Goal: Task Accomplishment & Management: Manage account settings

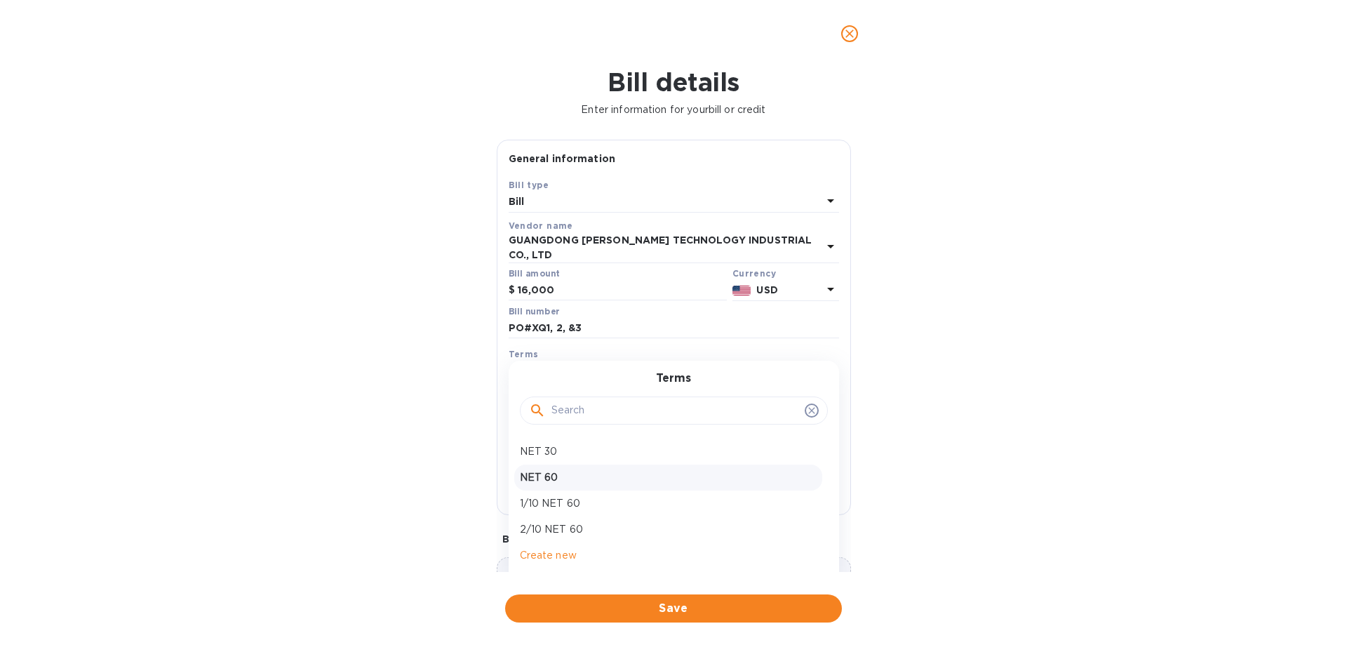
click at [619, 471] on p "NET 60" at bounding box center [668, 477] width 297 height 15
click at [825, 363] on icon at bounding box center [830, 369] width 17 height 17
click at [588, 401] on input "text" at bounding box center [675, 410] width 248 height 21
click at [589, 422] on div at bounding box center [674, 409] width 308 height 48
click at [572, 405] on input "text" at bounding box center [675, 410] width 248 height 21
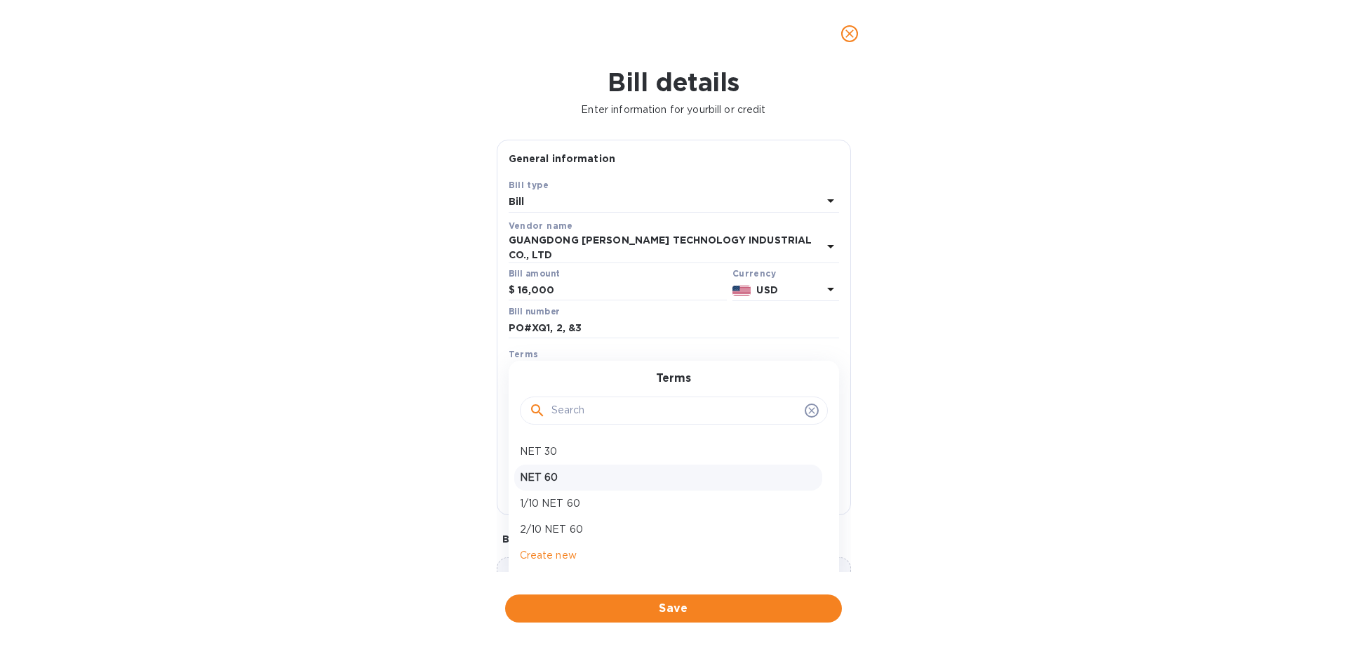
click at [806, 405] on icon at bounding box center [811, 410] width 11 height 11
click at [808, 405] on icon at bounding box center [811, 410] width 11 height 11
click at [807, 405] on icon at bounding box center [811, 410] width 11 height 11
click at [544, 350] on div "Terms" at bounding box center [674, 354] width 330 height 15
click at [822, 361] on icon at bounding box center [830, 369] width 17 height 17
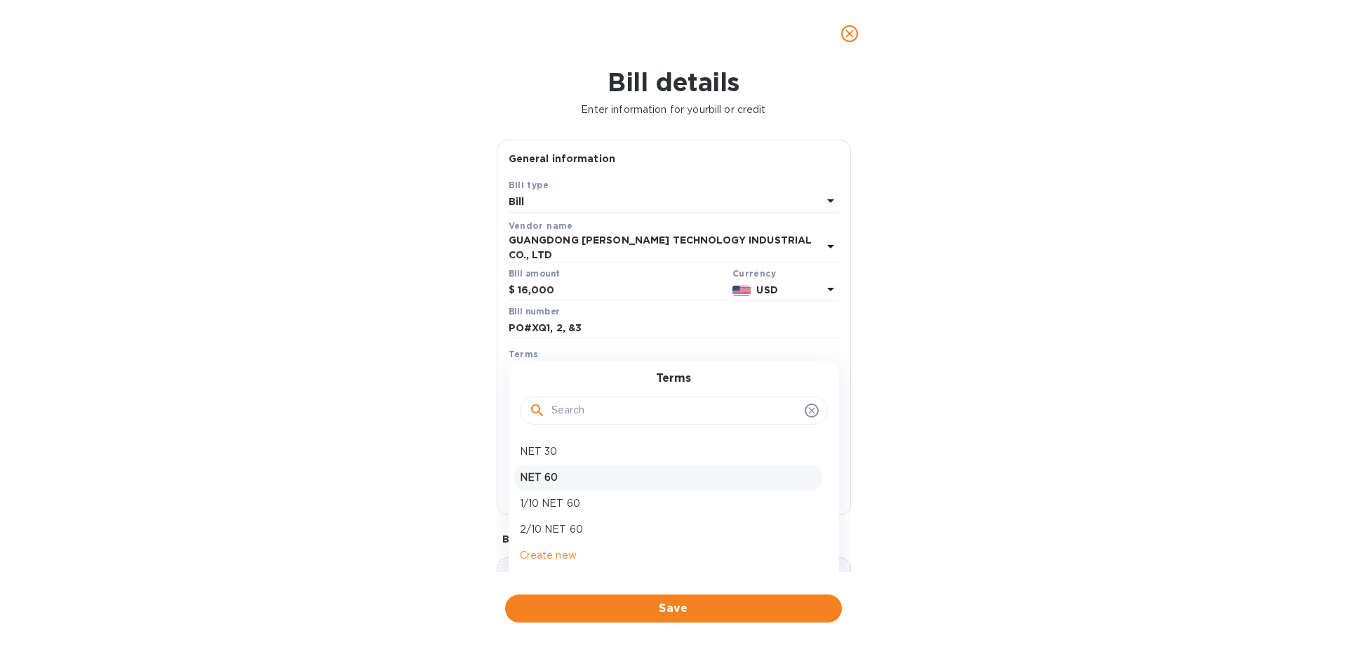
click at [597, 422] on div at bounding box center [674, 409] width 308 height 48
click at [850, 33] on icon "close" at bounding box center [849, 33] width 8 height 8
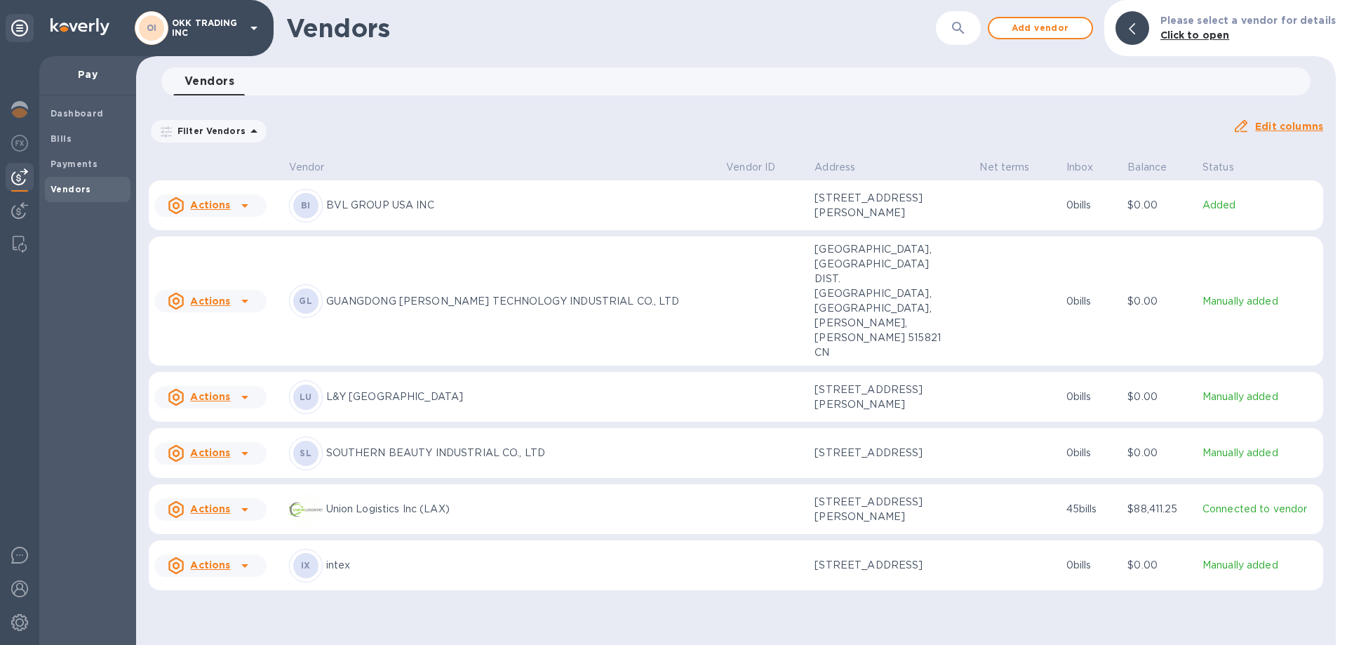
click at [312, 295] on b "GL" at bounding box center [305, 300] width 13 height 11
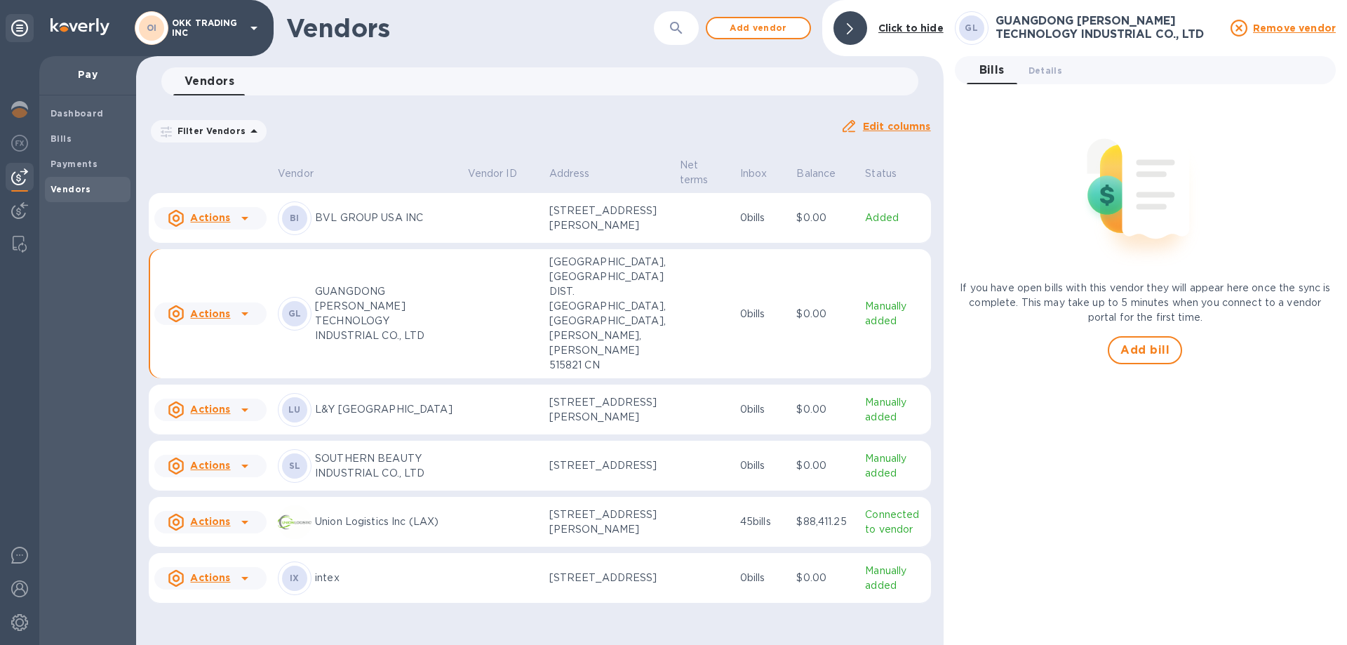
click at [224, 319] on u "Actions" at bounding box center [210, 313] width 40 height 11
click at [241, 389] on b "Add new bill" at bounding box center [226, 390] width 65 height 11
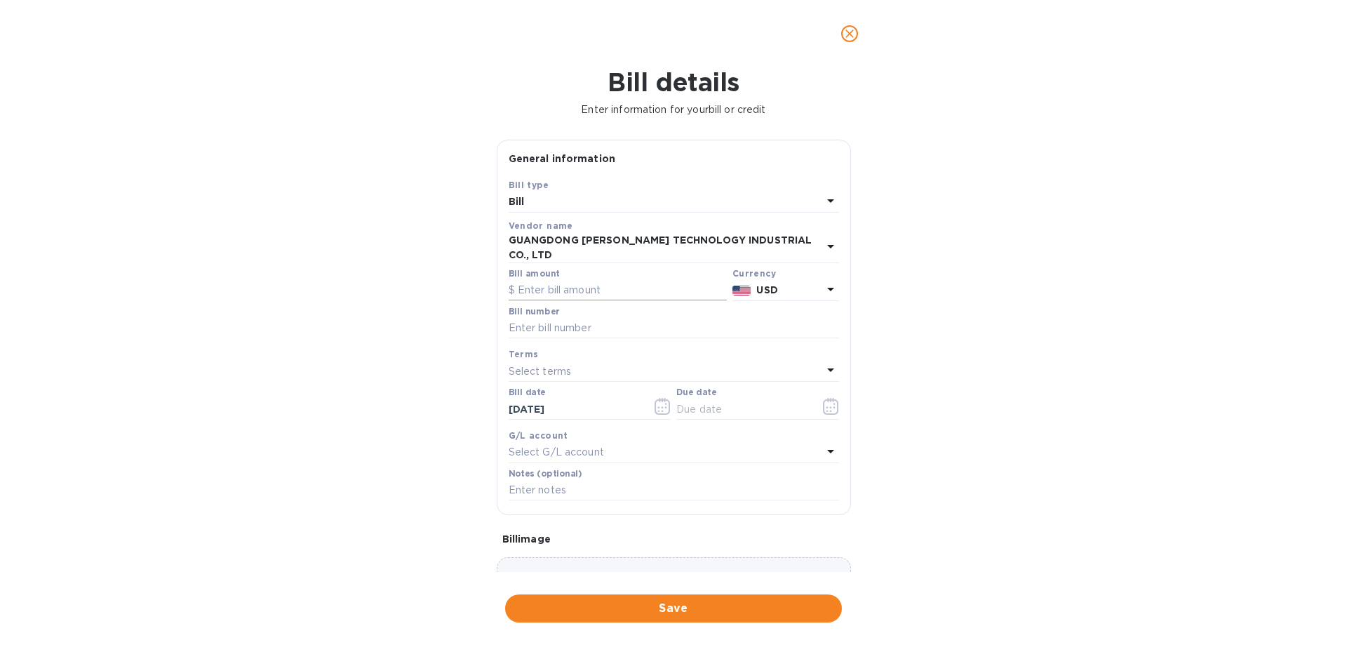
click at [563, 280] on input "text" at bounding box center [618, 290] width 218 height 21
type input "16,000"
paste input "PO#XQ1, 2, &3"
type input "PO#XQ1, 2, &3"
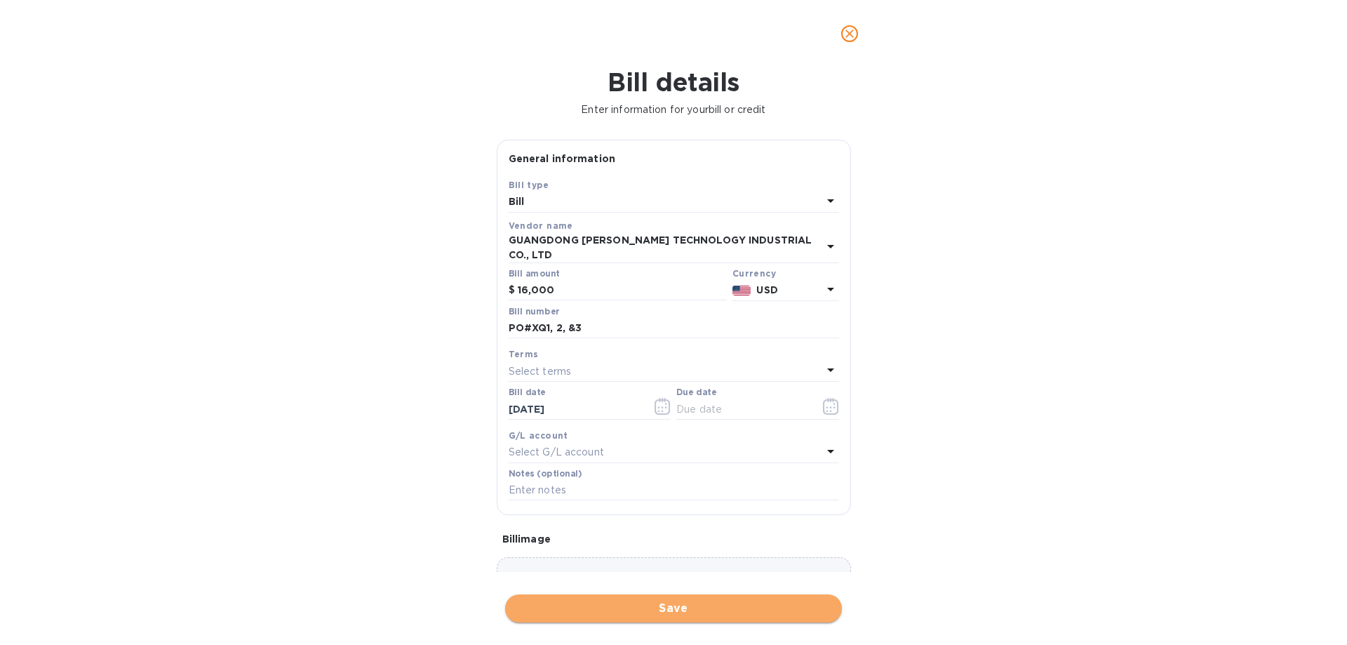
click at [666, 607] on span "Save" at bounding box center [673, 608] width 314 height 17
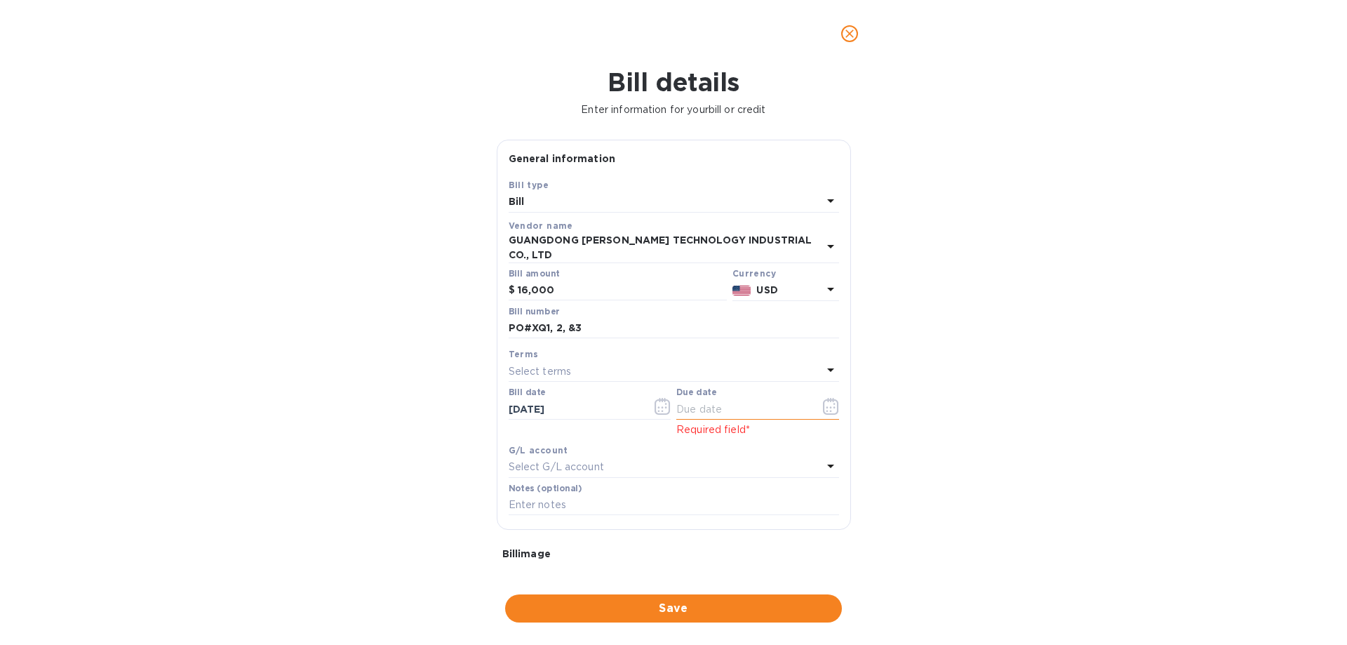
click at [826, 398] on icon "button" at bounding box center [831, 406] width 16 height 17
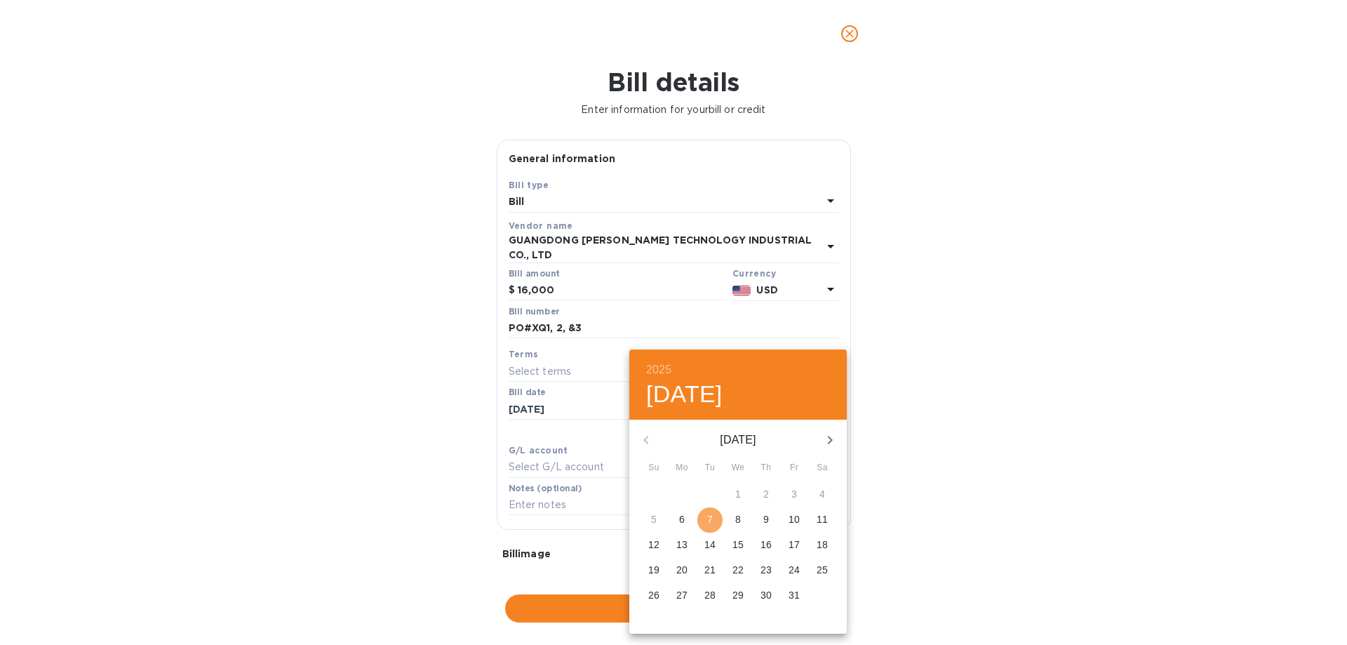
click at [712, 515] on p "7" at bounding box center [710, 519] width 6 height 14
type input "[DATE]"
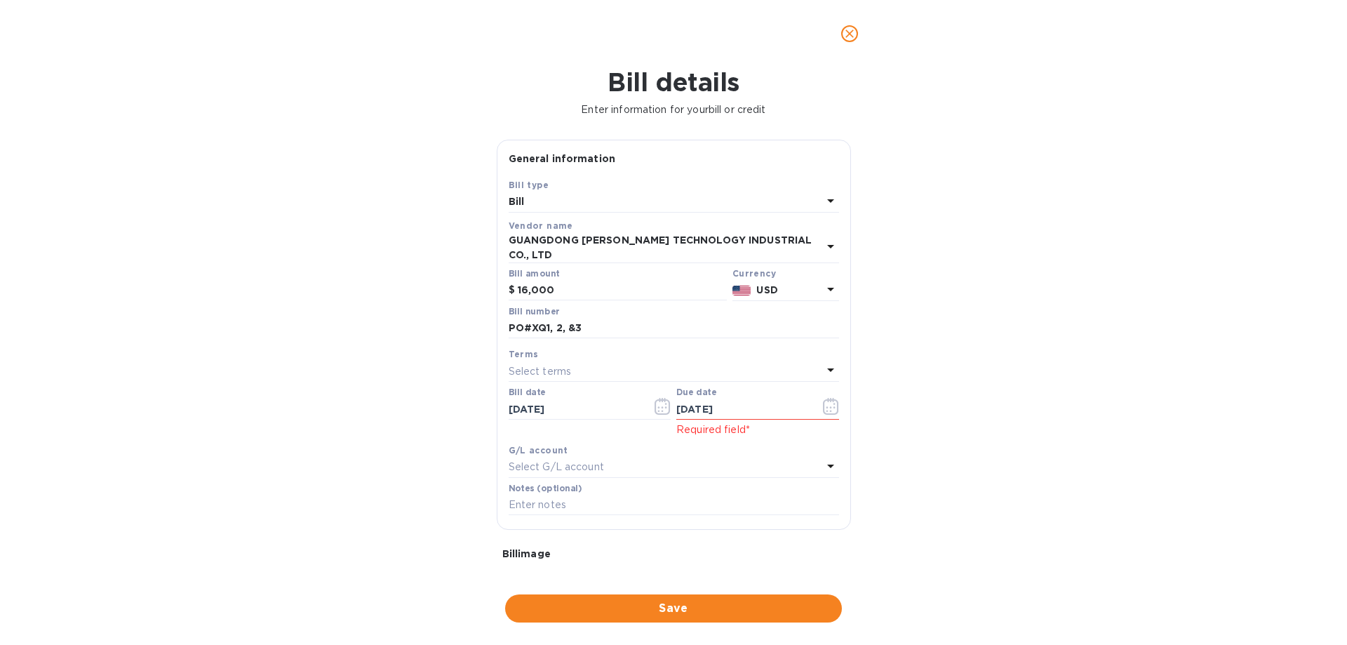
scroll to position [108, 0]
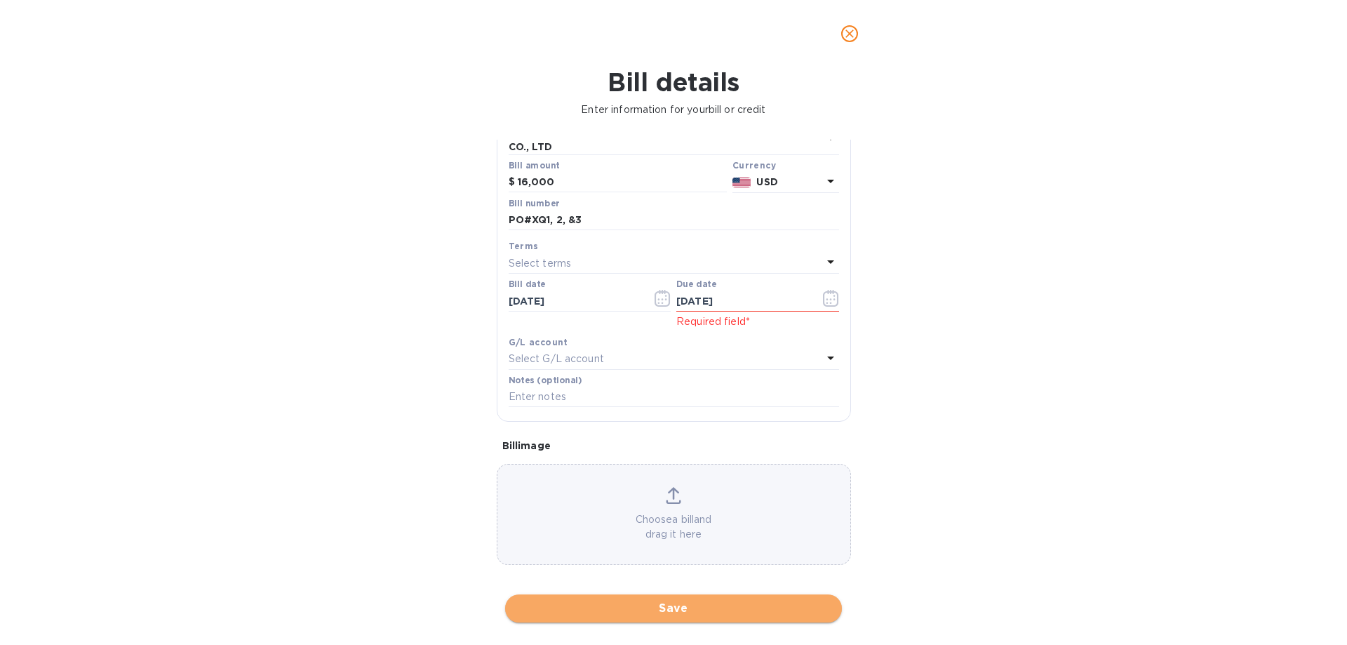
click at [679, 605] on span "Save" at bounding box center [673, 608] width 314 height 17
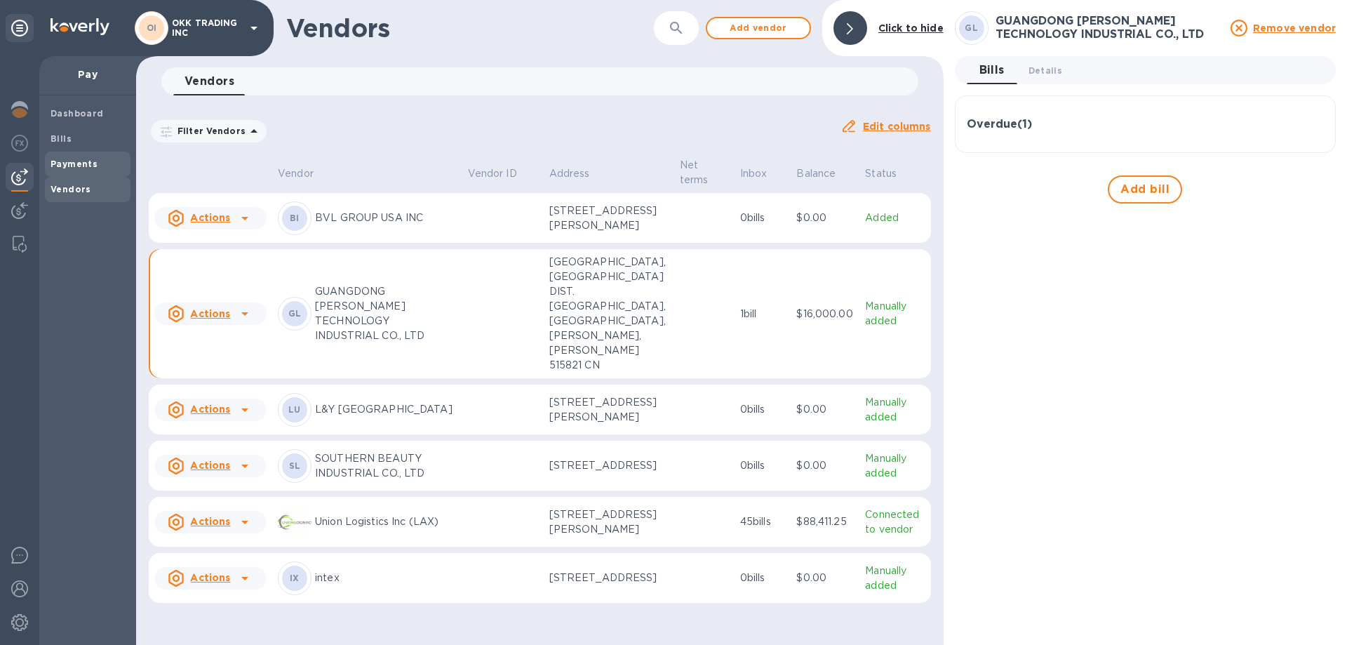
click at [84, 163] on b "Payments" at bounding box center [74, 164] width 47 height 11
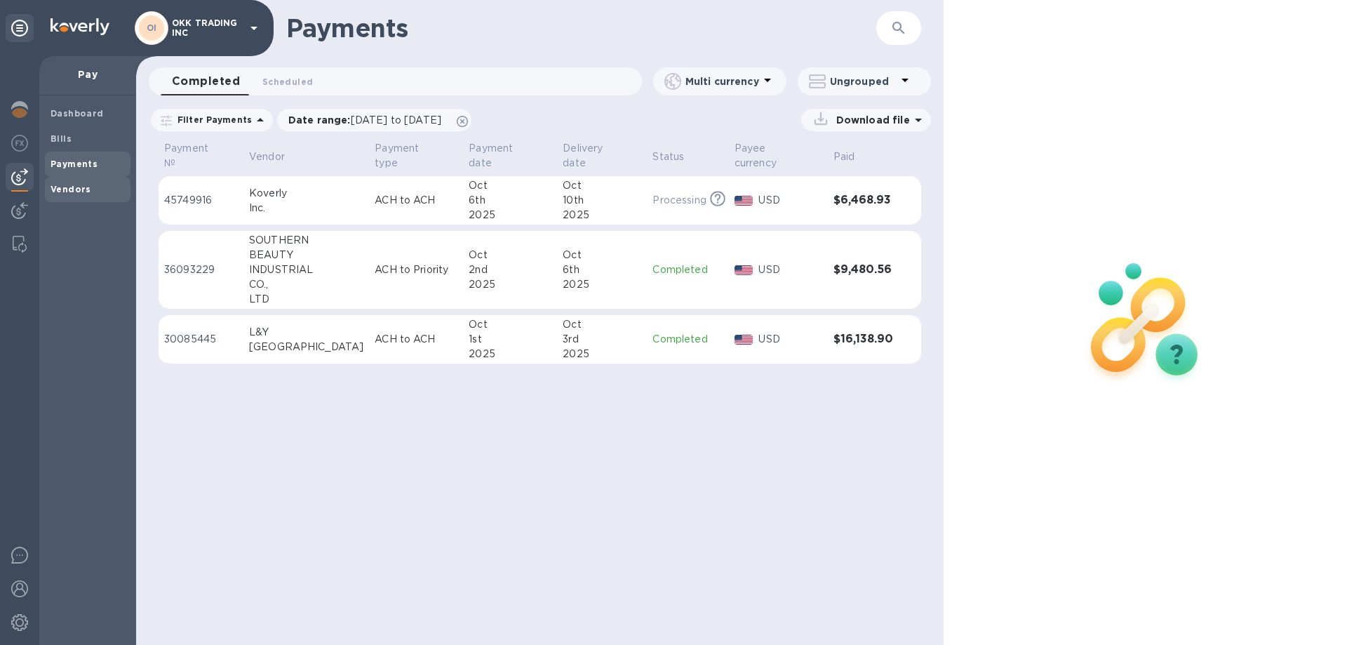
click at [79, 189] on b "Vendors" at bounding box center [71, 189] width 41 height 11
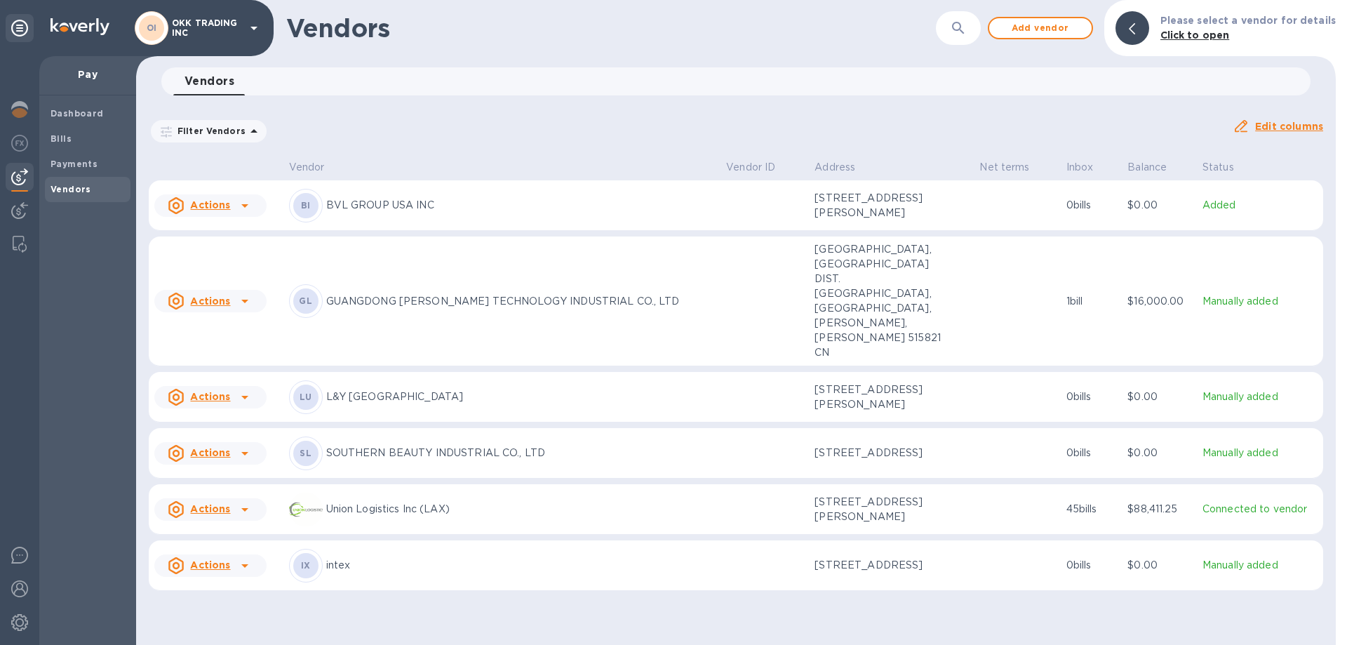
click at [217, 295] on u "Actions" at bounding box center [210, 300] width 40 height 11
click at [56, 135] on div at bounding box center [673, 322] width 1347 height 645
click at [54, 133] on b "Bills" at bounding box center [61, 138] width 21 height 11
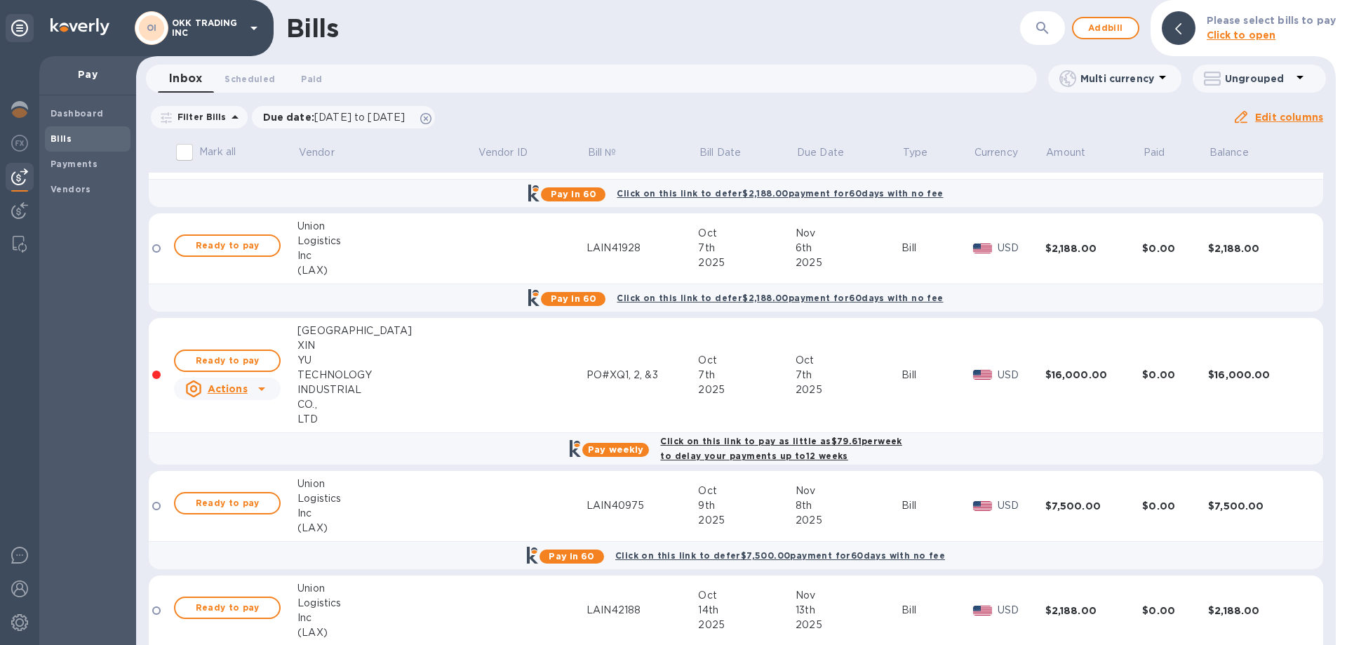
scroll to position [4397, 0]
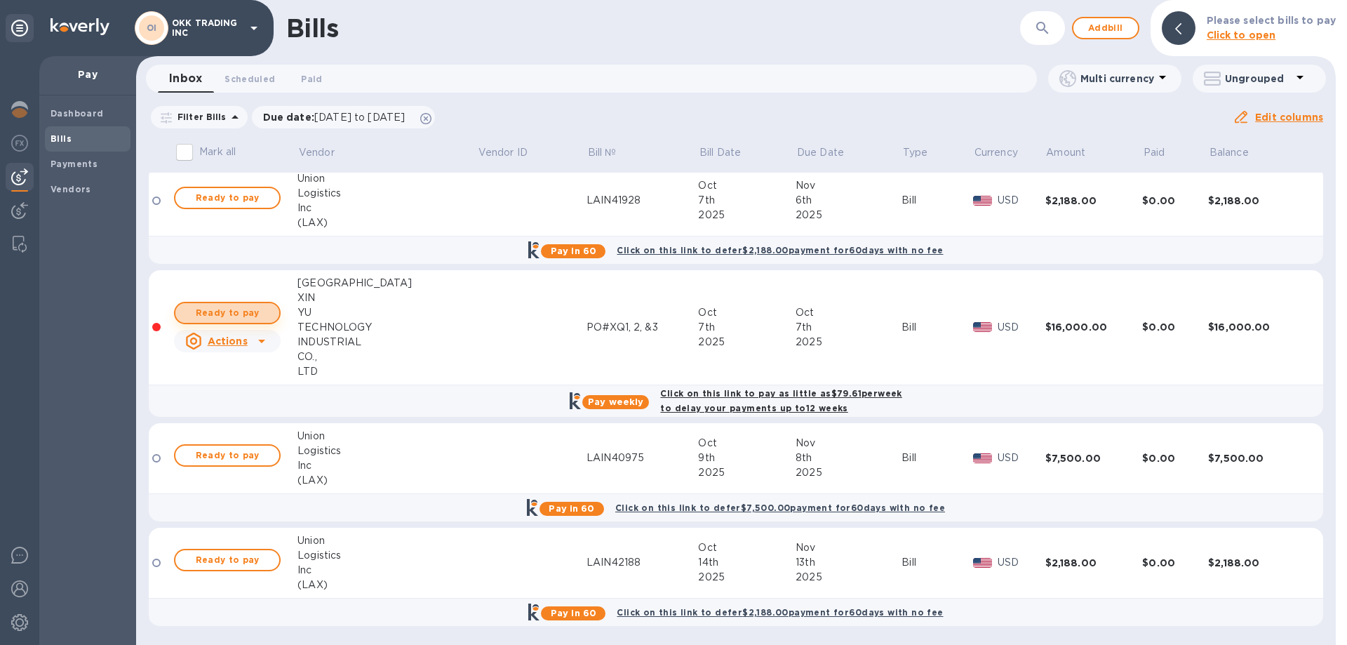
click at [252, 309] on span "Ready to pay" at bounding box center [227, 312] width 81 height 17
click at [788, 393] on b "Click on this link to pay as little as $79.61 per week to delay your payments u…" at bounding box center [780, 400] width 241 height 25
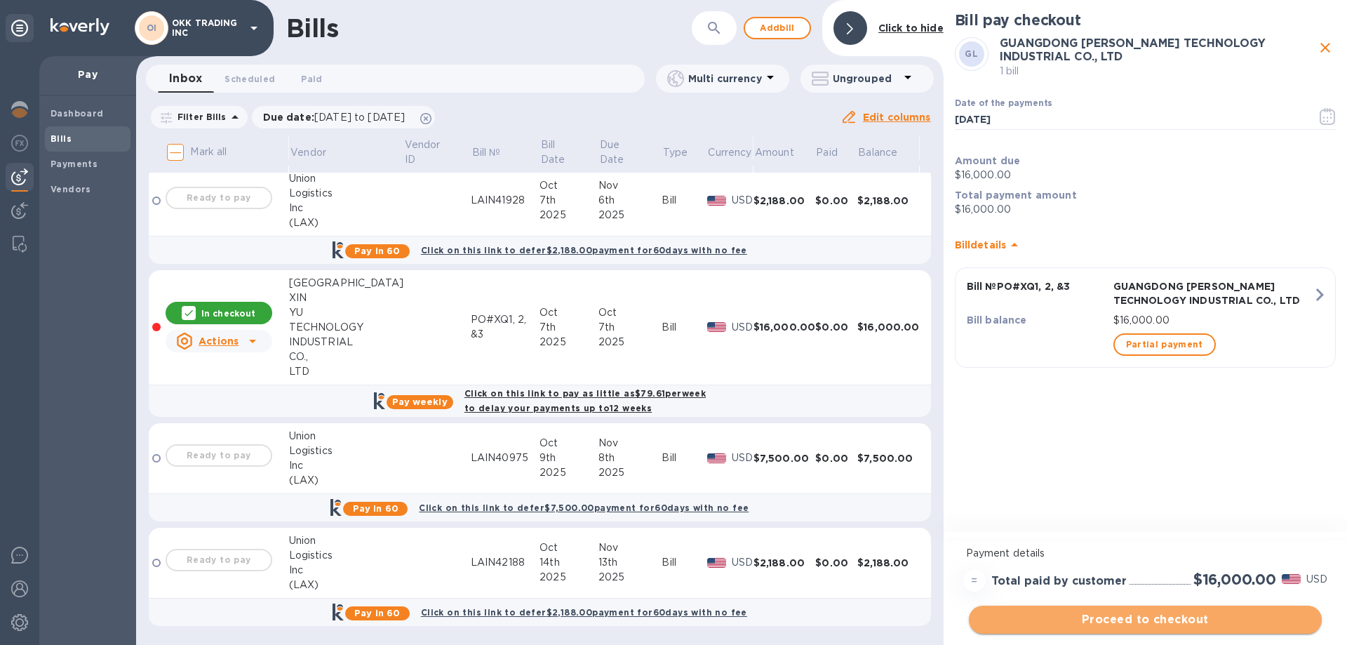
click at [1181, 621] on span "Proceed to checkout" at bounding box center [1145, 619] width 330 height 17
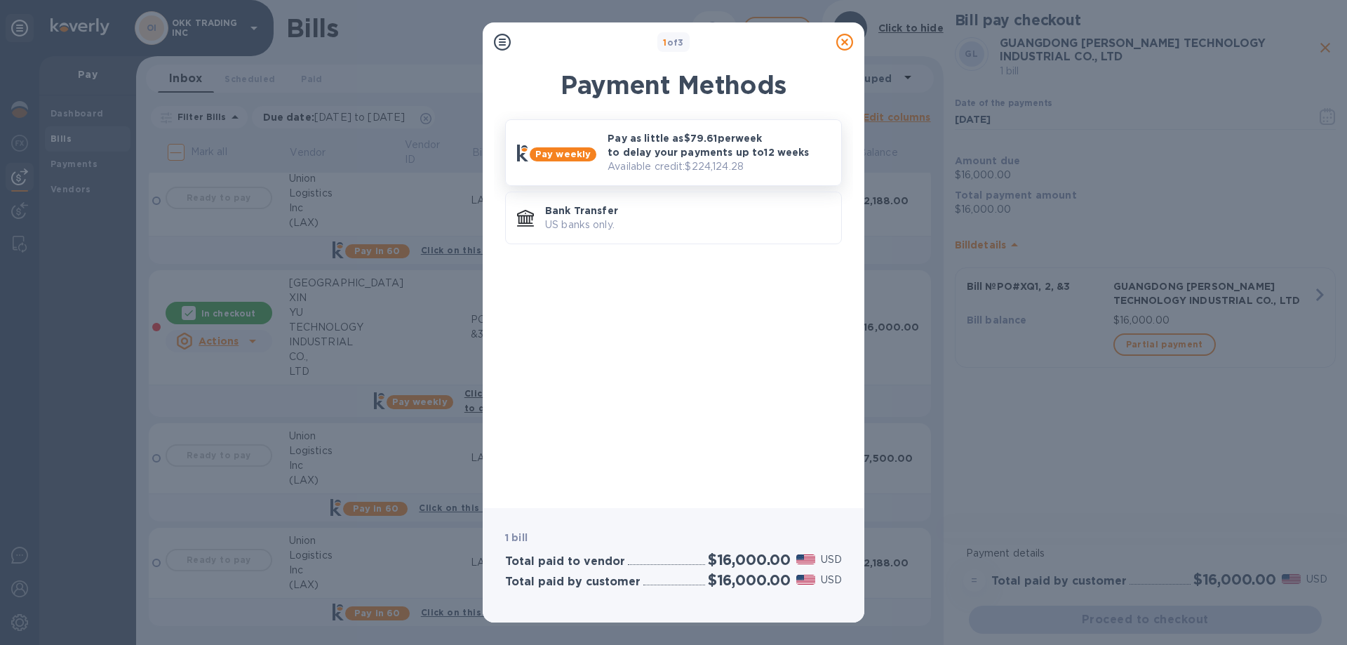
click at [660, 144] on p "Pay as little as $79.61 per week to delay your payments up to 12 weeks" at bounding box center [718, 145] width 222 height 28
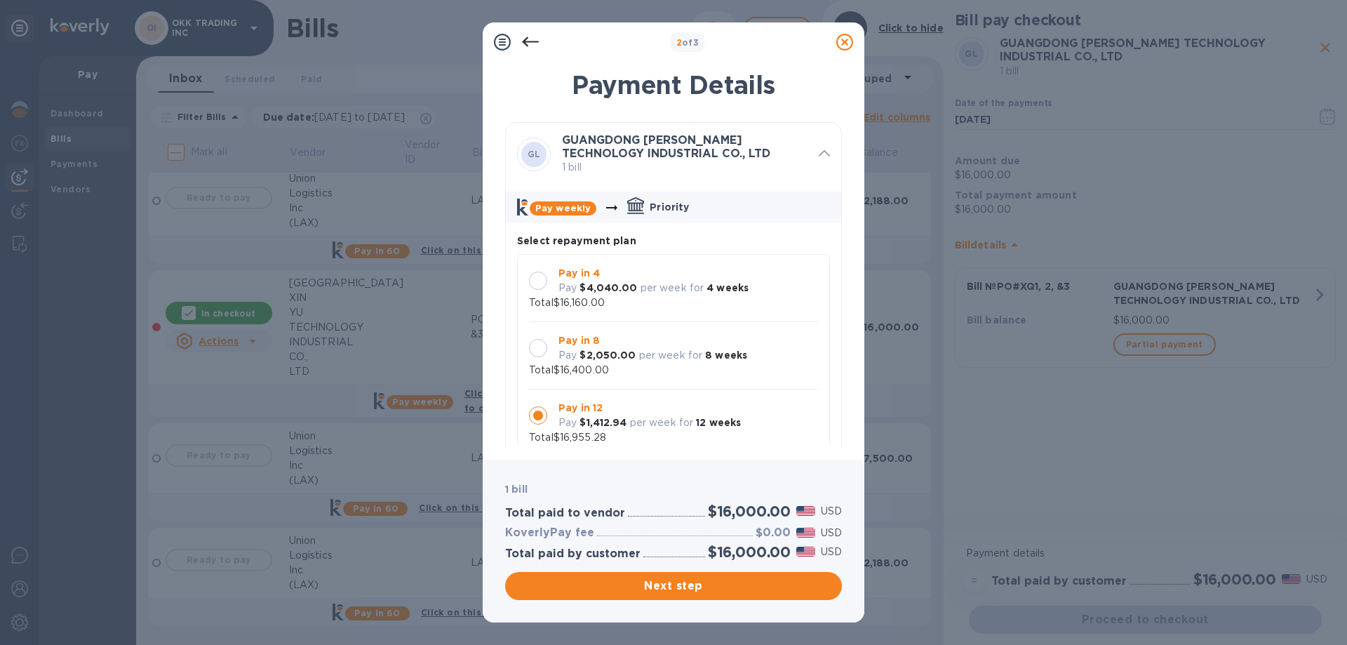
scroll to position [13, 0]
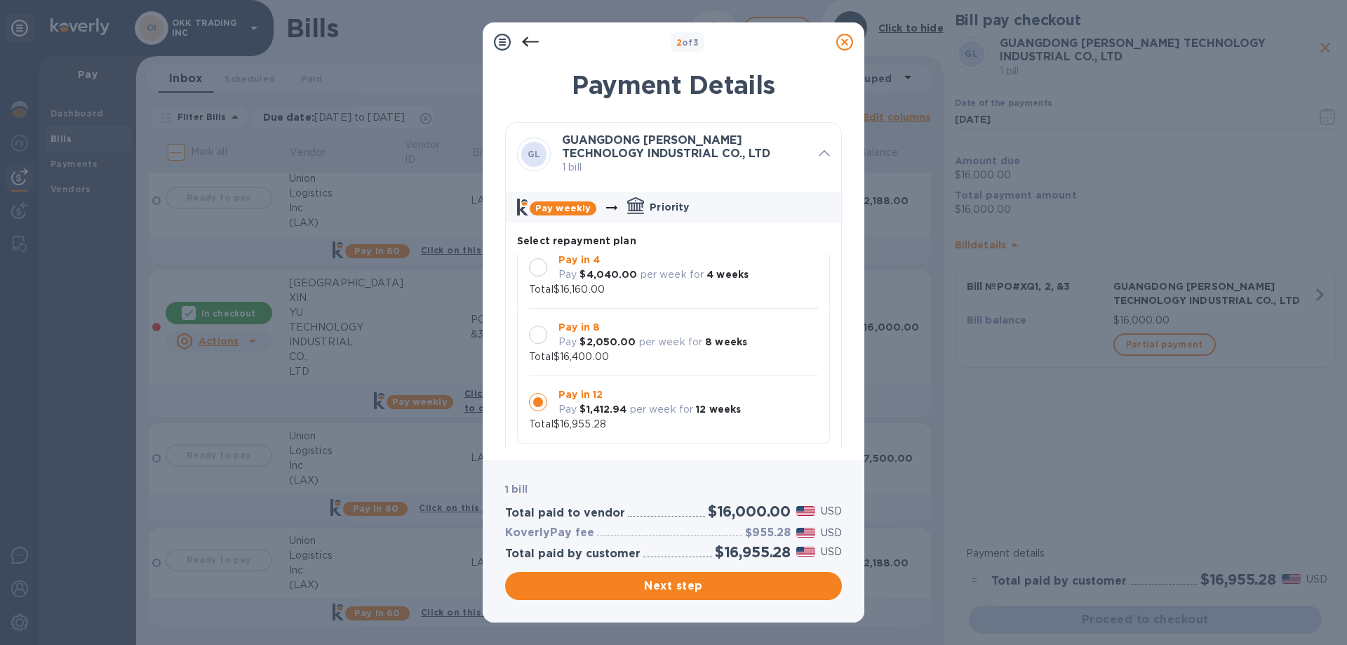
click at [537, 266] on div at bounding box center [538, 267] width 18 height 18
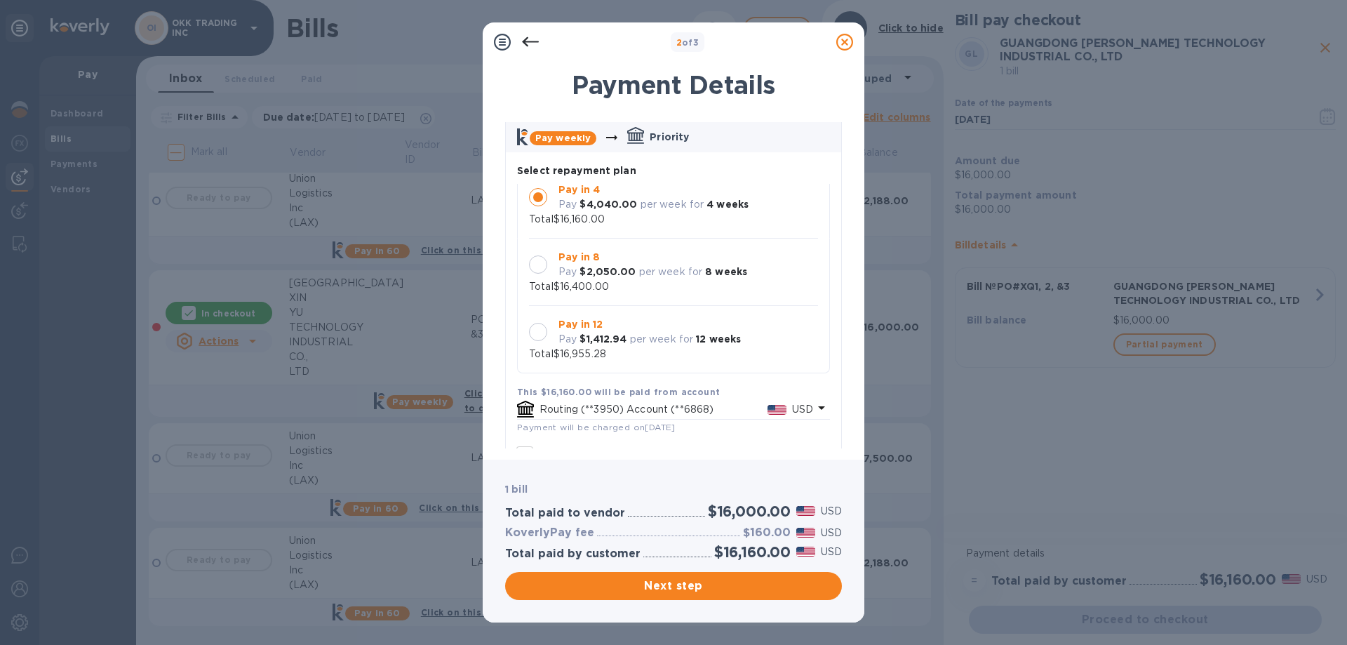
click at [544, 268] on div at bounding box center [538, 264] width 18 height 18
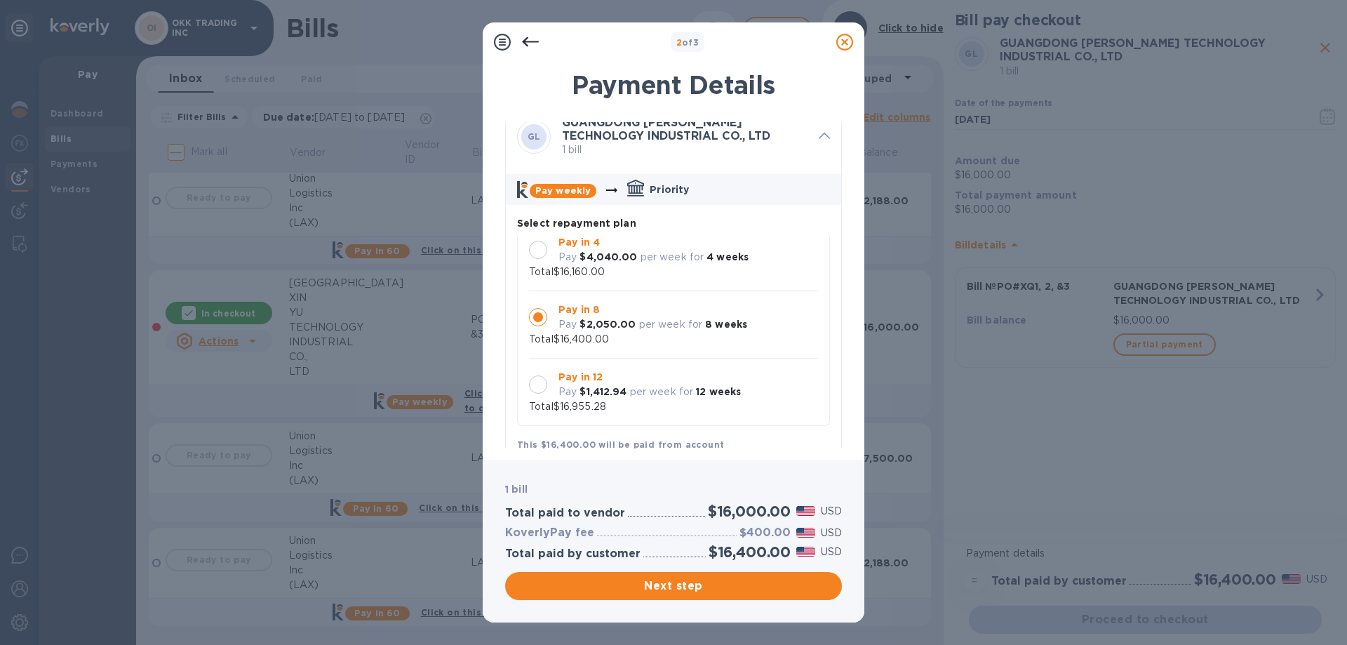
scroll to position [0, 0]
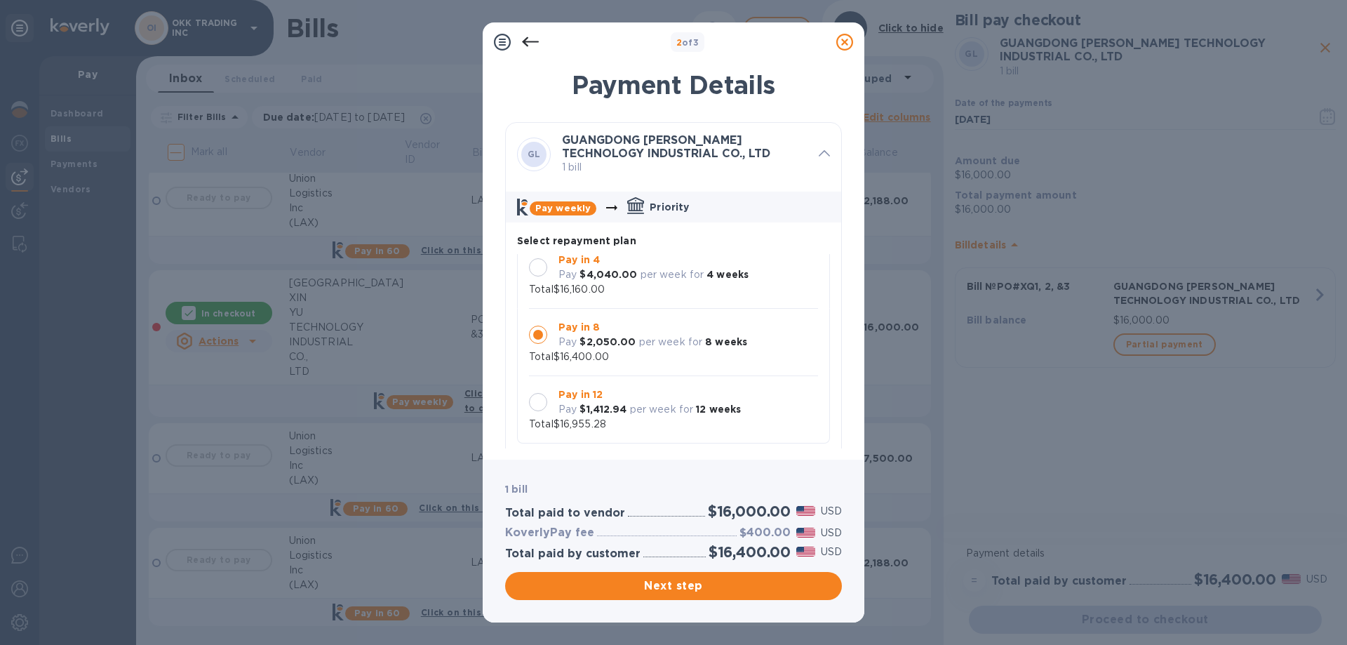
click at [542, 267] on div at bounding box center [538, 267] width 18 height 18
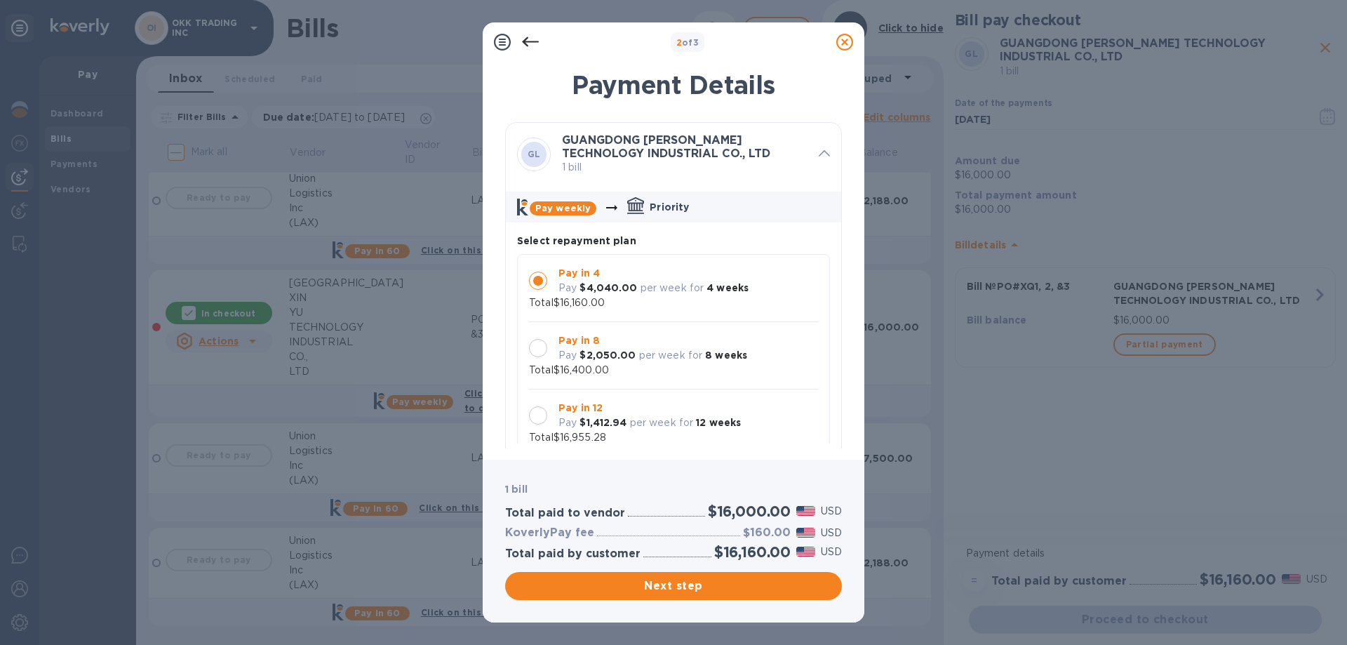
scroll to position [13, 0]
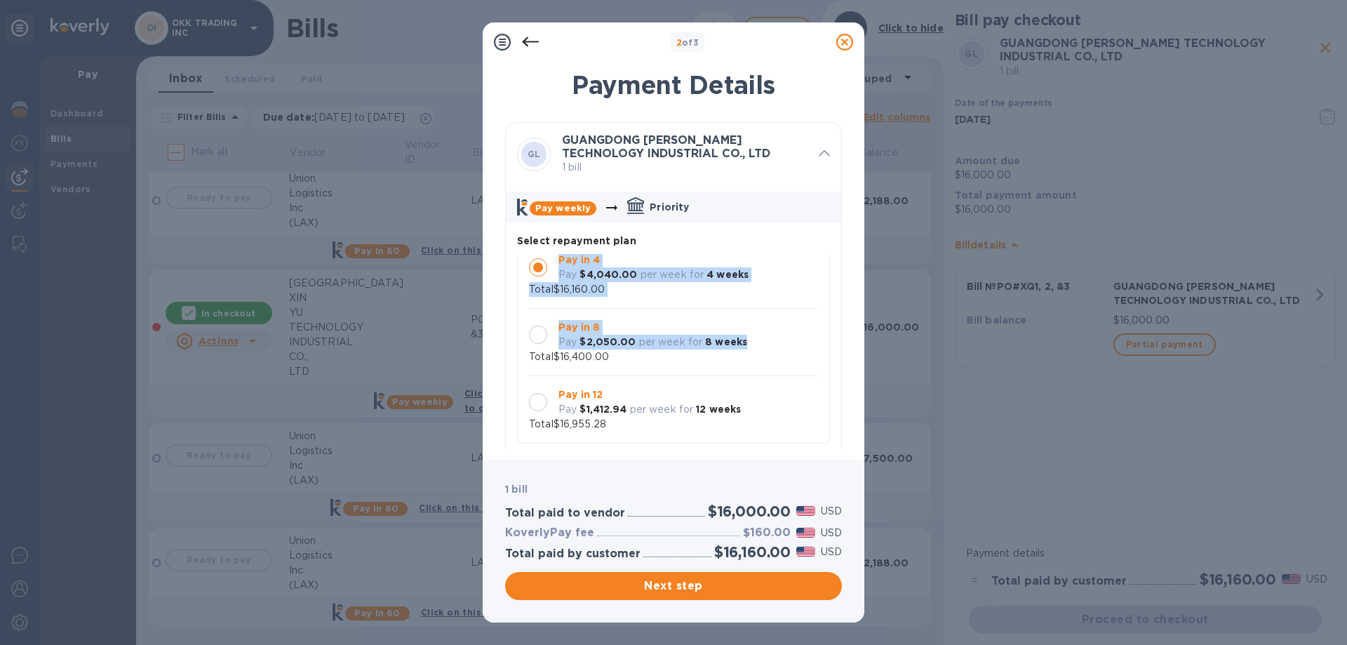
drag, startPoint x: 842, startPoint y: 241, endPoint x: 847, endPoint y: 334, distance: 93.4
click at [849, 365] on div "Payment Details GL [GEOGRAPHIC_DATA] [PERSON_NAME] TECHNOLOGY INDUSTRIAL CO., L…" at bounding box center [674, 256] width 382 height 406
click at [771, 274] on div "Pay in 4 Pay $4,040.00 per week for 4 weeks Total $16,160.00" at bounding box center [673, 275] width 289 height 44
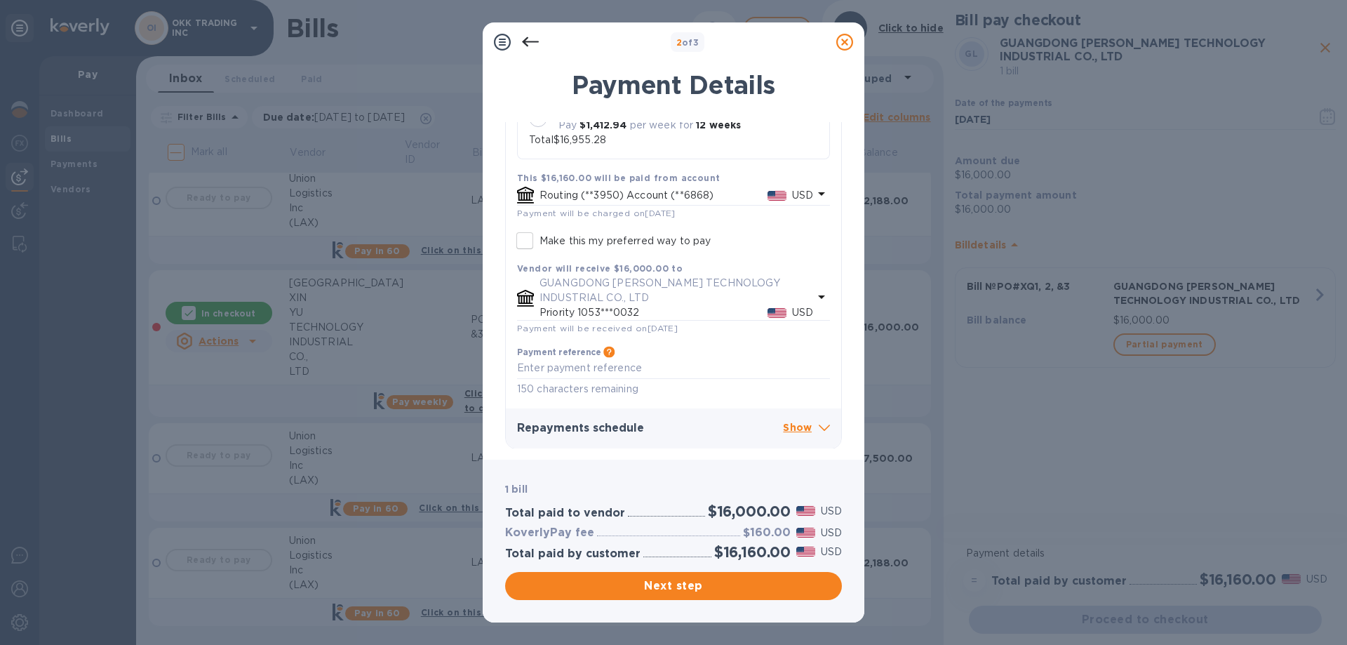
scroll to position [285, 0]
click at [796, 427] on p "Show" at bounding box center [806, 428] width 47 height 18
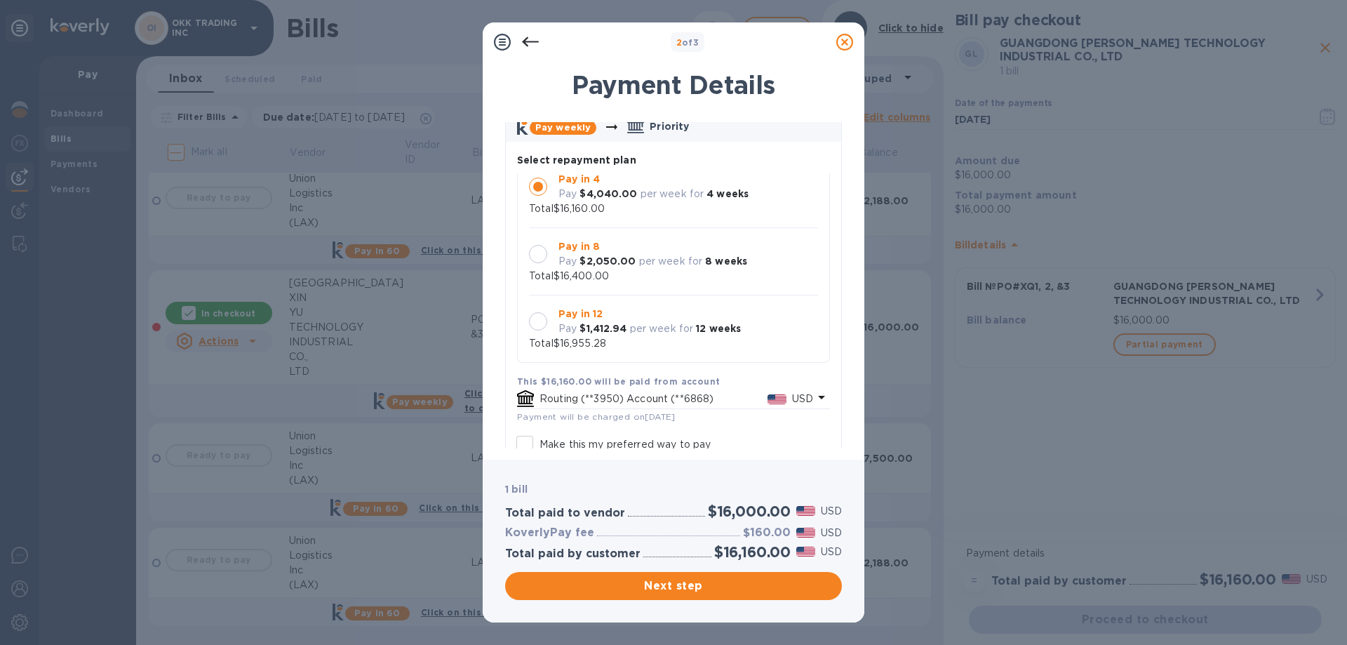
scroll to position [361, 0]
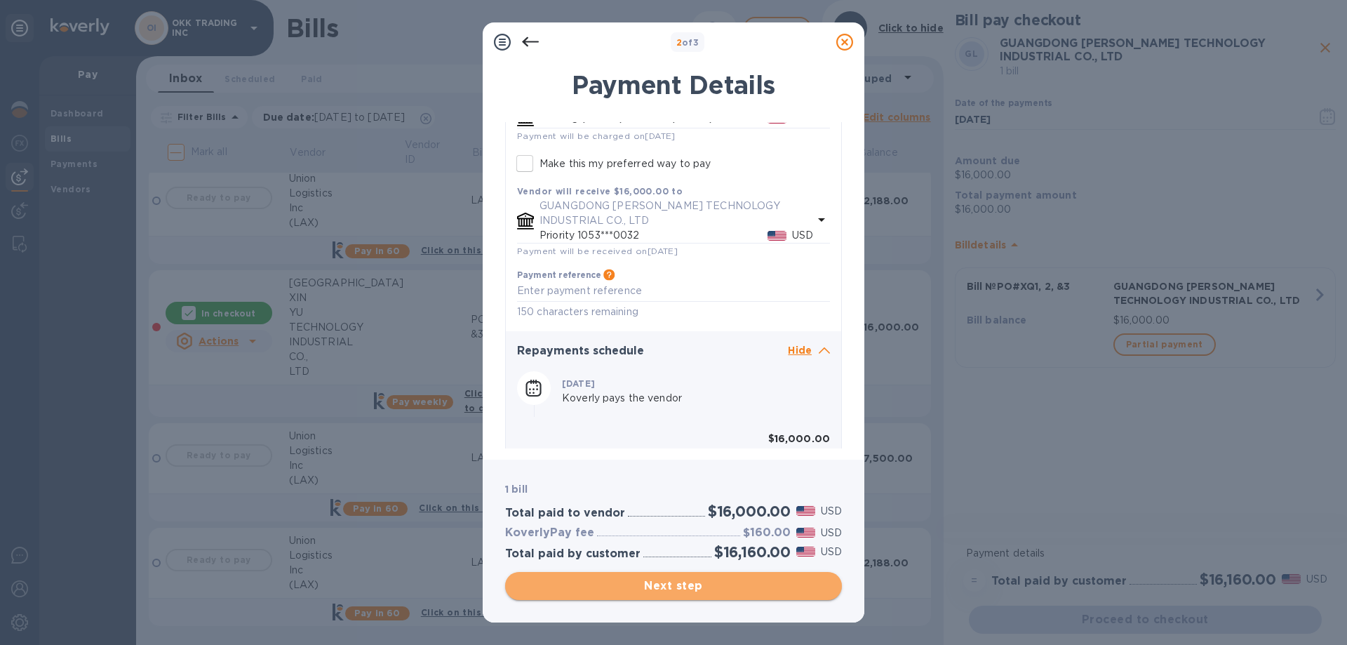
click at [706, 585] on span "Next step" at bounding box center [673, 585] width 314 height 17
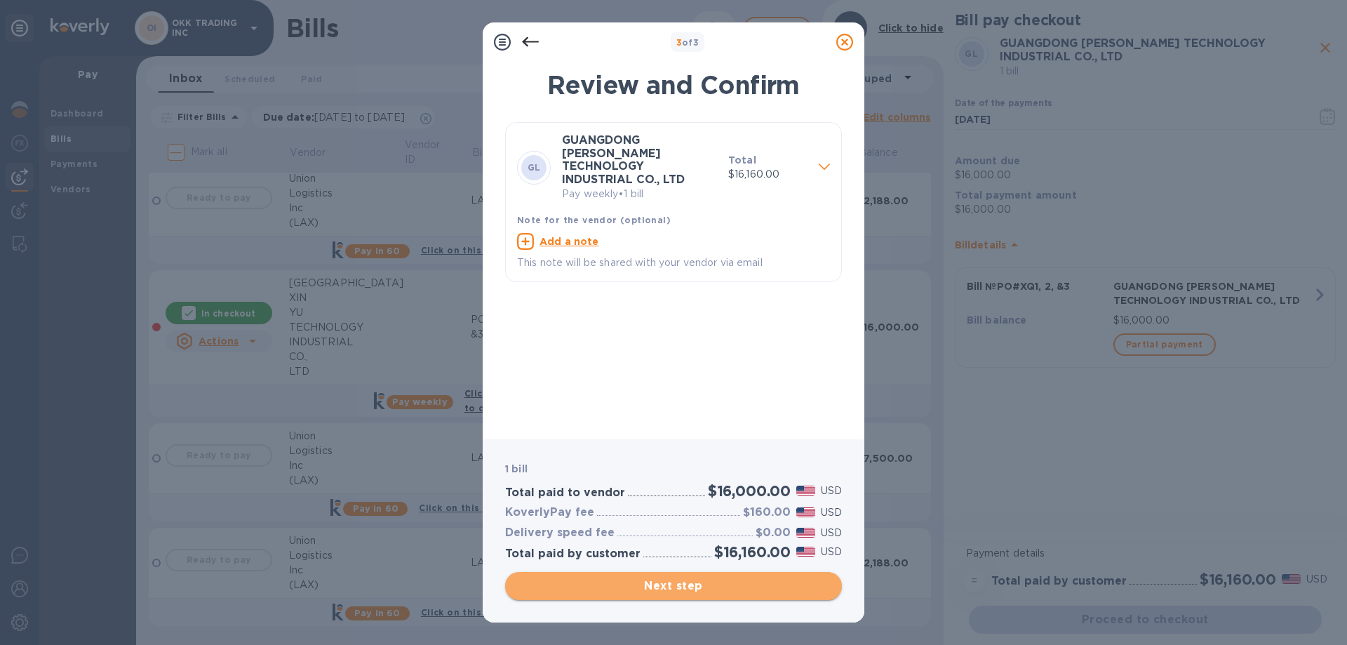
click at [688, 589] on span "Next step" at bounding box center [673, 585] width 314 height 17
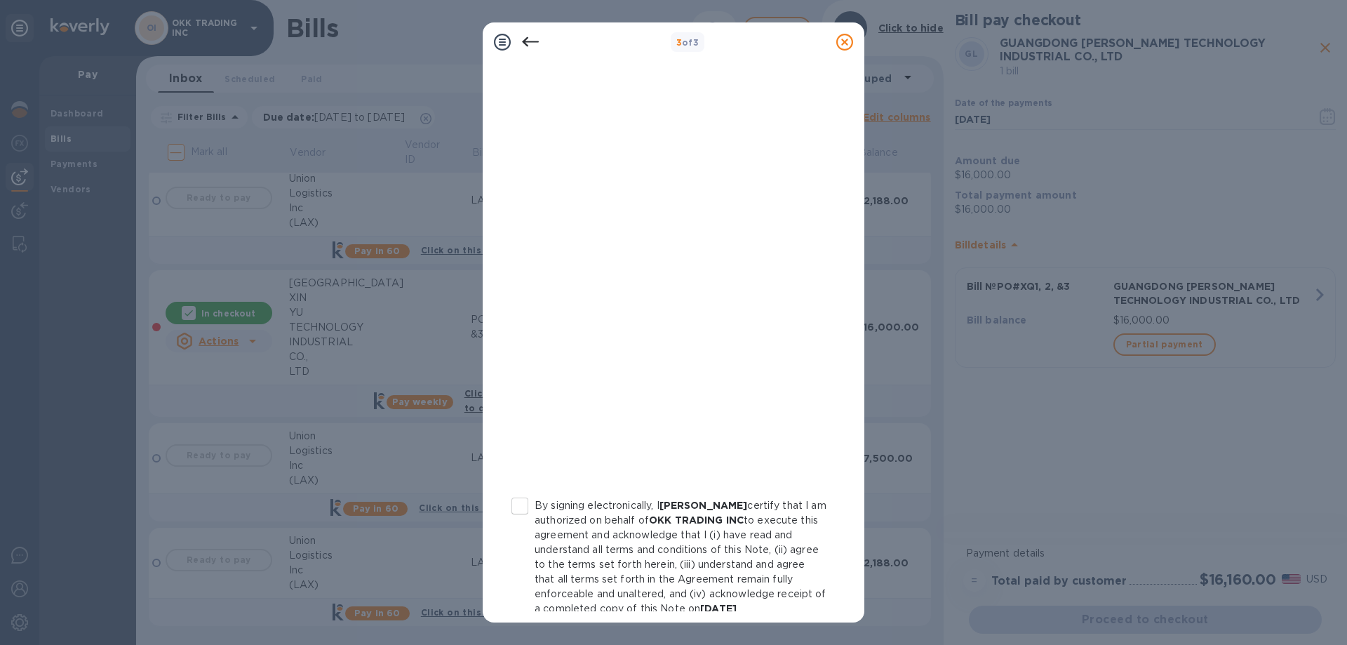
scroll to position [140, 0]
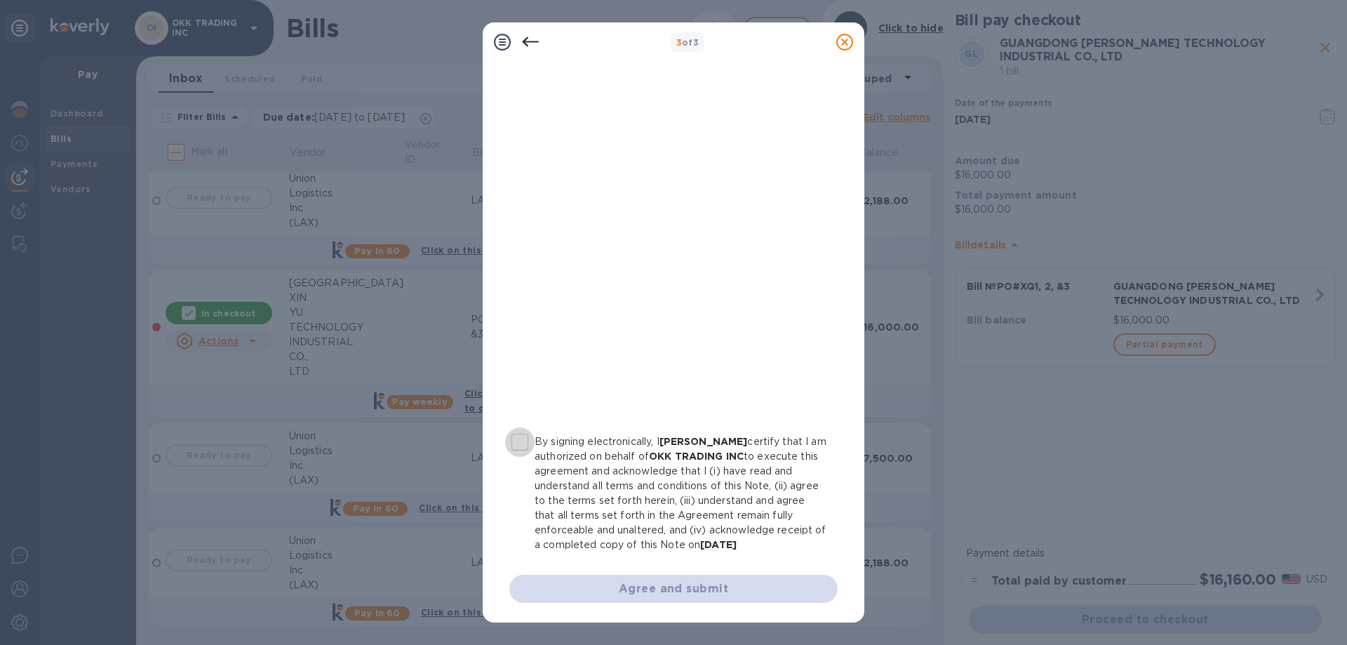
click at [525, 440] on input "By signing electronically, I [PERSON_NAME] certify that I am authorized on beha…" at bounding box center [519, 441] width 29 height 29
checkbox input "true"
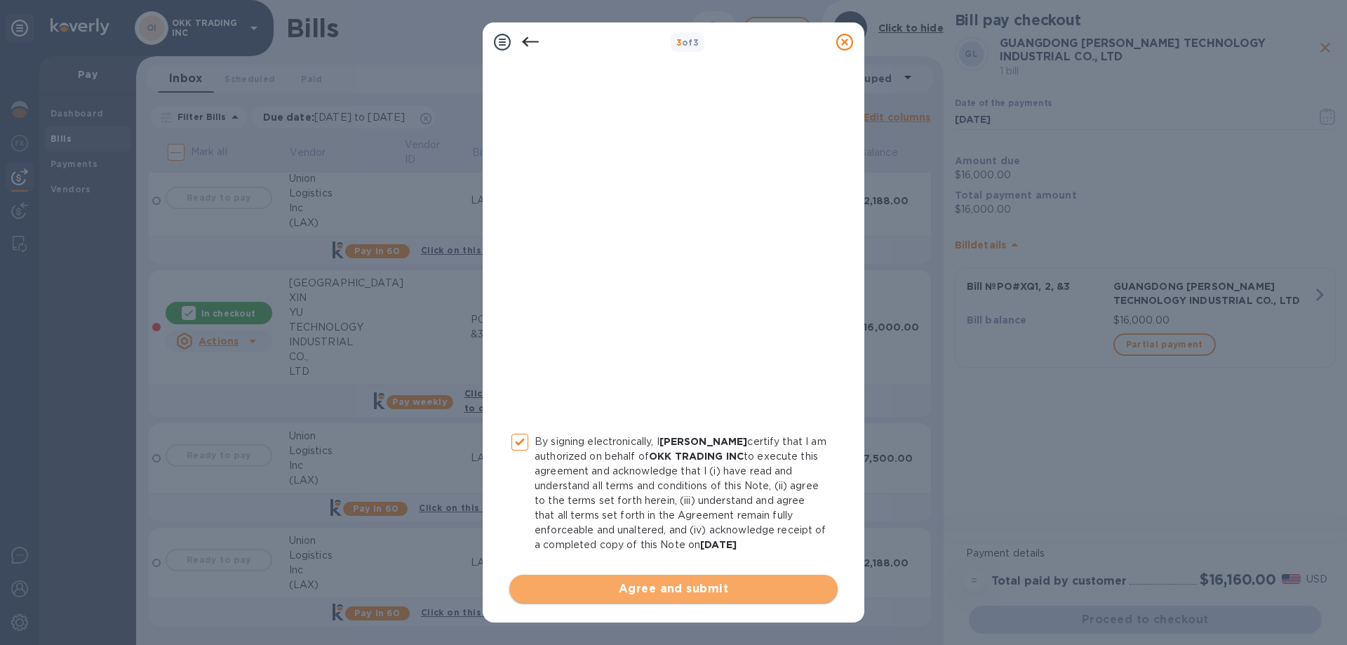
click at [706, 590] on span "Agree and submit" at bounding box center [673, 588] width 306 height 17
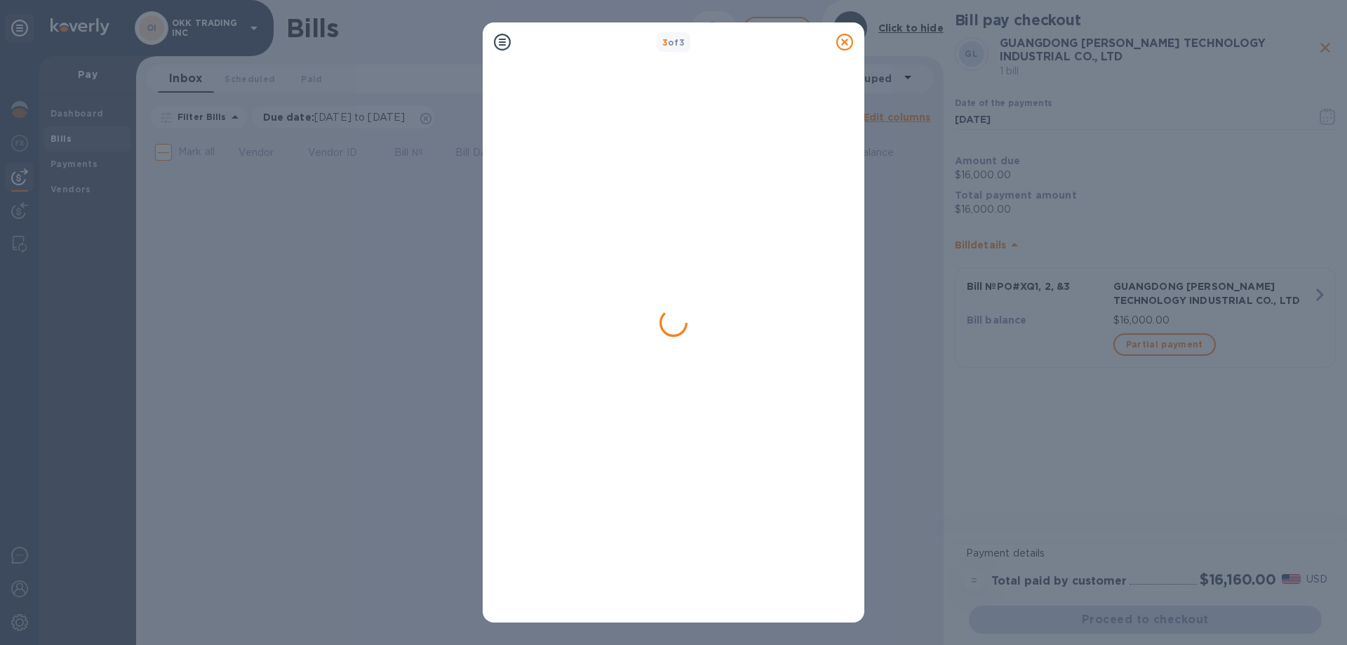
scroll to position [0, 0]
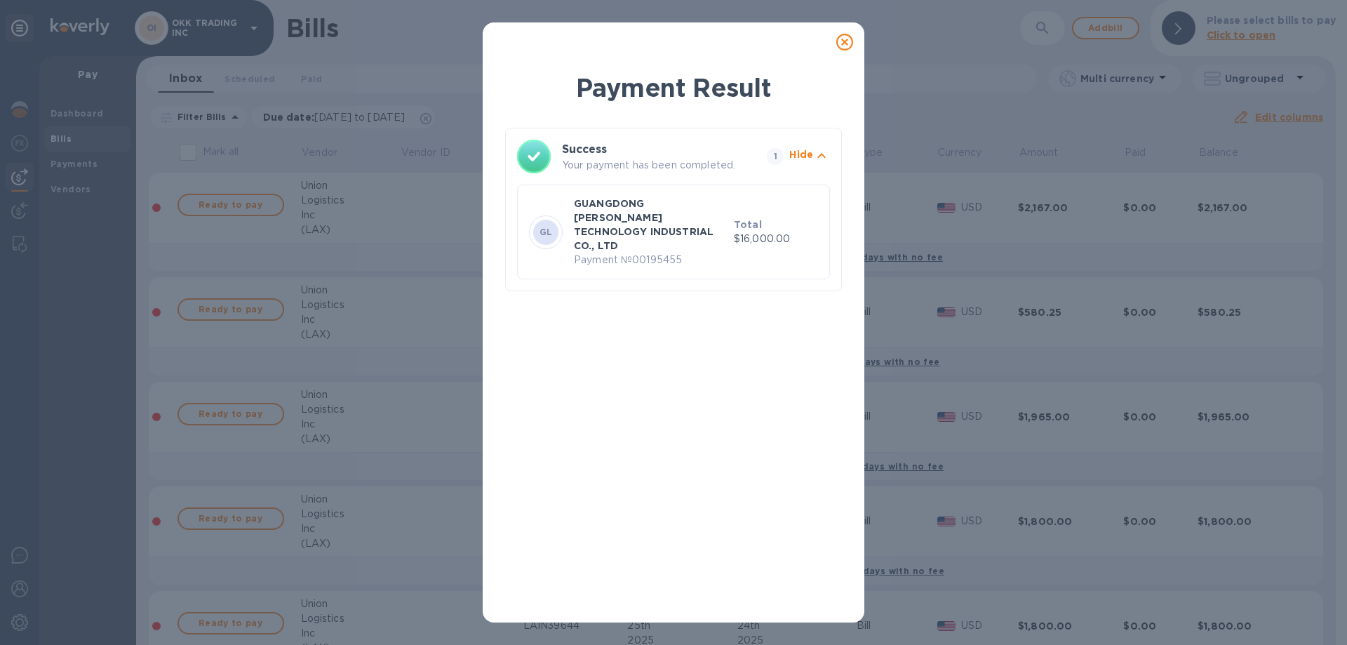
click at [847, 41] on icon at bounding box center [844, 42] width 17 height 17
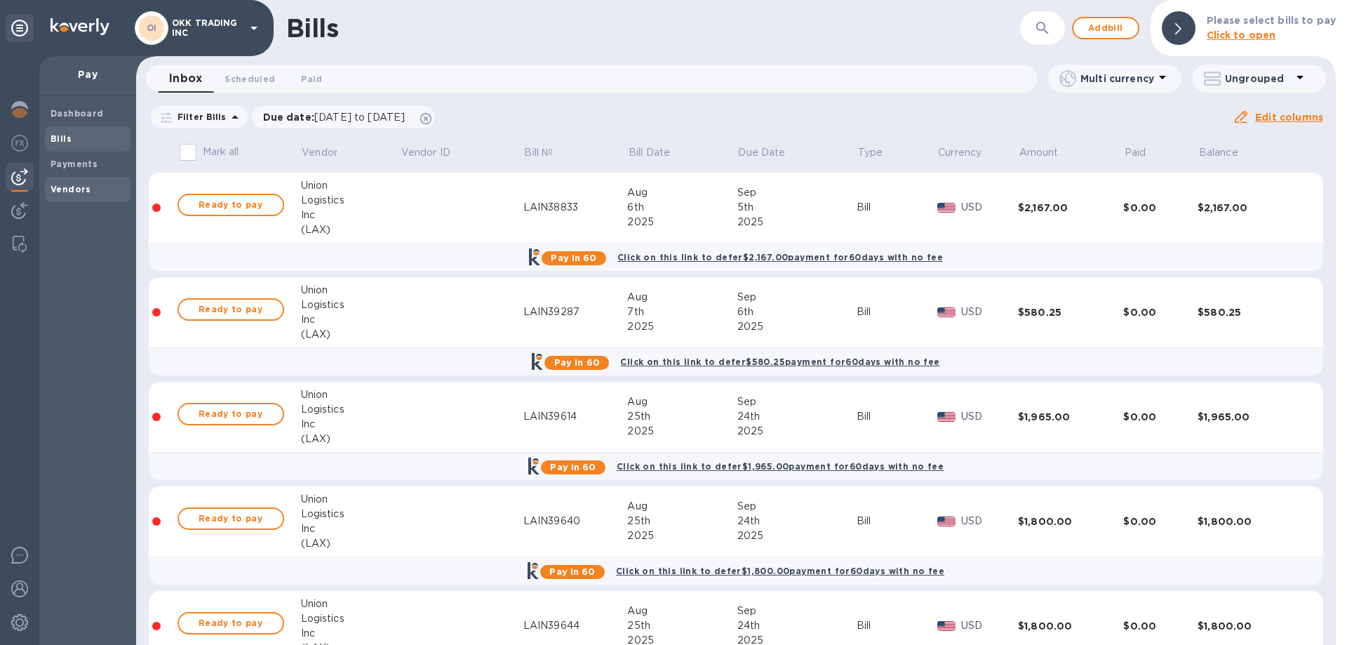
click at [90, 191] on span "Vendors" at bounding box center [88, 189] width 74 height 14
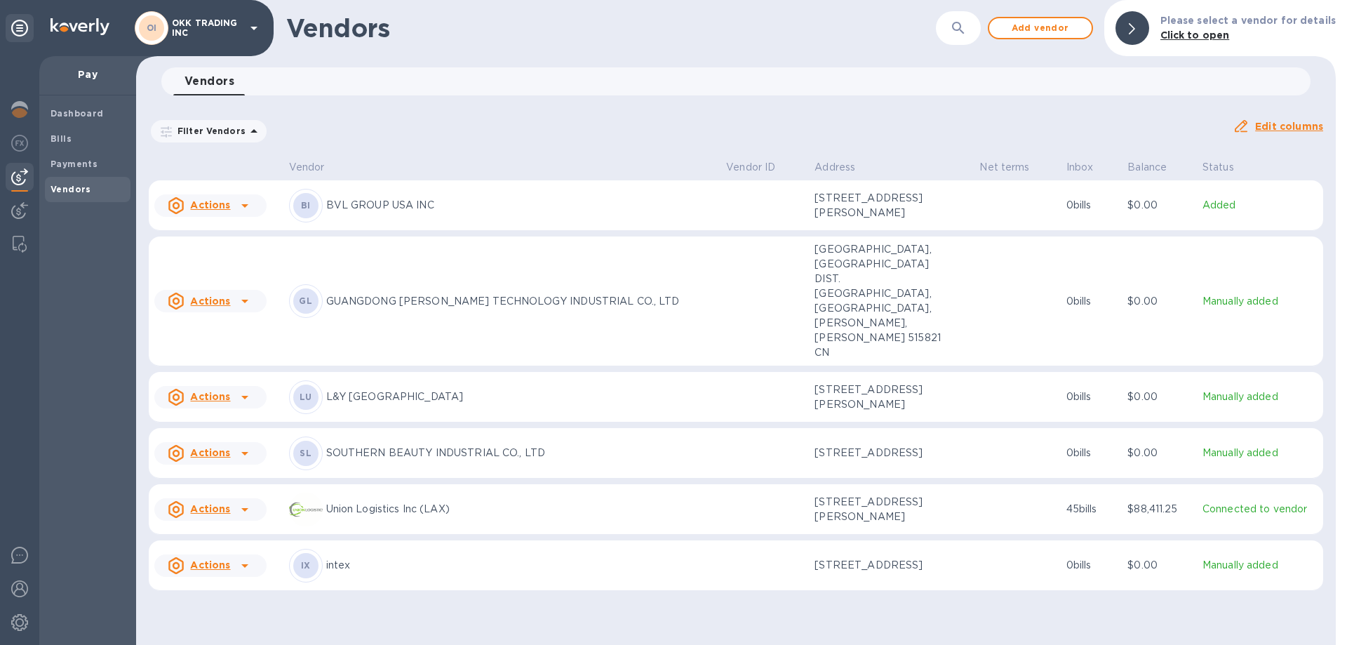
click at [239, 208] on icon at bounding box center [244, 205] width 17 height 17
click at [75, 163] on div at bounding box center [673, 322] width 1347 height 645
click at [78, 163] on b "Payments" at bounding box center [74, 164] width 47 height 11
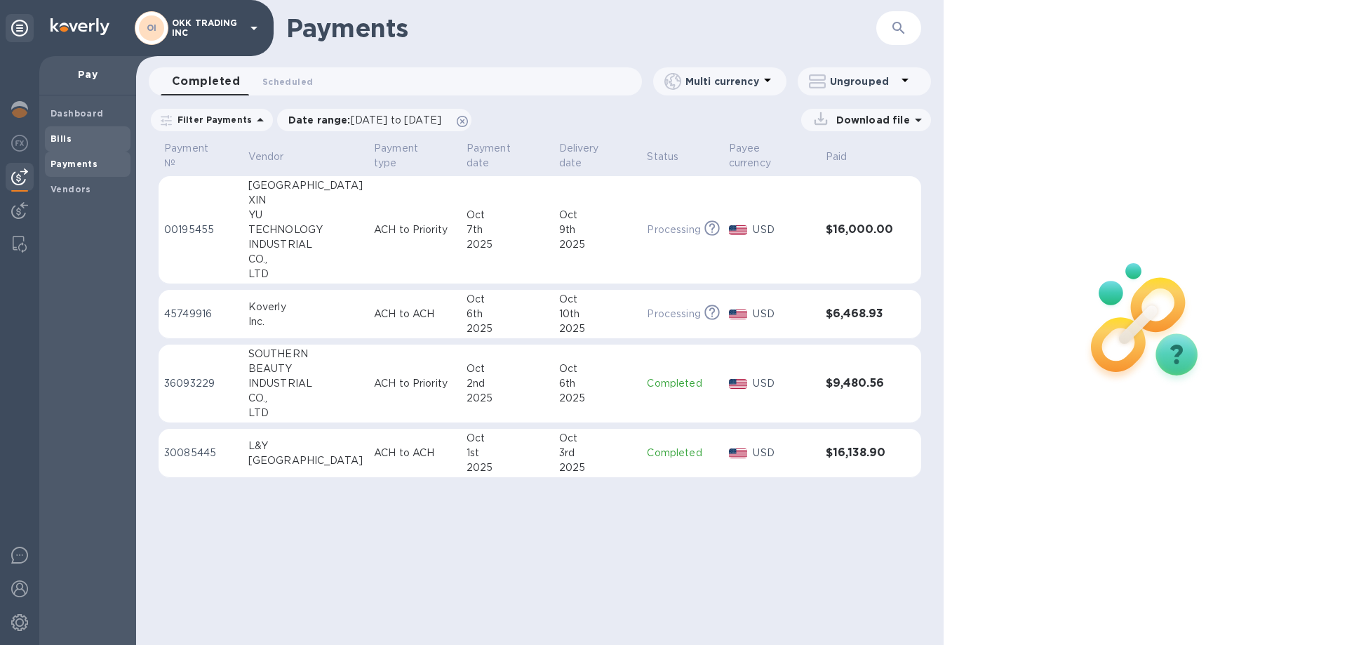
click at [61, 132] on span "Bills" at bounding box center [61, 139] width 21 height 14
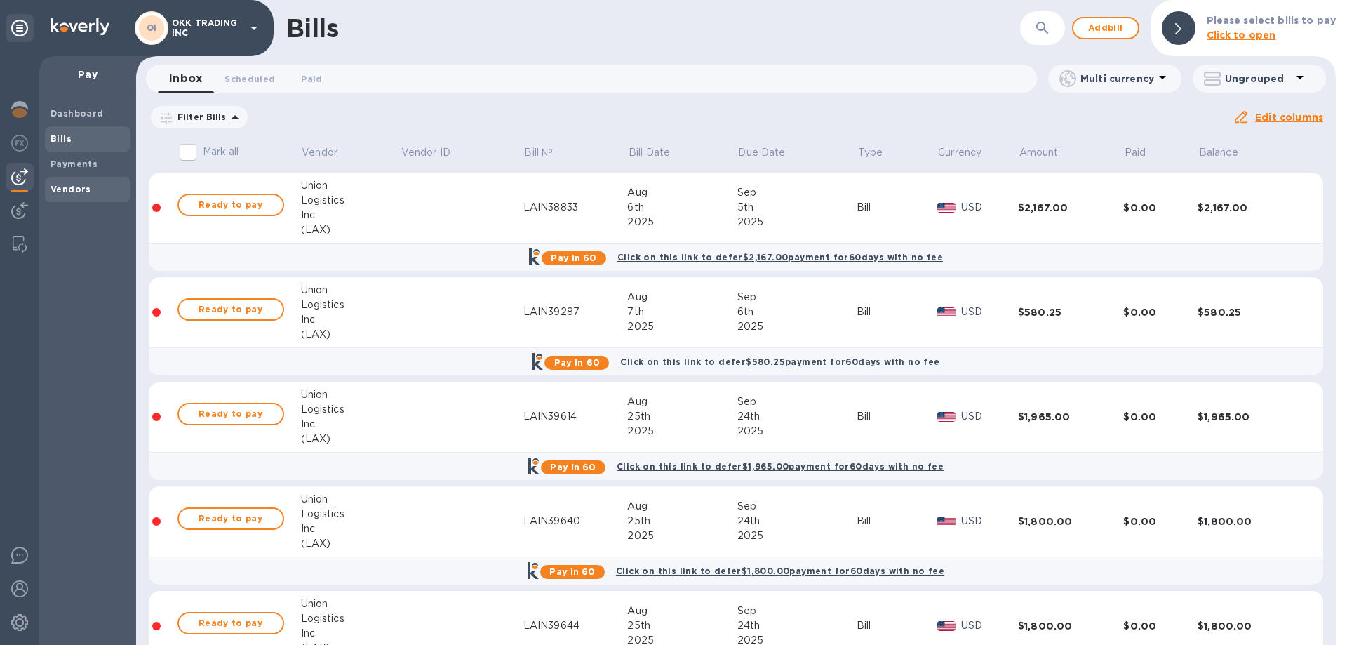
click at [76, 185] on b "Vendors" at bounding box center [71, 189] width 41 height 11
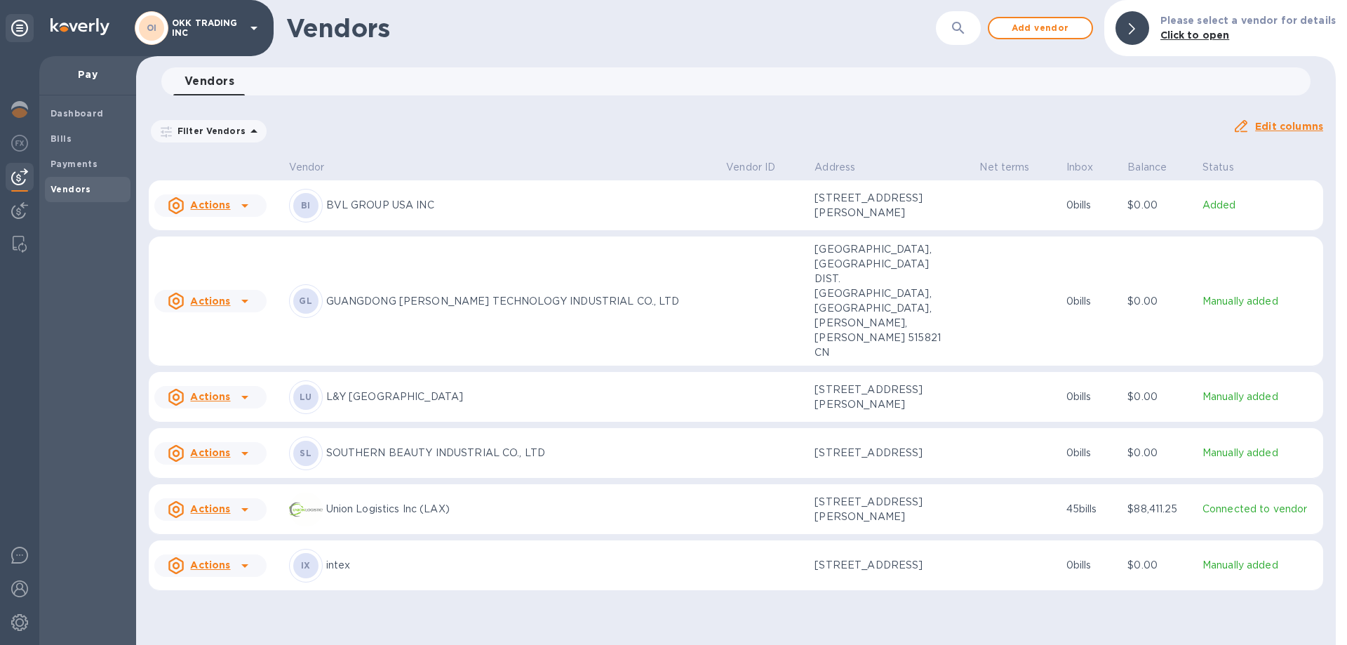
click at [236, 203] on icon at bounding box center [244, 205] width 17 height 17
click at [223, 262] on b "Add new bill" at bounding box center [226, 265] width 65 height 11
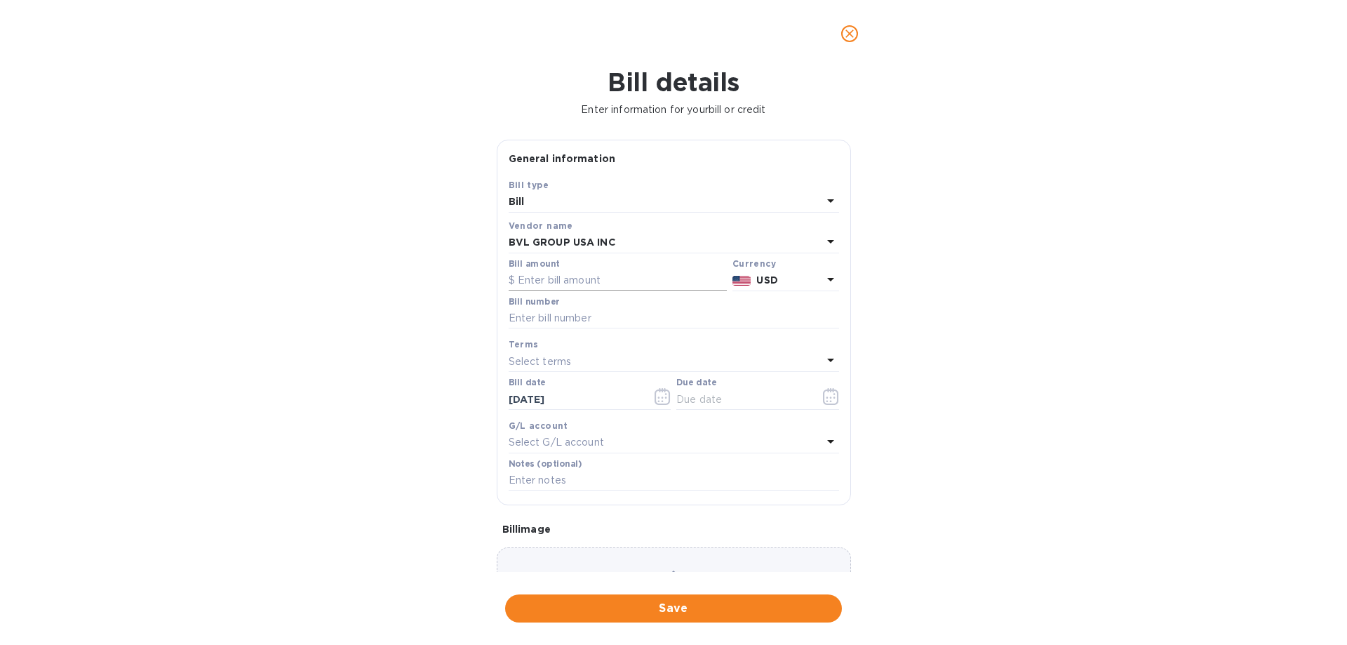
click at [631, 278] on input "text" at bounding box center [618, 280] width 218 height 21
type input "14,945"
click at [617, 321] on input "text" at bounding box center [674, 318] width 330 height 21
type input "i"
click at [577, 321] on input "text" at bounding box center [674, 318] width 330 height 21
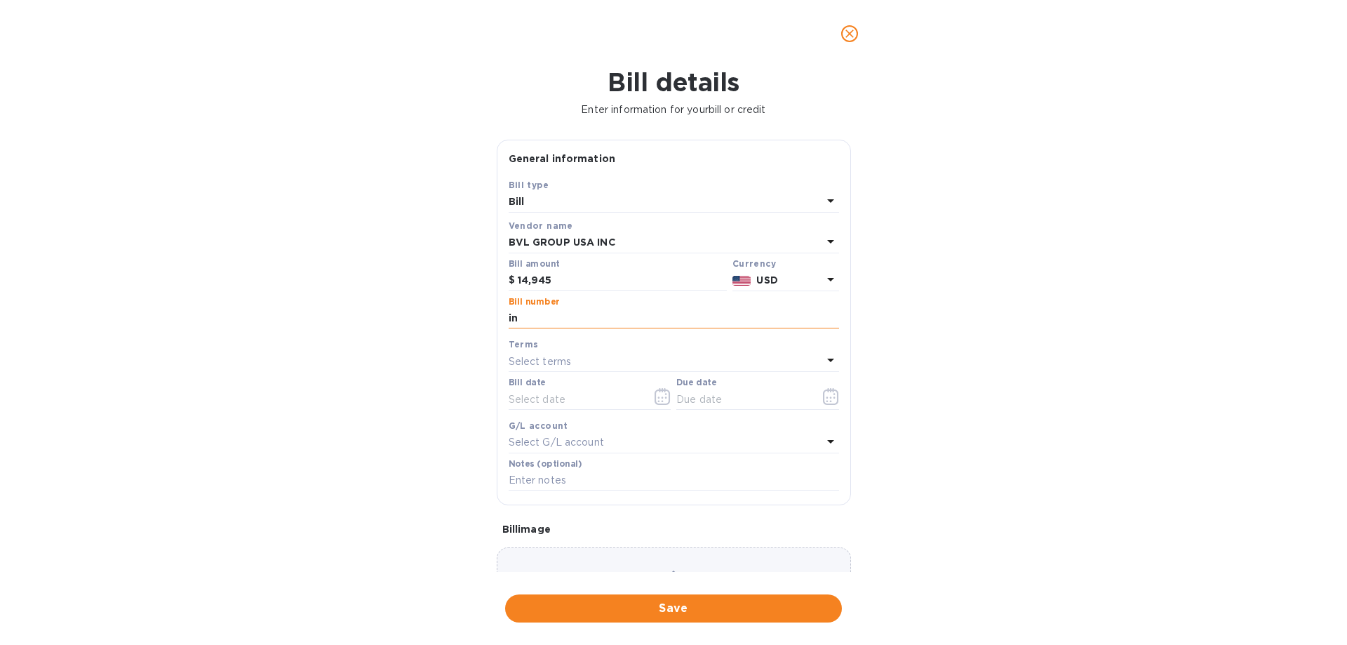
type input "i"
type input "INV-30816"
click at [598, 406] on input "text" at bounding box center [575, 399] width 133 height 21
click at [663, 399] on icon "button" at bounding box center [662, 396] width 16 height 17
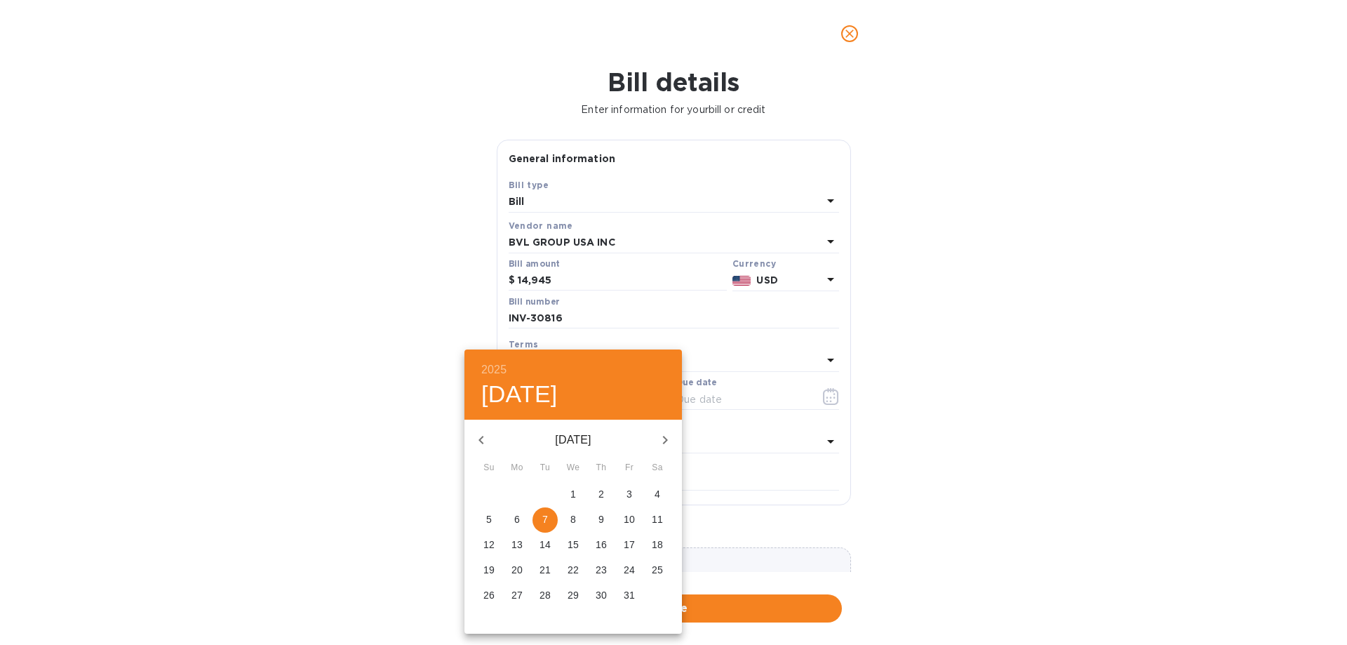
click at [547, 516] on p "7" at bounding box center [545, 519] width 6 height 14
type input "[DATE]"
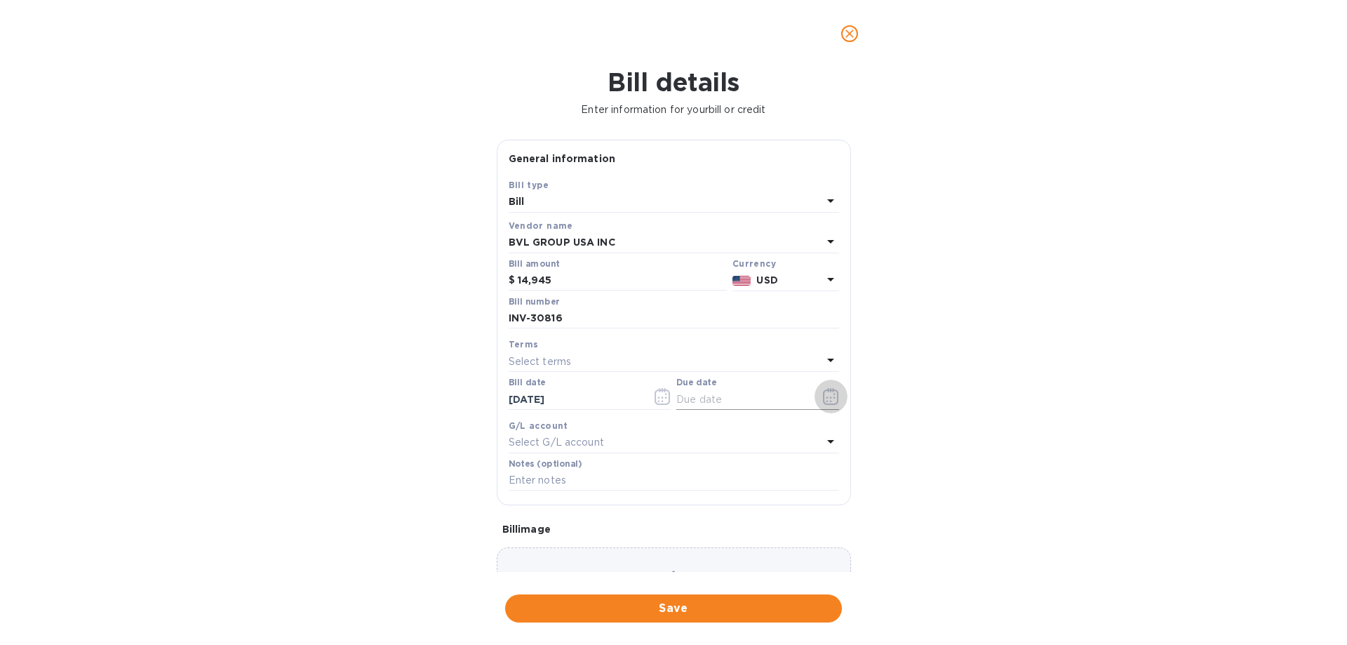
click at [831, 395] on icon "button" at bounding box center [830, 396] width 15 height 17
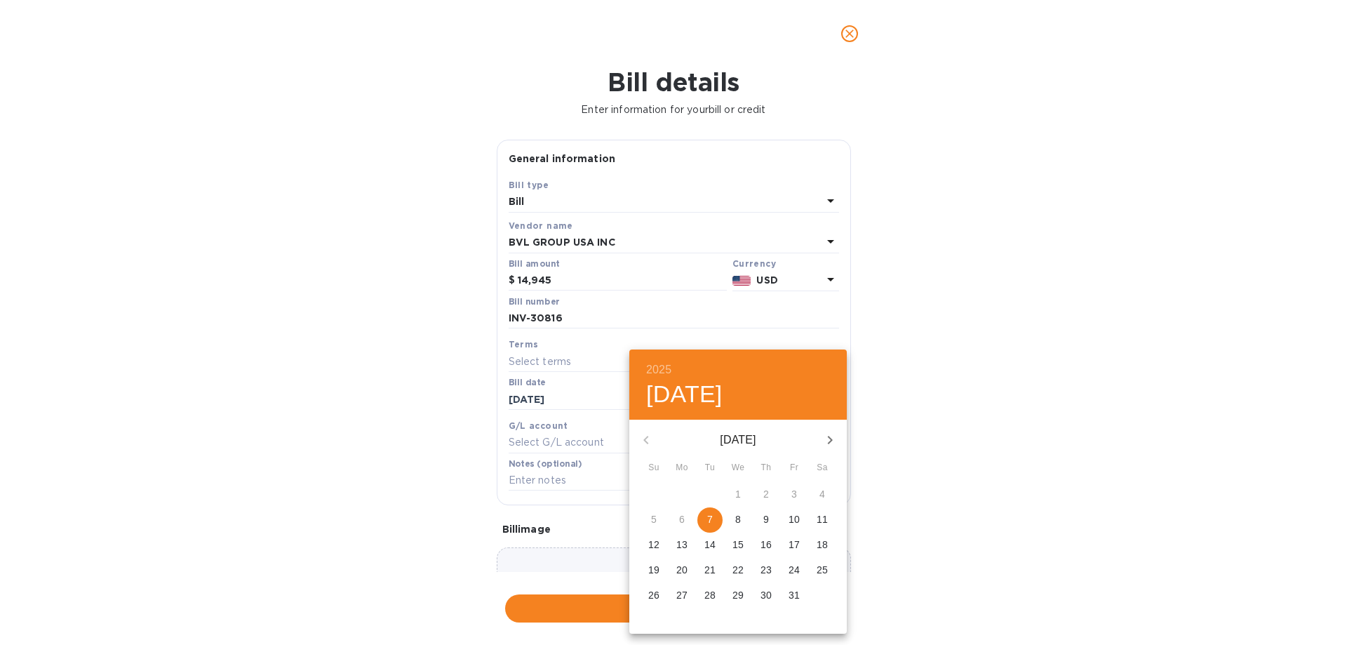
click at [714, 523] on span "7" at bounding box center [709, 519] width 25 height 14
type input "[DATE]"
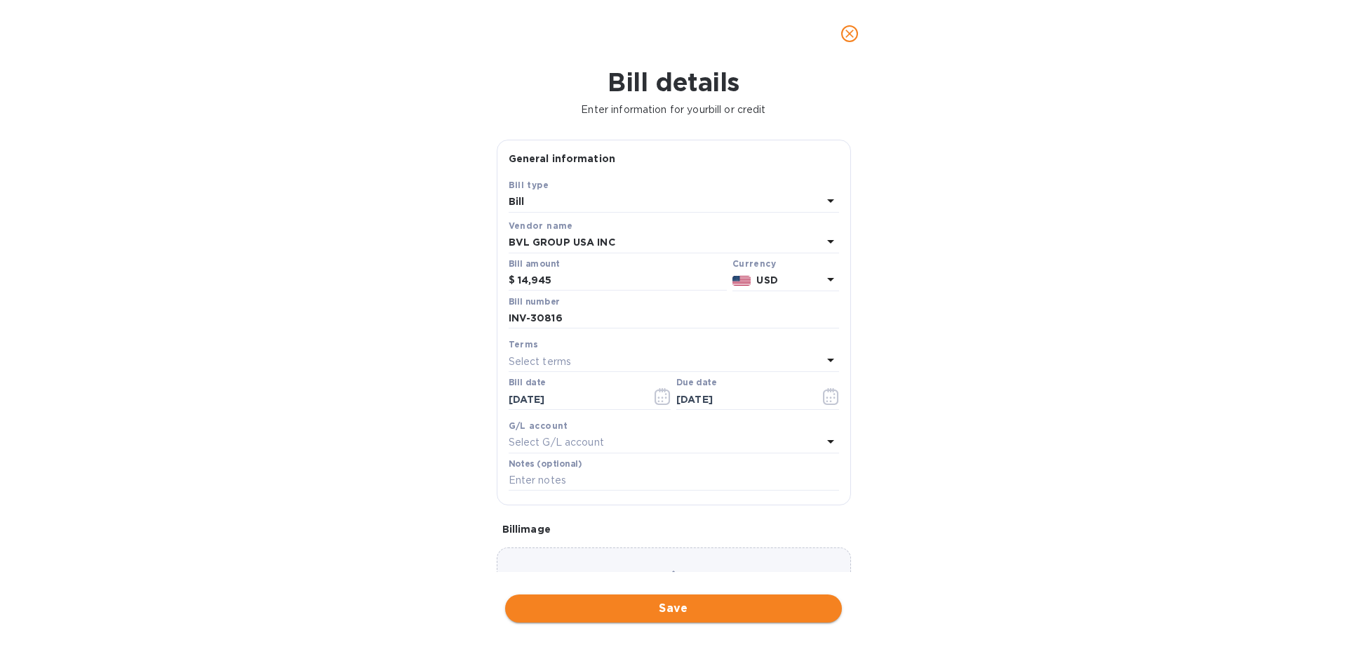
click at [693, 610] on span "Save" at bounding box center [673, 608] width 314 height 17
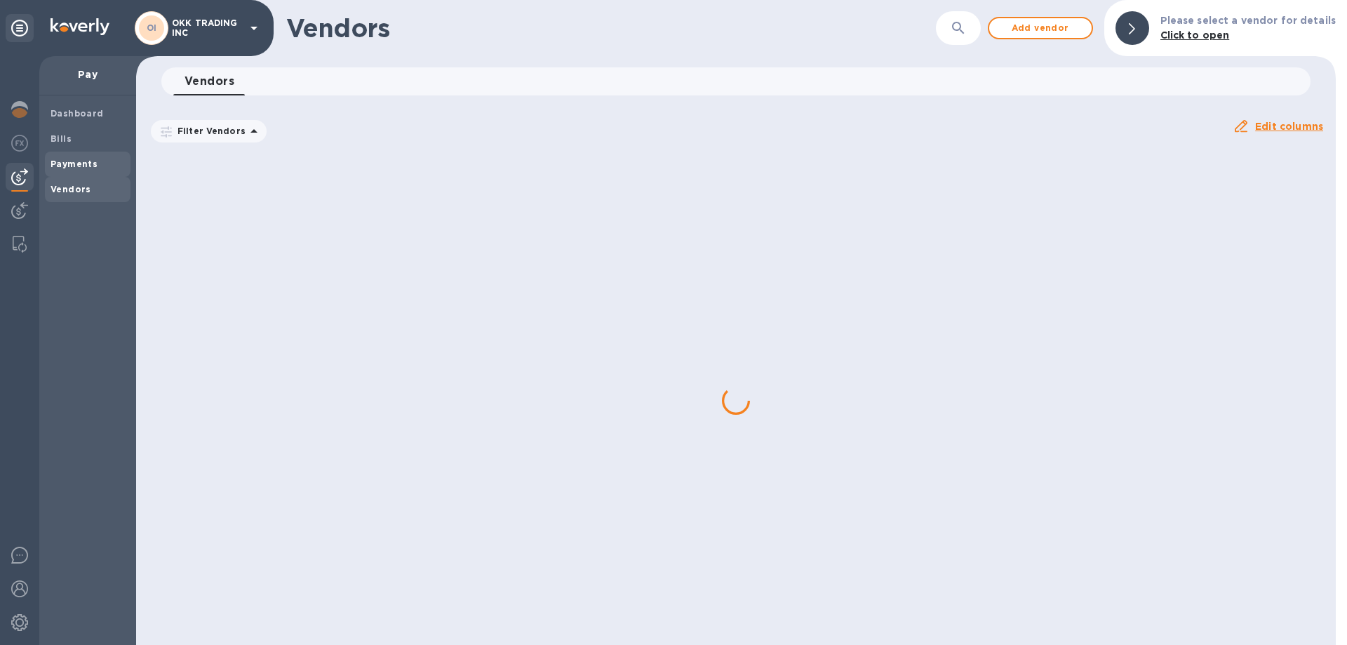
click at [98, 164] on span "Payments" at bounding box center [88, 164] width 74 height 14
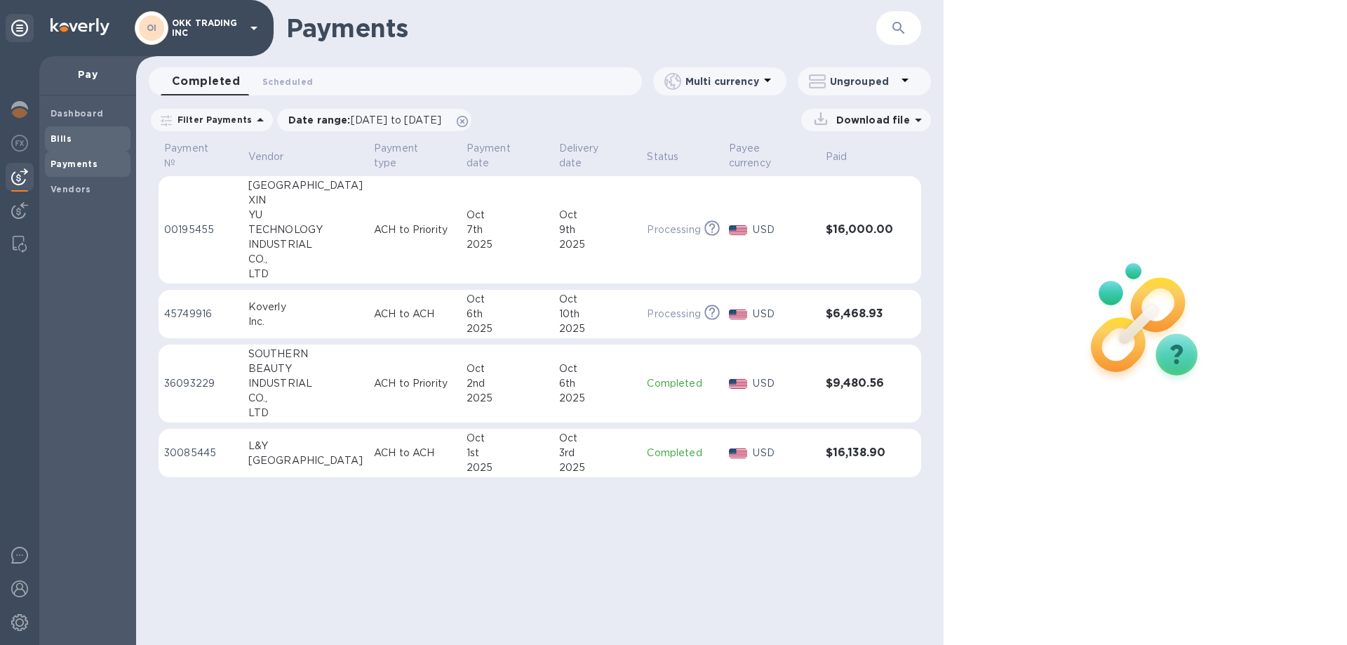
click at [79, 137] on span "Bills" at bounding box center [88, 139] width 74 height 14
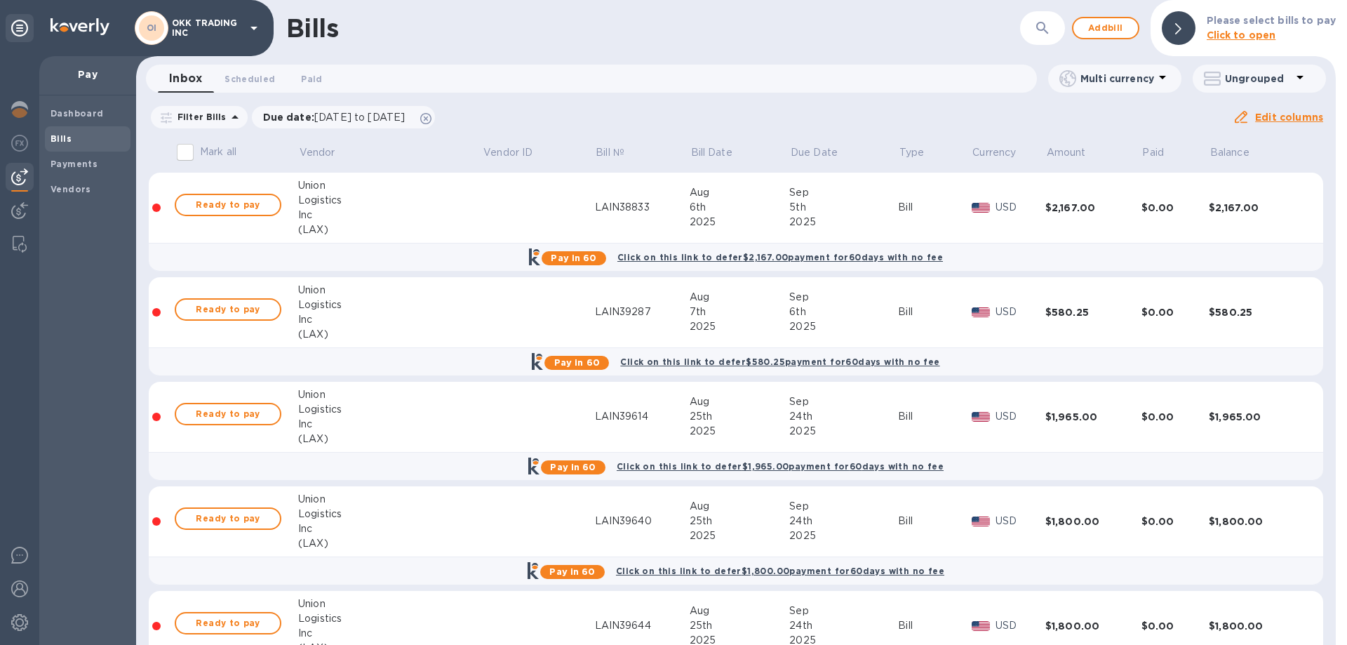
scroll to position [140, 0]
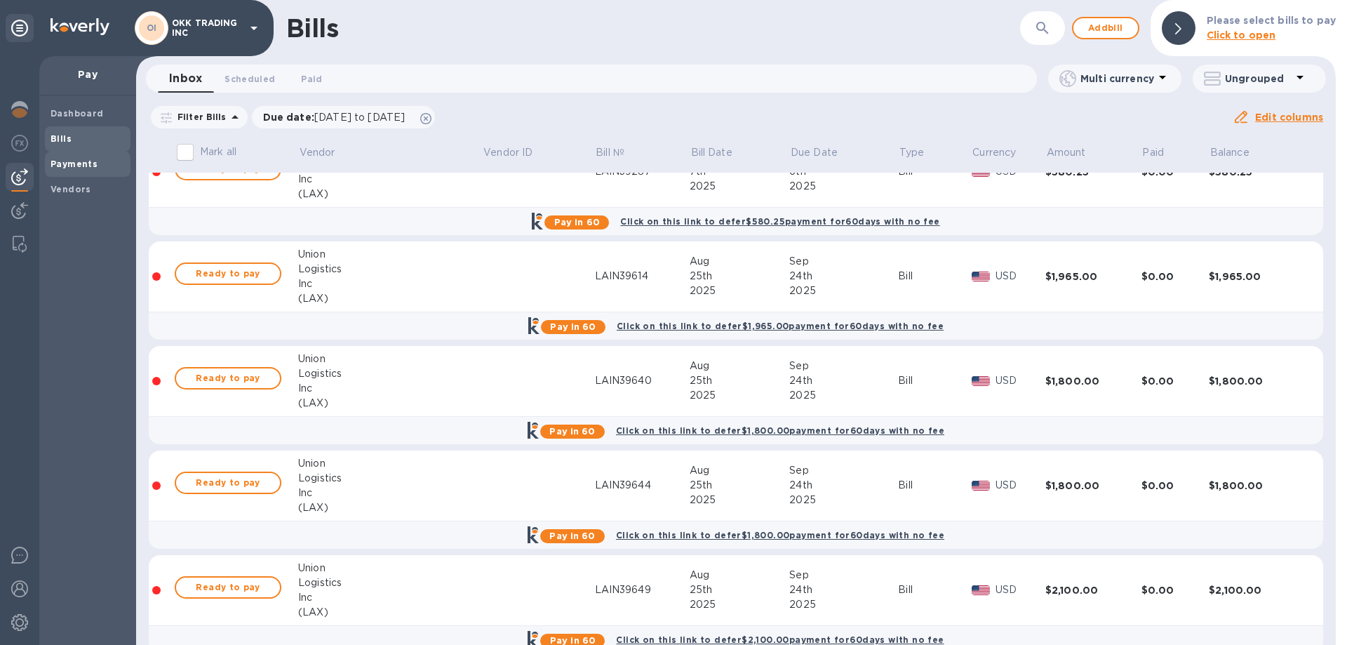
click at [81, 162] on b "Payments" at bounding box center [74, 164] width 47 height 11
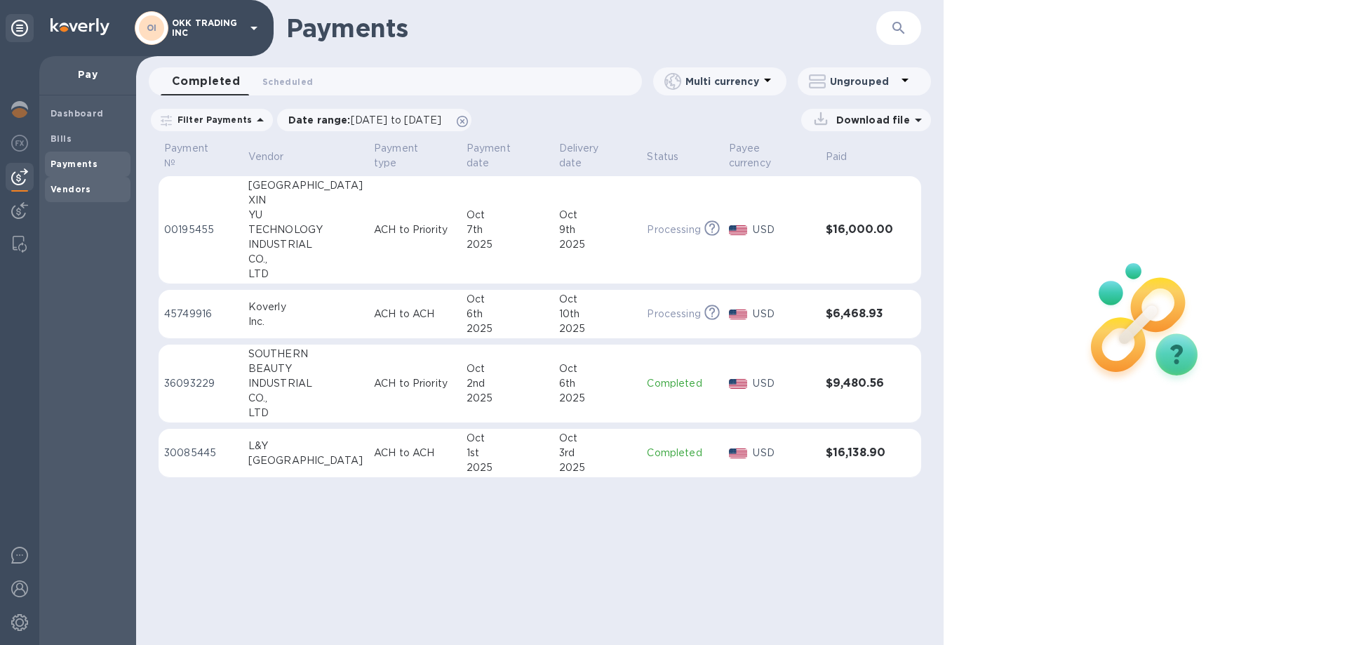
click at [74, 187] on b "Vendors" at bounding box center [71, 189] width 41 height 11
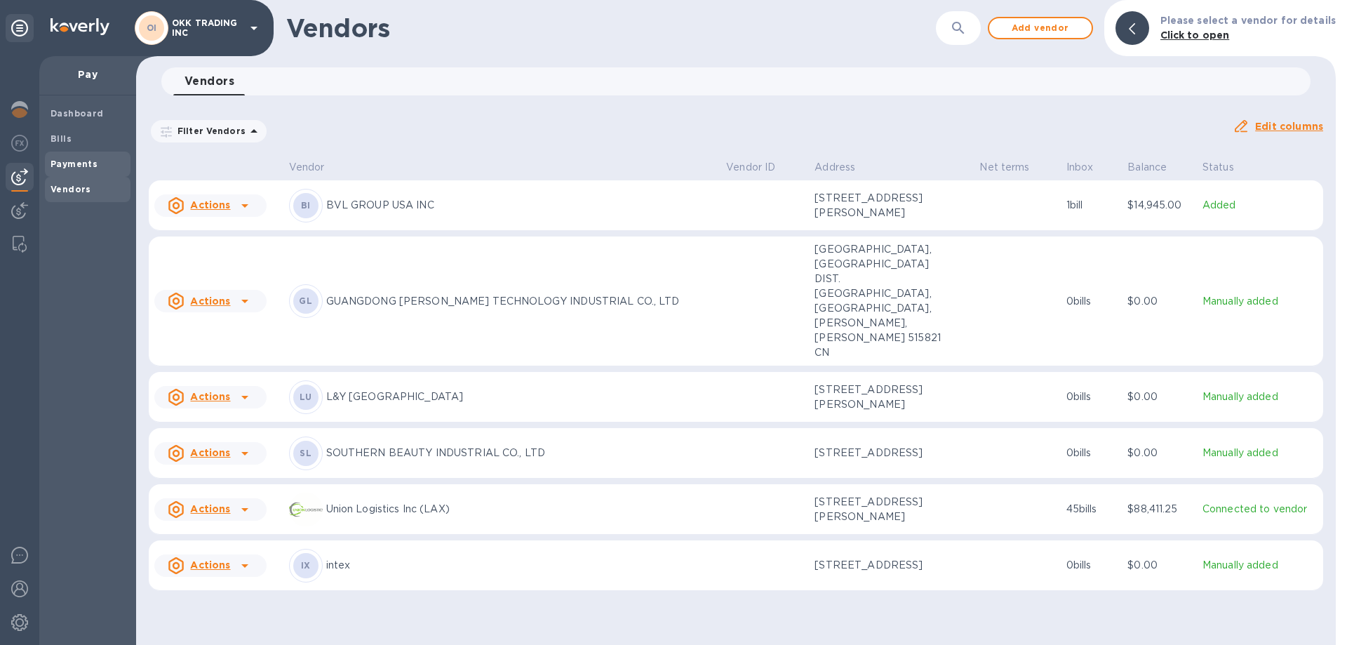
click at [91, 166] on b "Payments" at bounding box center [74, 164] width 47 height 11
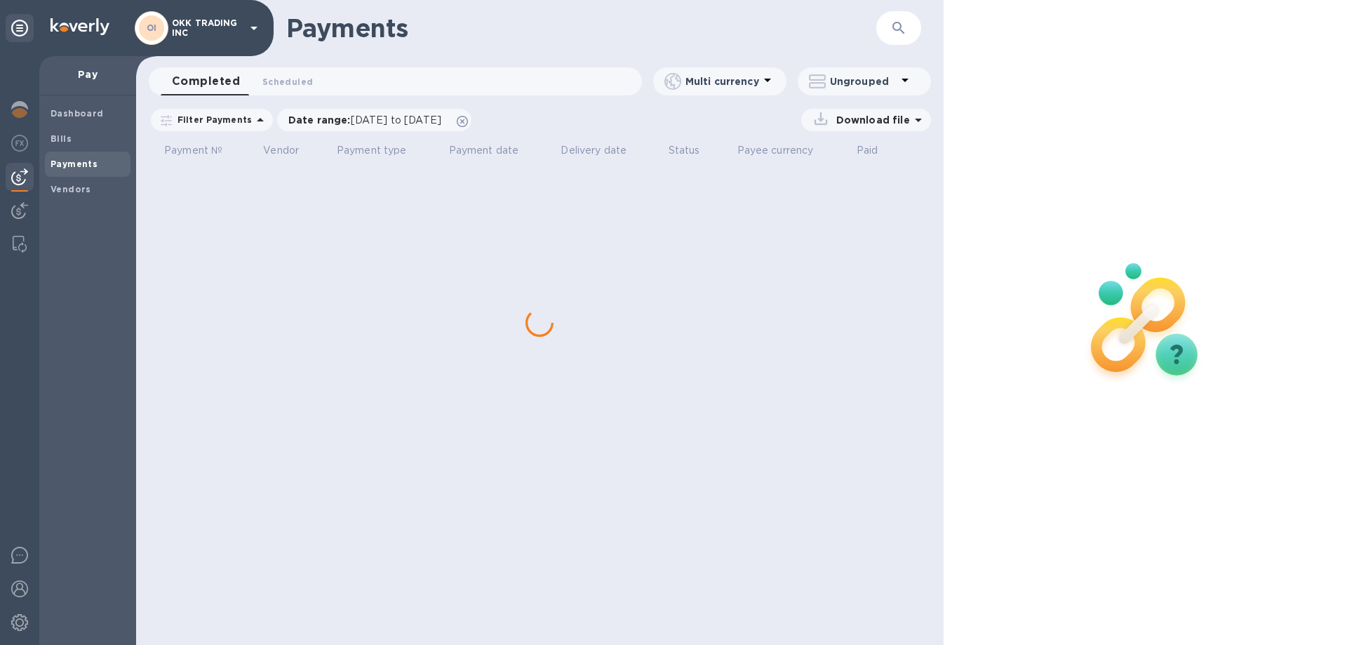
click at [91, 166] on b "Payments" at bounding box center [74, 164] width 47 height 11
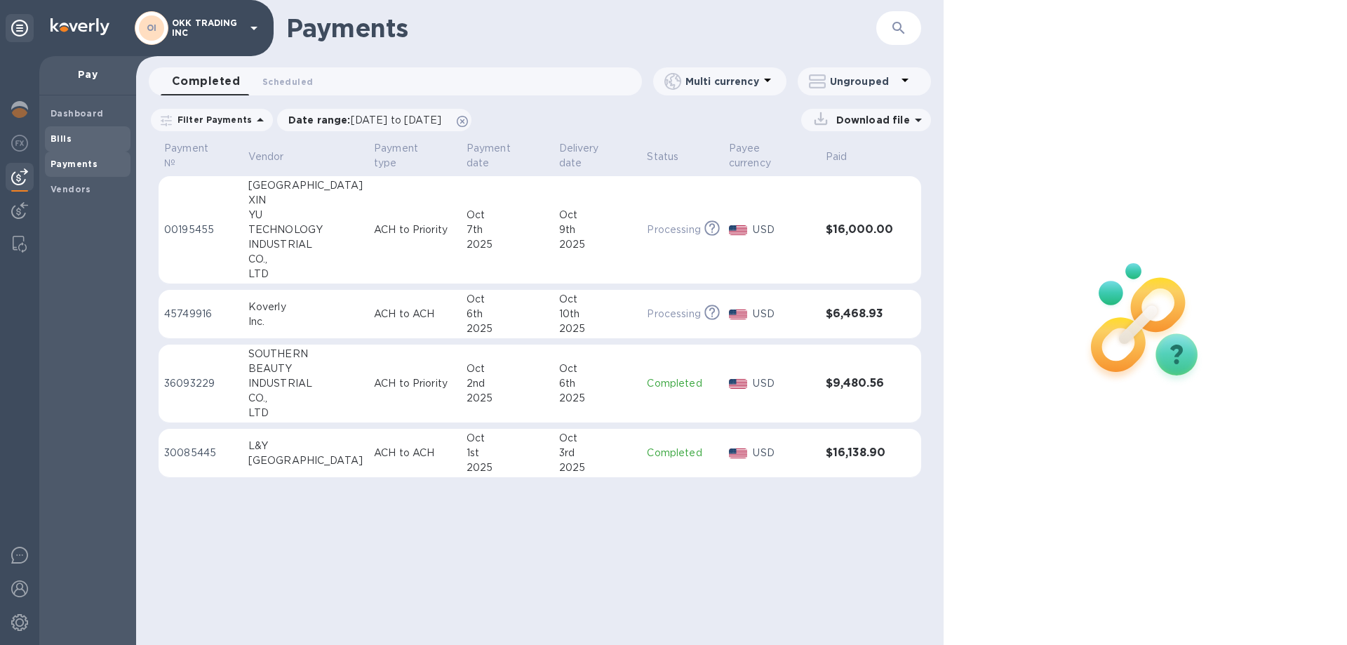
click at [63, 135] on b "Bills" at bounding box center [61, 138] width 21 height 11
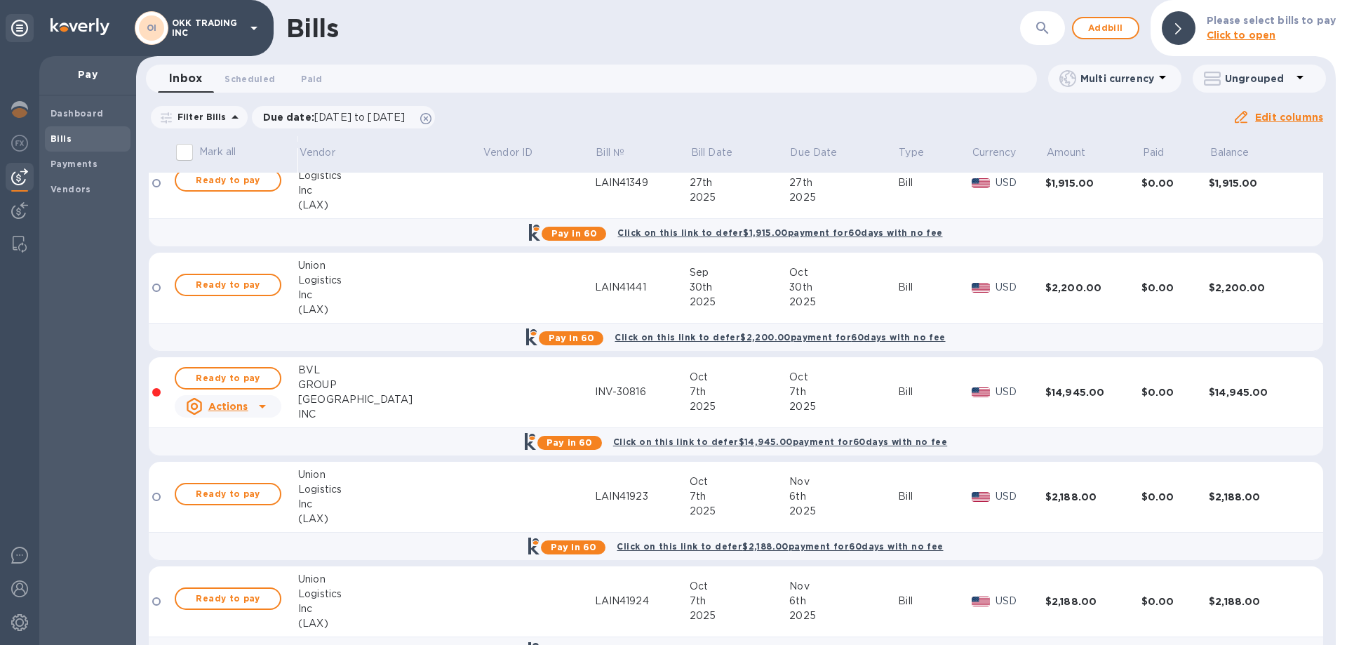
scroll to position [3788, 0]
click at [253, 373] on span "Ready to pay" at bounding box center [227, 377] width 81 height 17
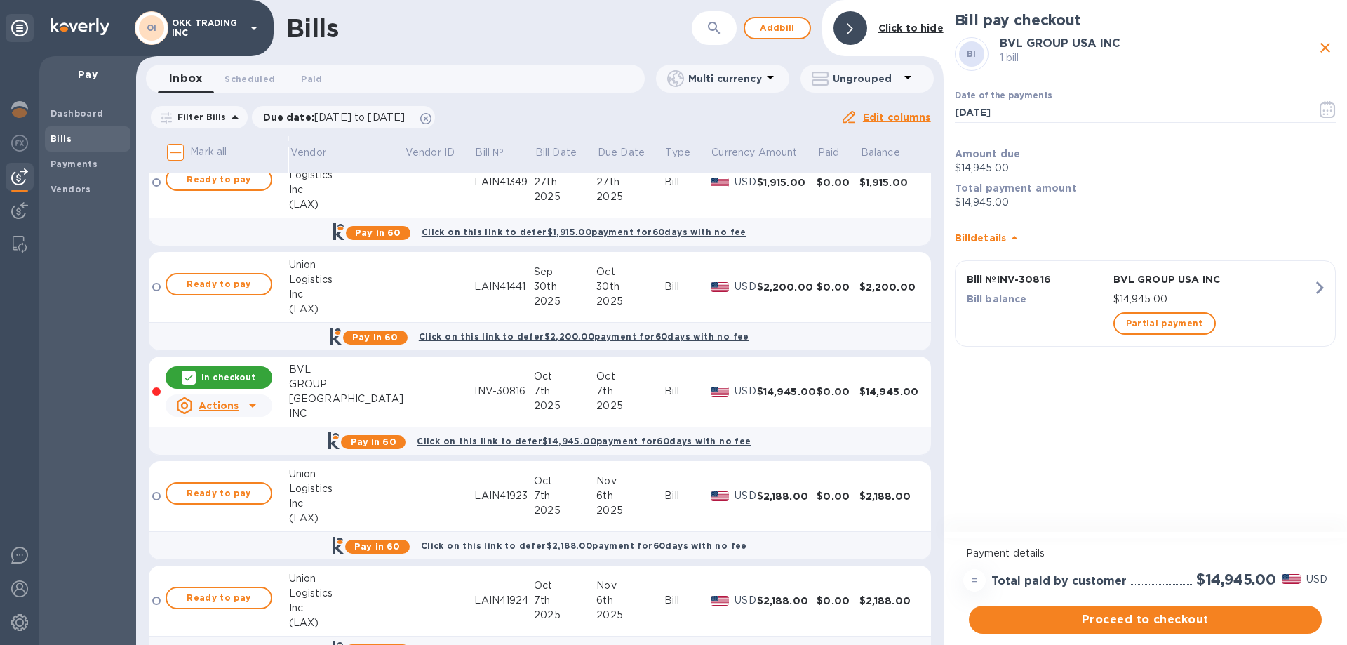
click at [194, 375] on icon at bounding box center [188, 377] width 11 height 11
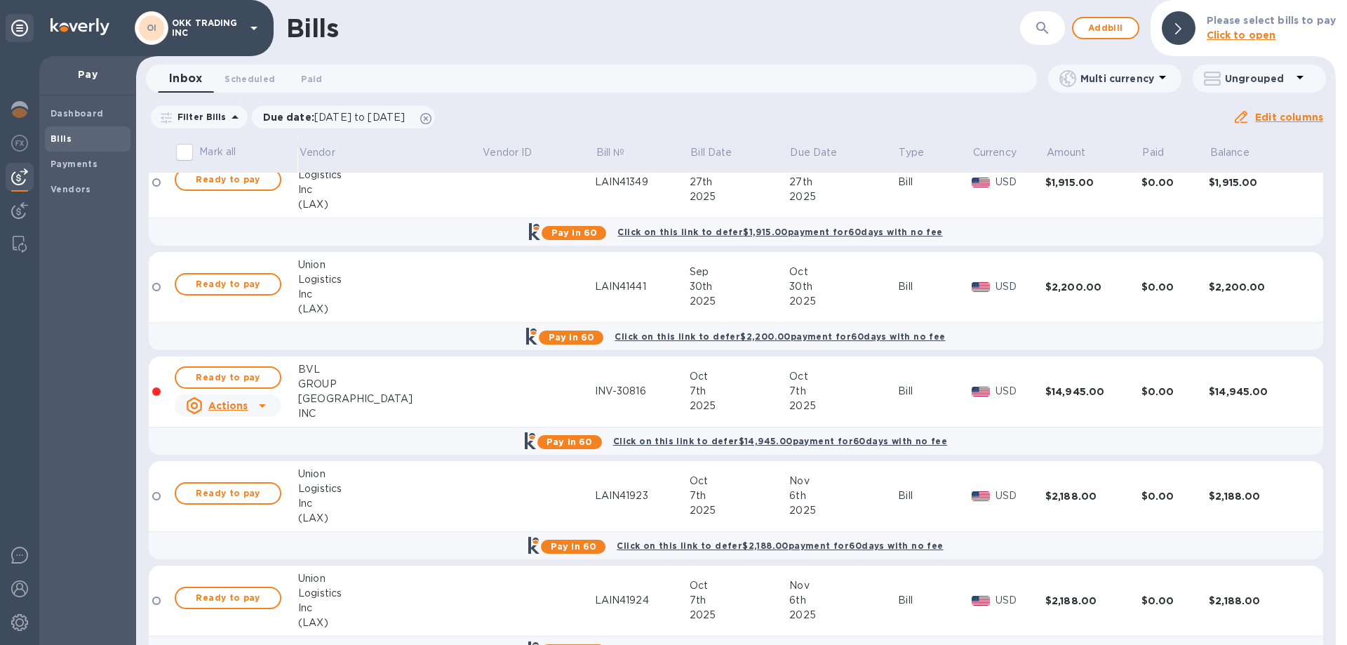
click at [753, 440] on b "Click on this link to defer $14,945.00 payment for 60 days with no fee" at bounding box center [780, 441] width 334 height 11
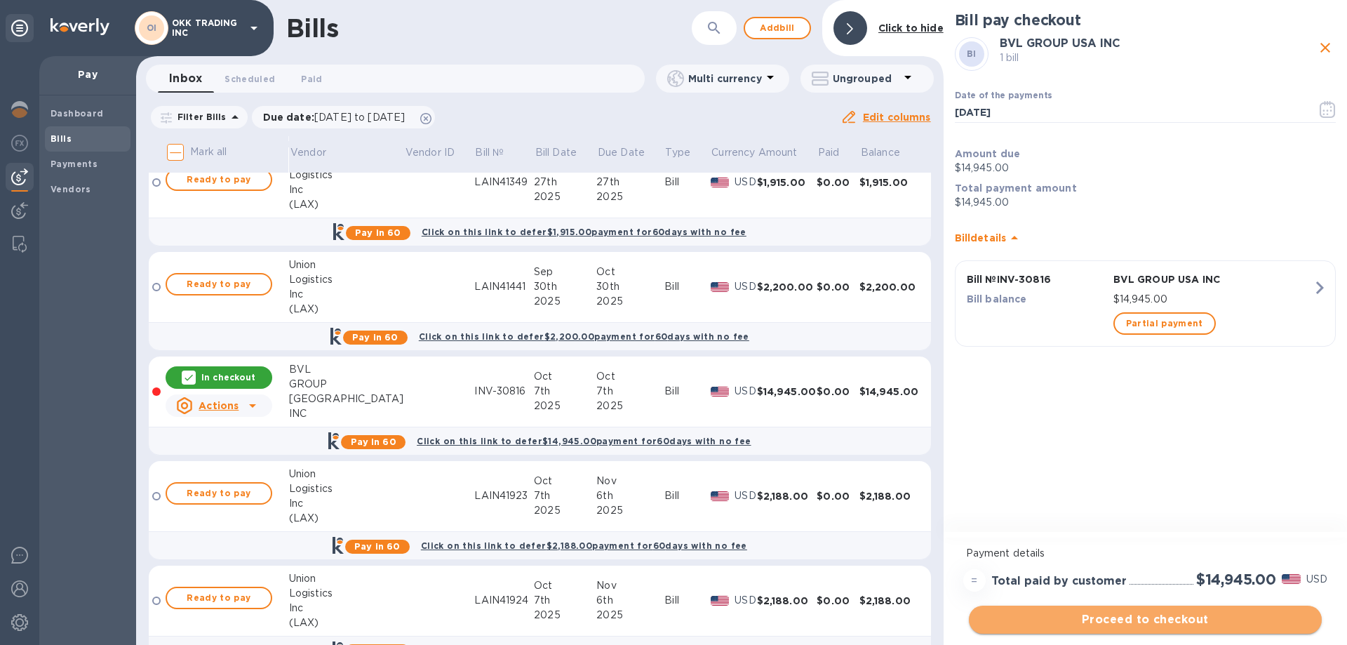
click at [1137, 618] on span "Proceed to checkout" at bounding box center [1145, 619] width 330 height 17
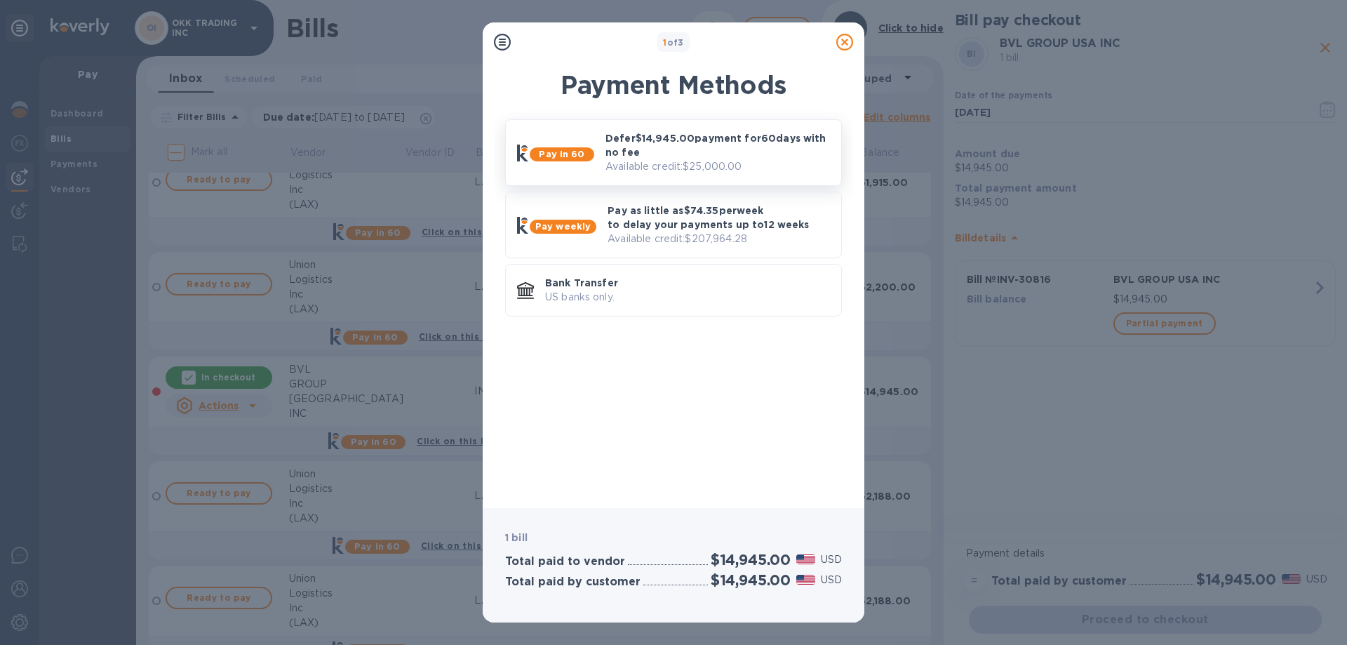
click at [695, 144] on p "Defer $14,945.00 payment for 60 days with no fee" at bounding box center [717, 145] width 224 height 28
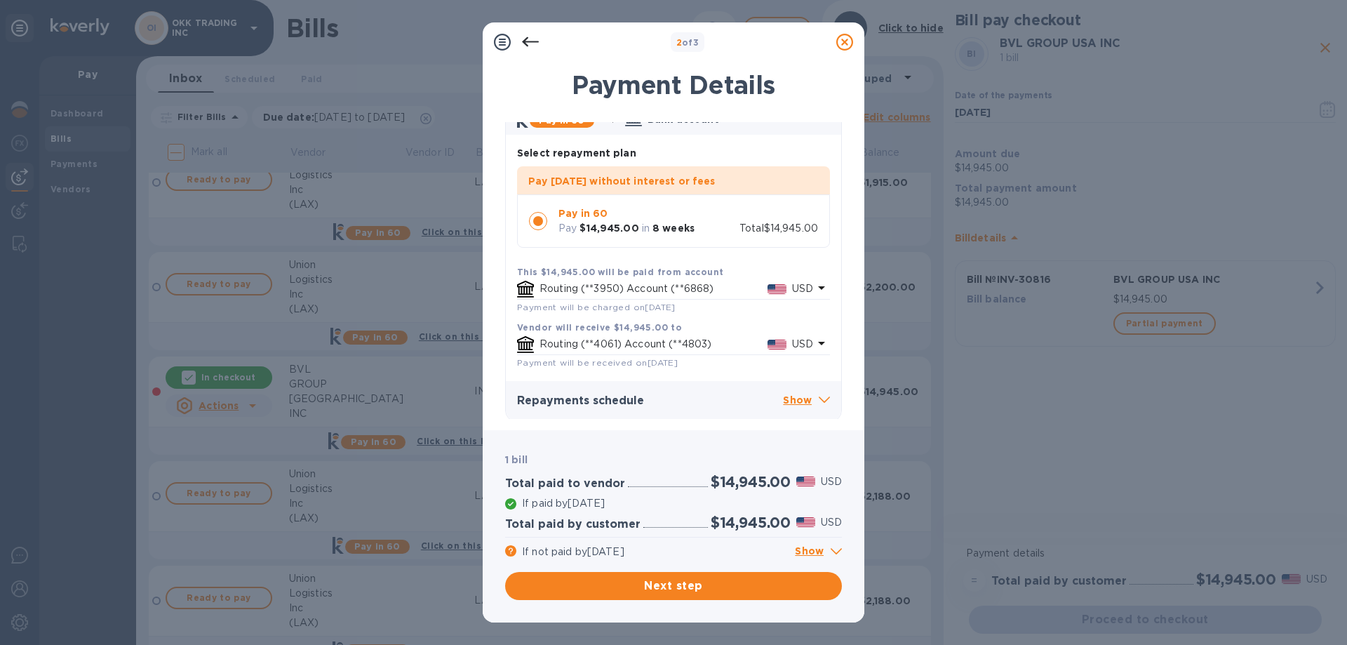
scroll to position [83, 0]
click at [800, 401] on p "Show" at bounding box center [806, 398] width 47 height 18
click at [793, 395] on p "Hide" at bounding box center [809, 398] width 42 height 18
click at [798, 398] on p "Show" at bounding box center [806, 398] width 47 height 18
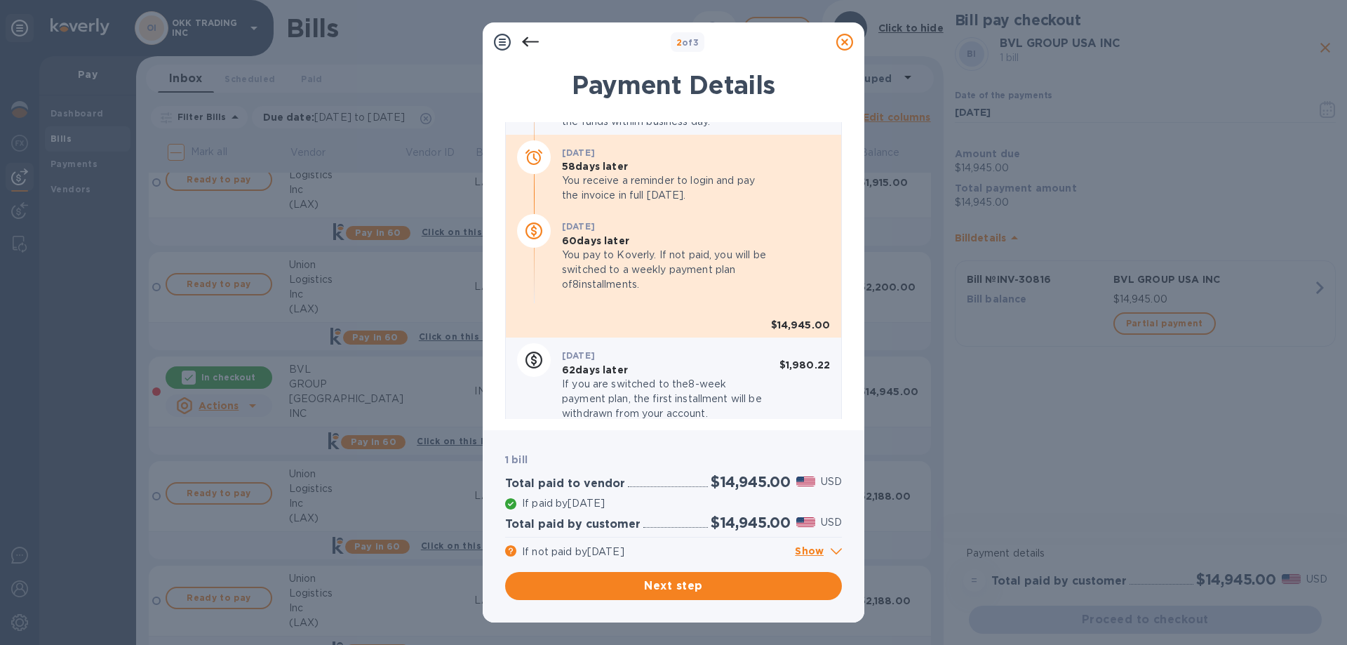
scroll to position [464, 0]
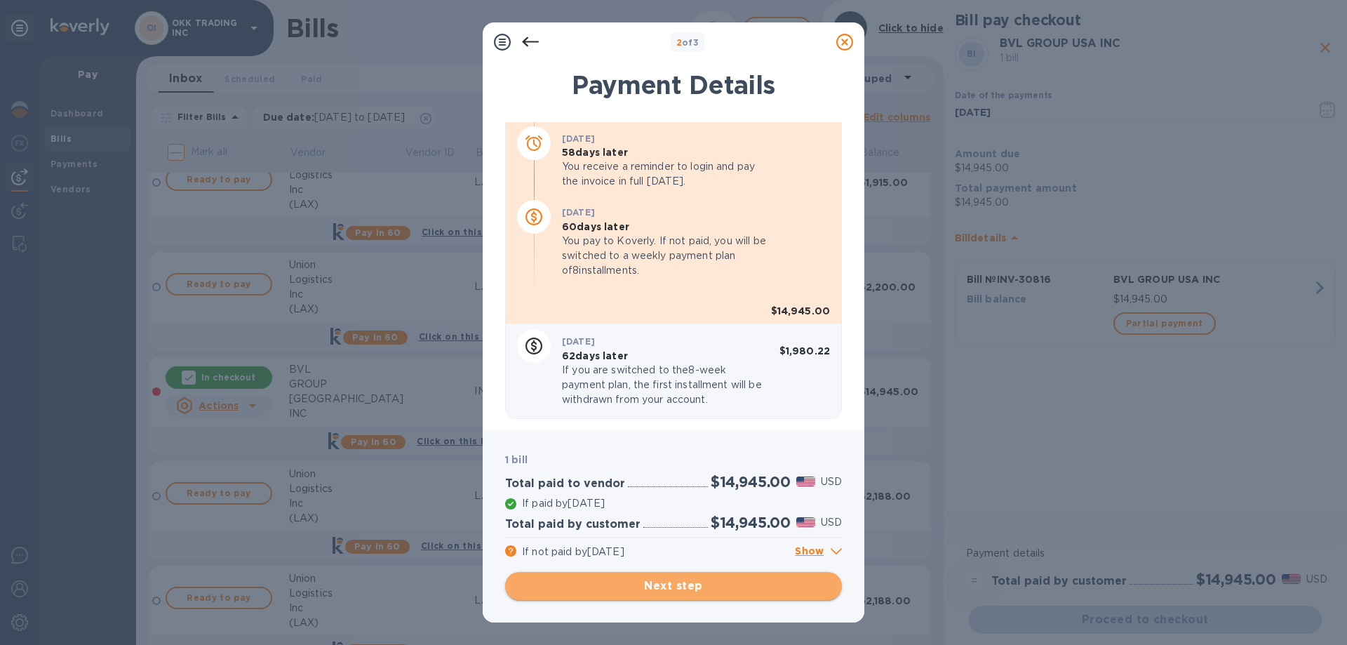
click at [676, 586] on span "Next step" at bounding box center [673, 585] width 314 height 17
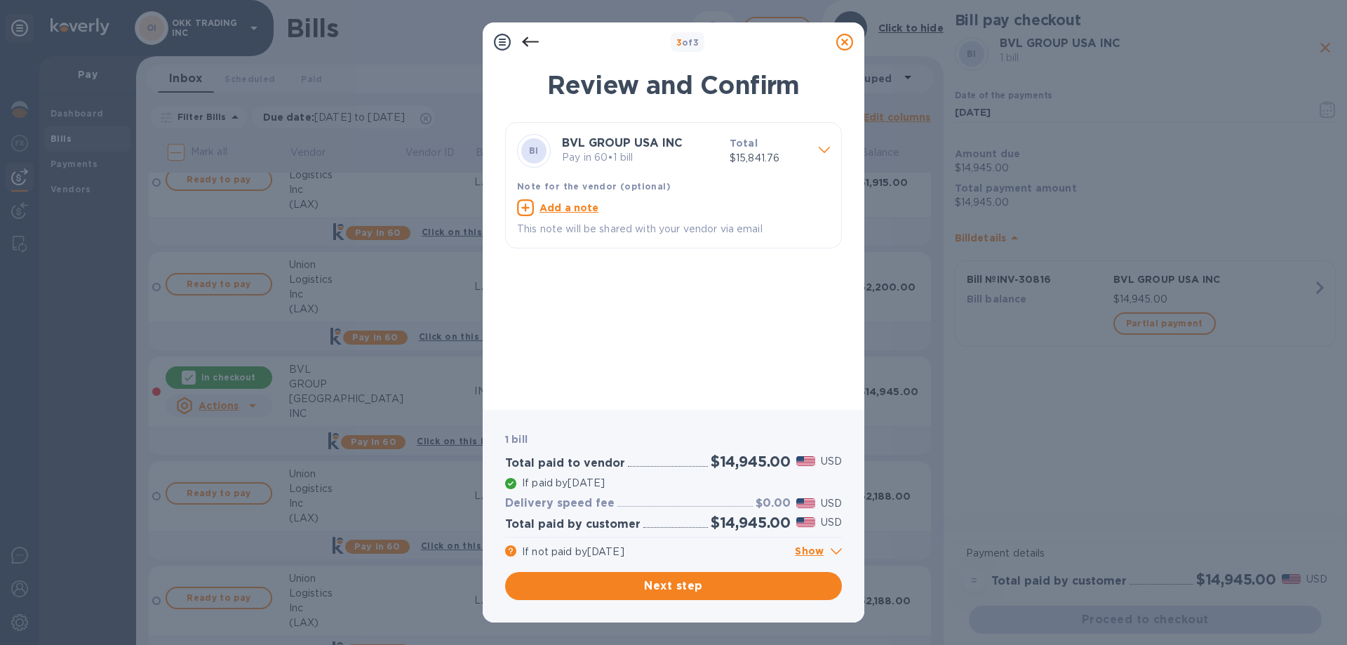
click at [821, 147] on icon at bounding box center [824, 150] width 11 height 6
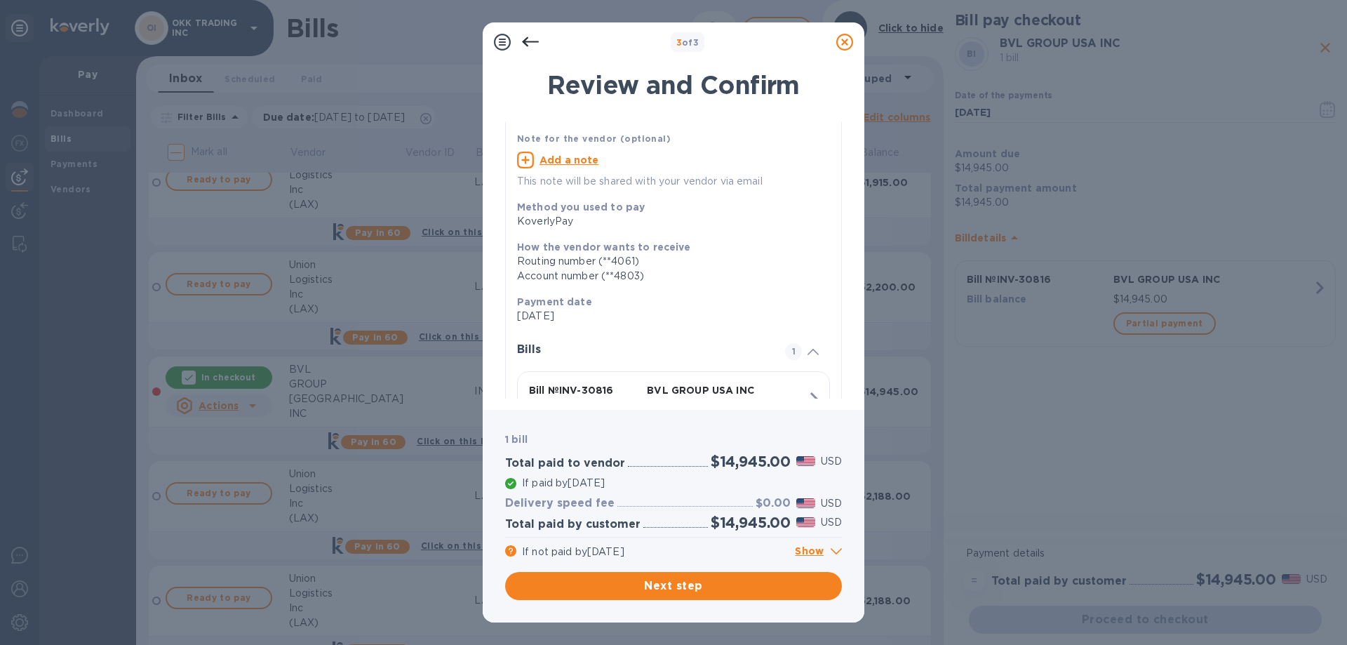
scroll to position [0, 0]
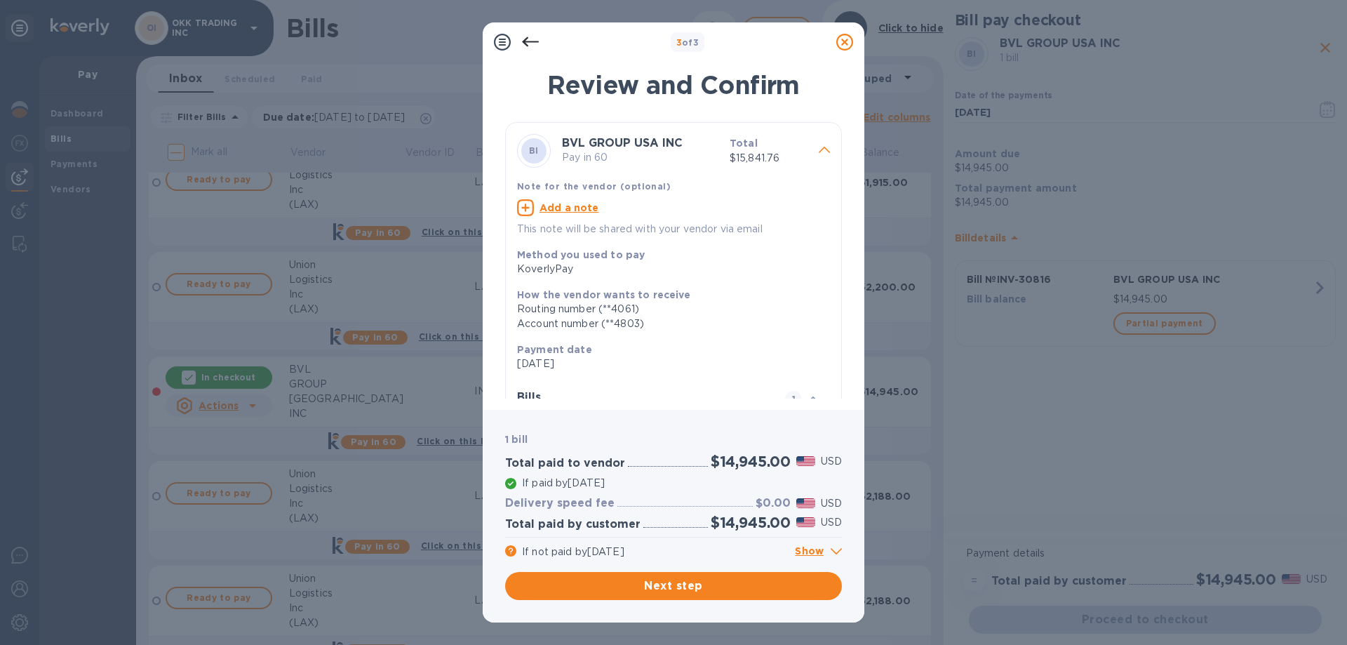
click at [815, 551] on p "Show" at bounding box center [818, 552] width 47 height 18
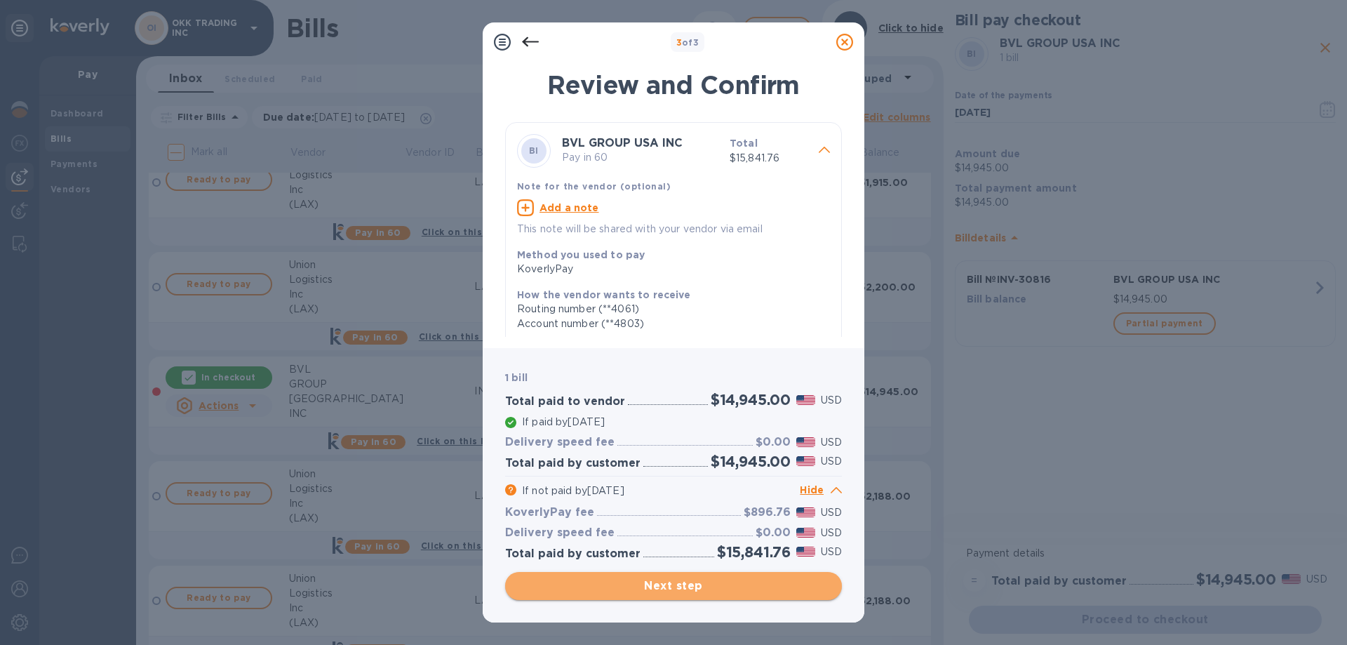
click at [671, 581] on span "Next step" at bounding box center [673, 585] width 314 height 17
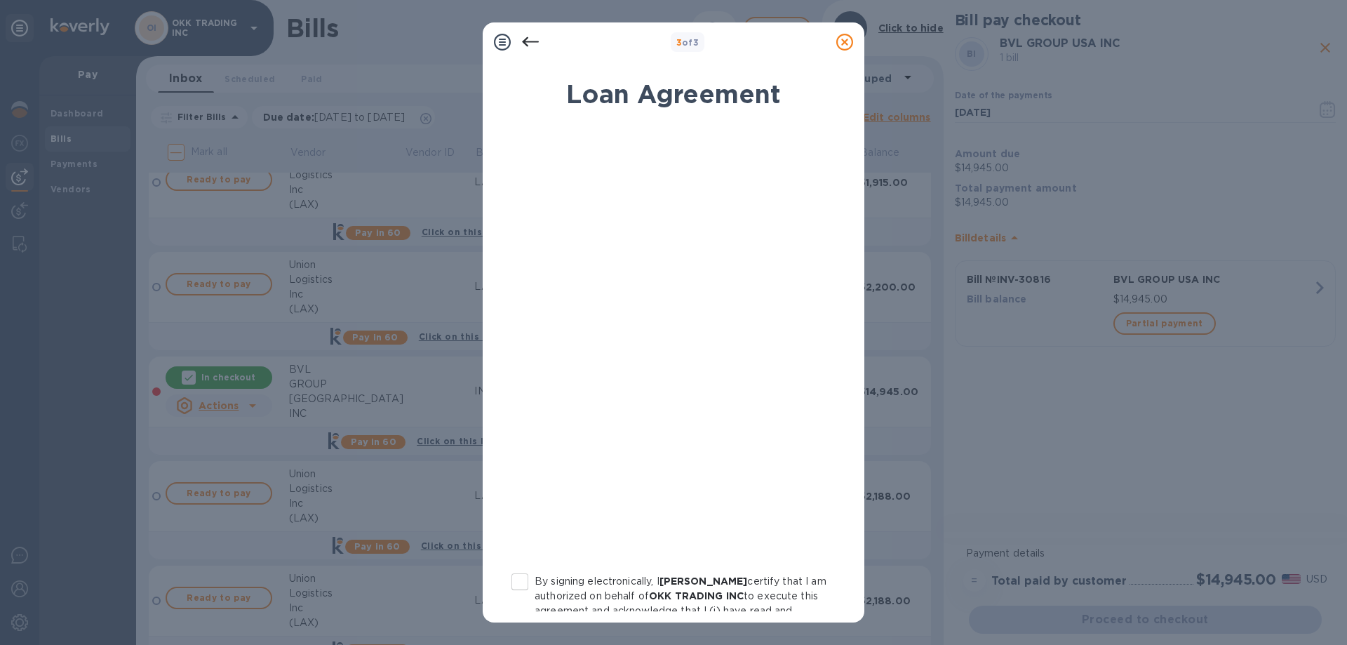
scroll to position [140, 0]
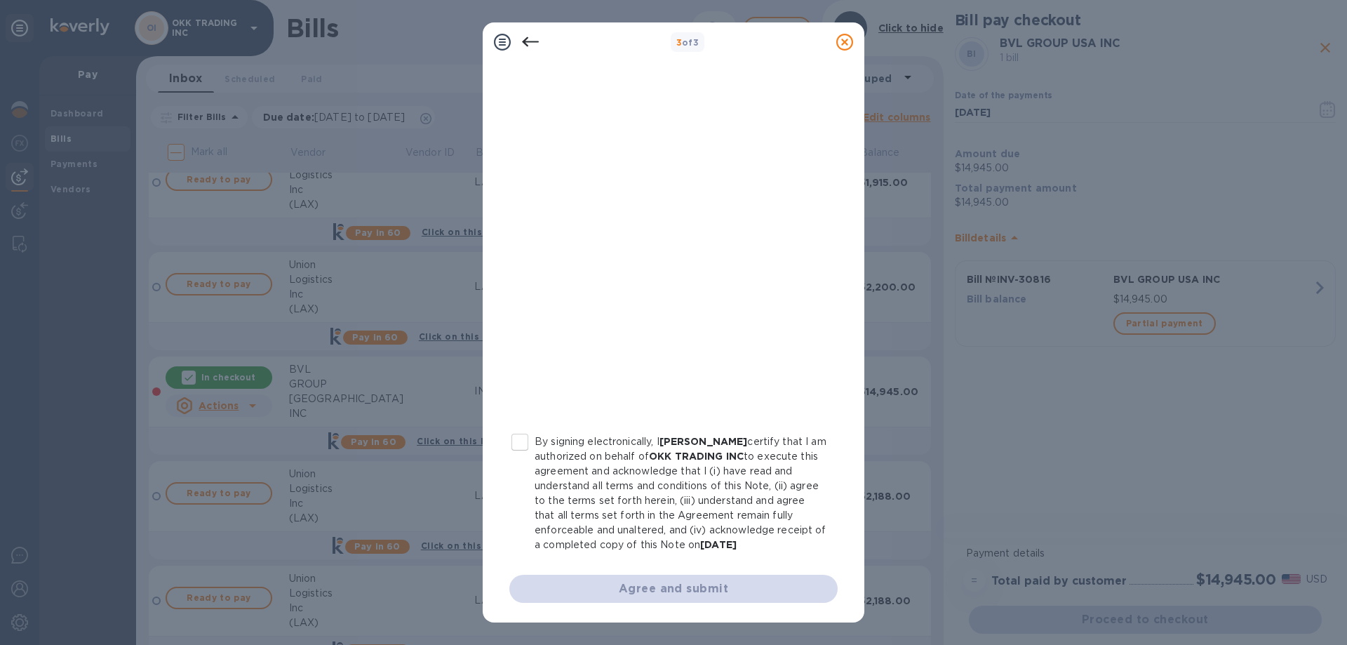
click at [523, 438] on input "By signing electronically, I [PERSON_NAME] certify that I am authorized on beha…" at bounding box center [519, 441] width 29 height 29
checkbox input "true"
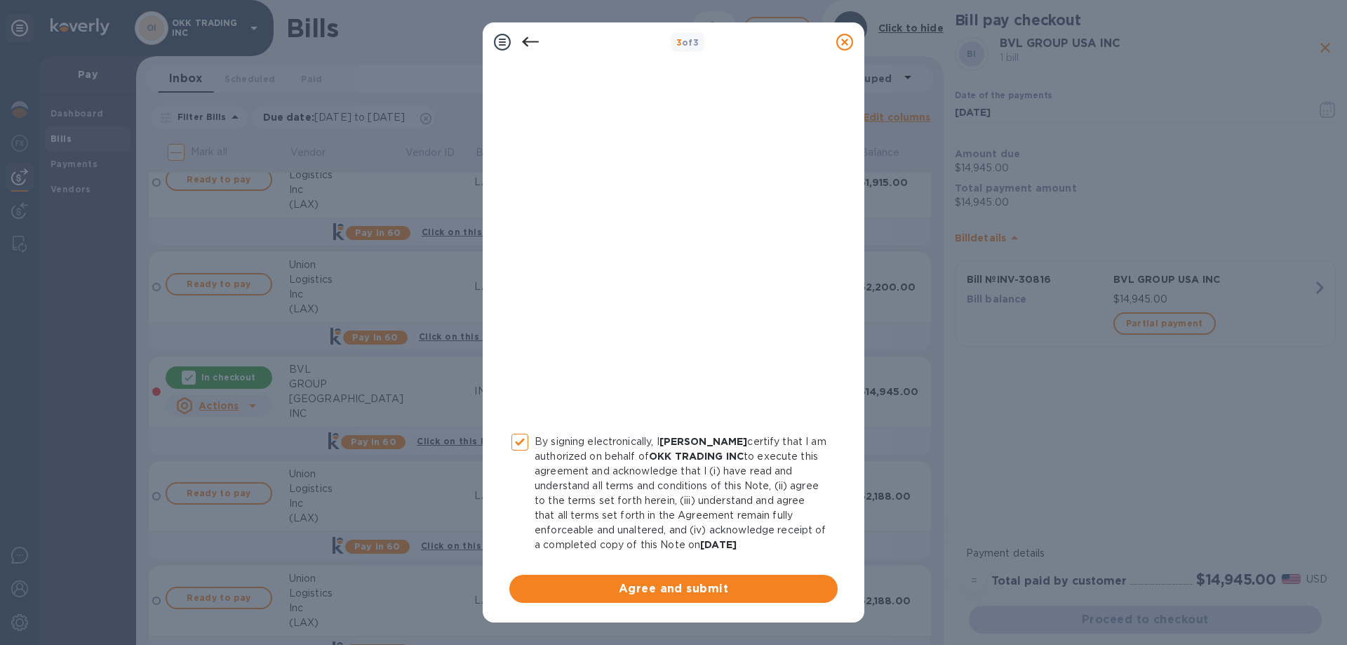
scroll to position [0, 0]
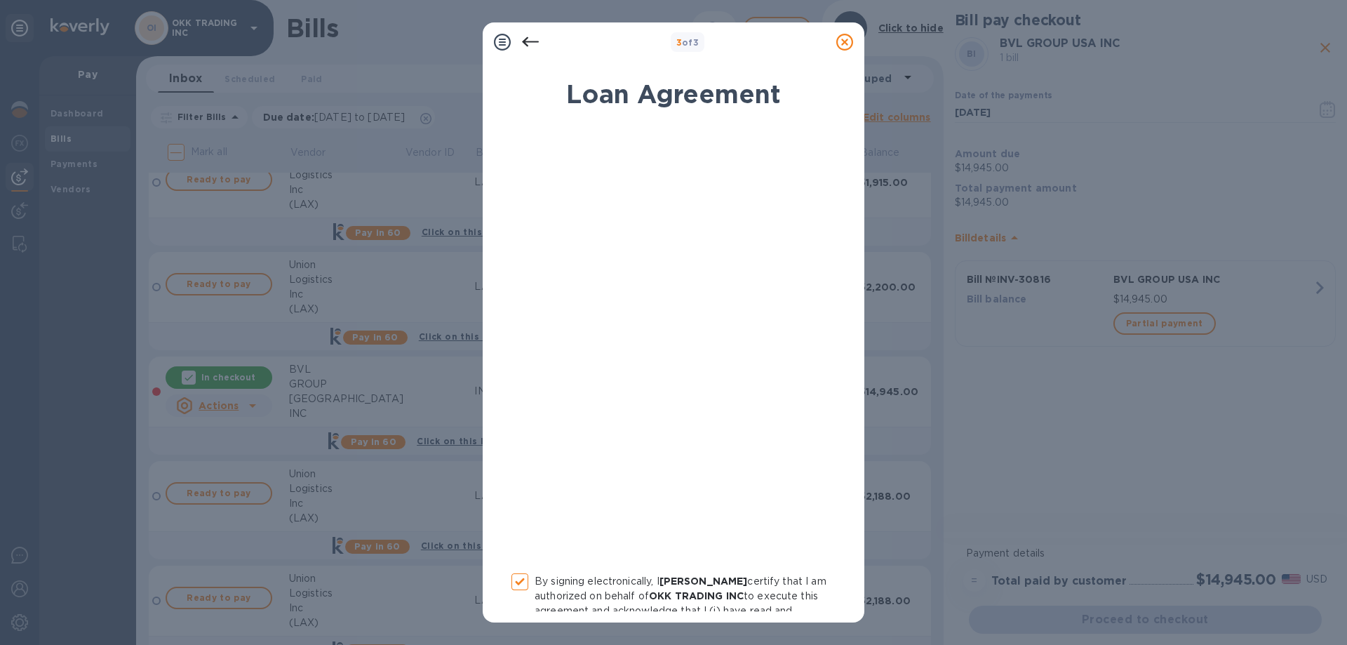
click at [508, 44] on icon at bounding box center [502, 42] width 17 height 17
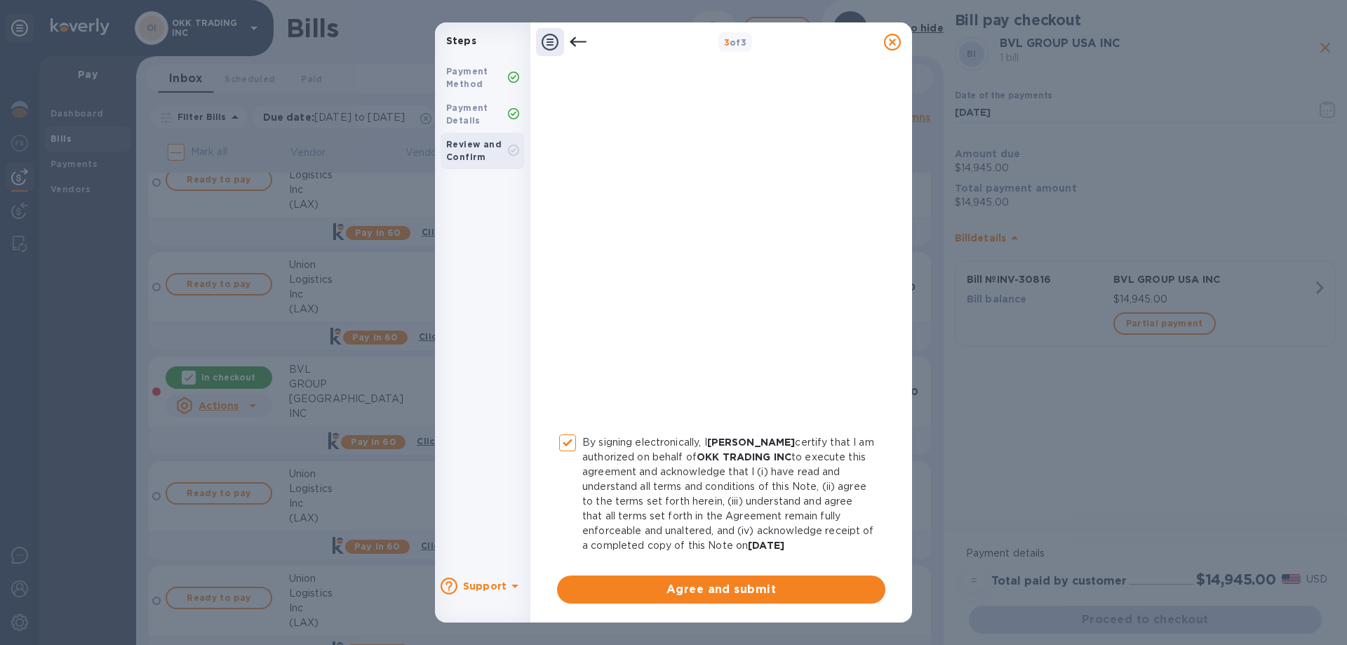
scroll to position [140, 0]
click at [895, 43] on icon at bounding box center [892, 42] width 17 height 17
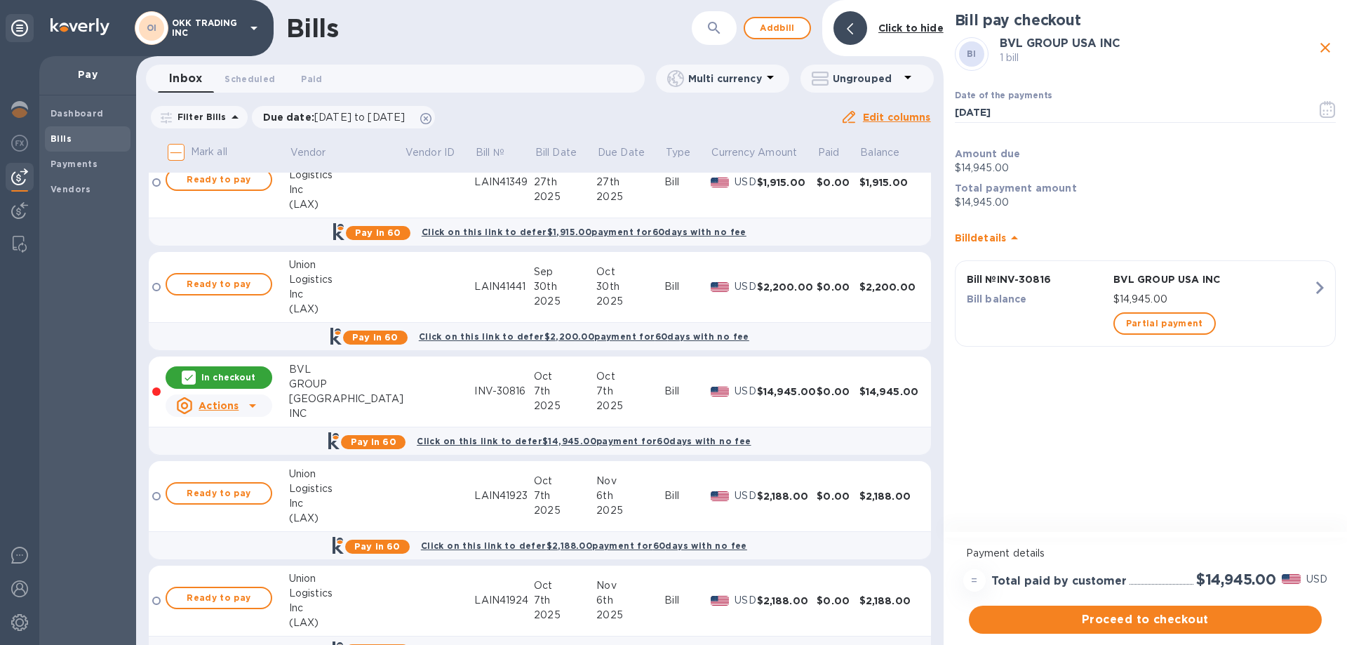
click at [194, 375] on icon at bounding box center [188, 377] width 11 height 11
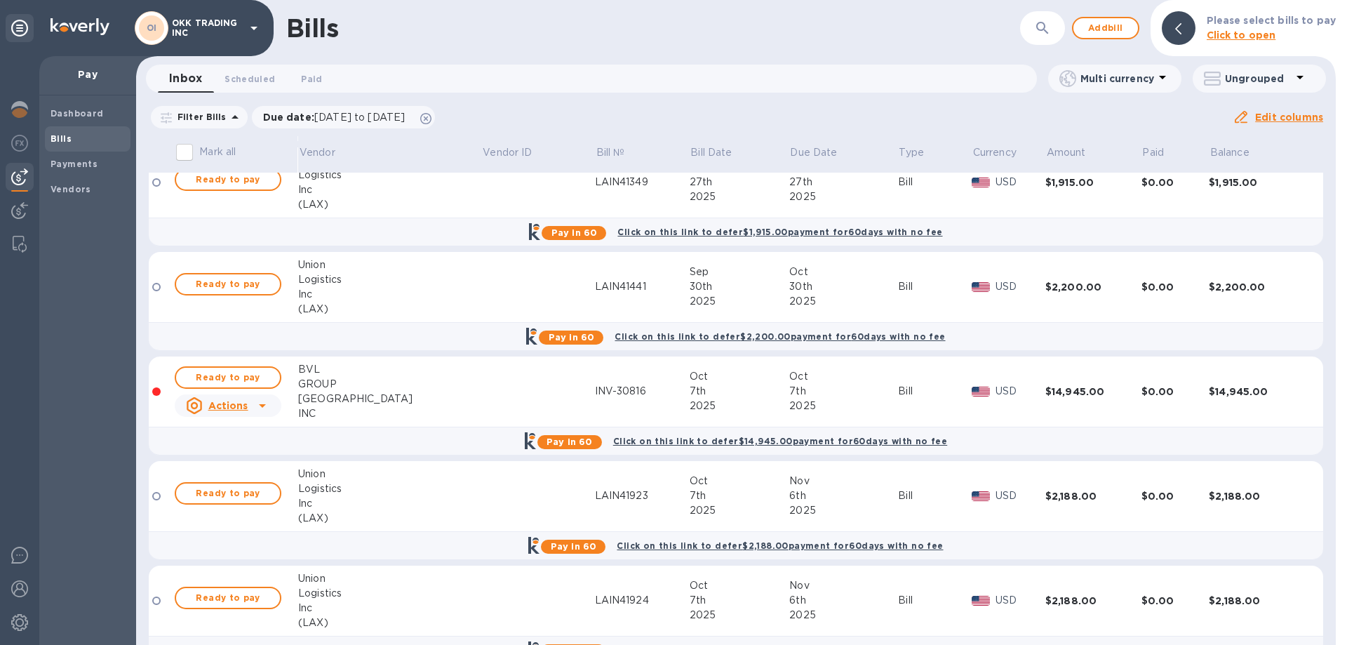
click at [729, 439] on b "Click on this link to defer $14,945.00 payment for 60 days with no fee" at bounding box center [780, 441] width 334 height 11
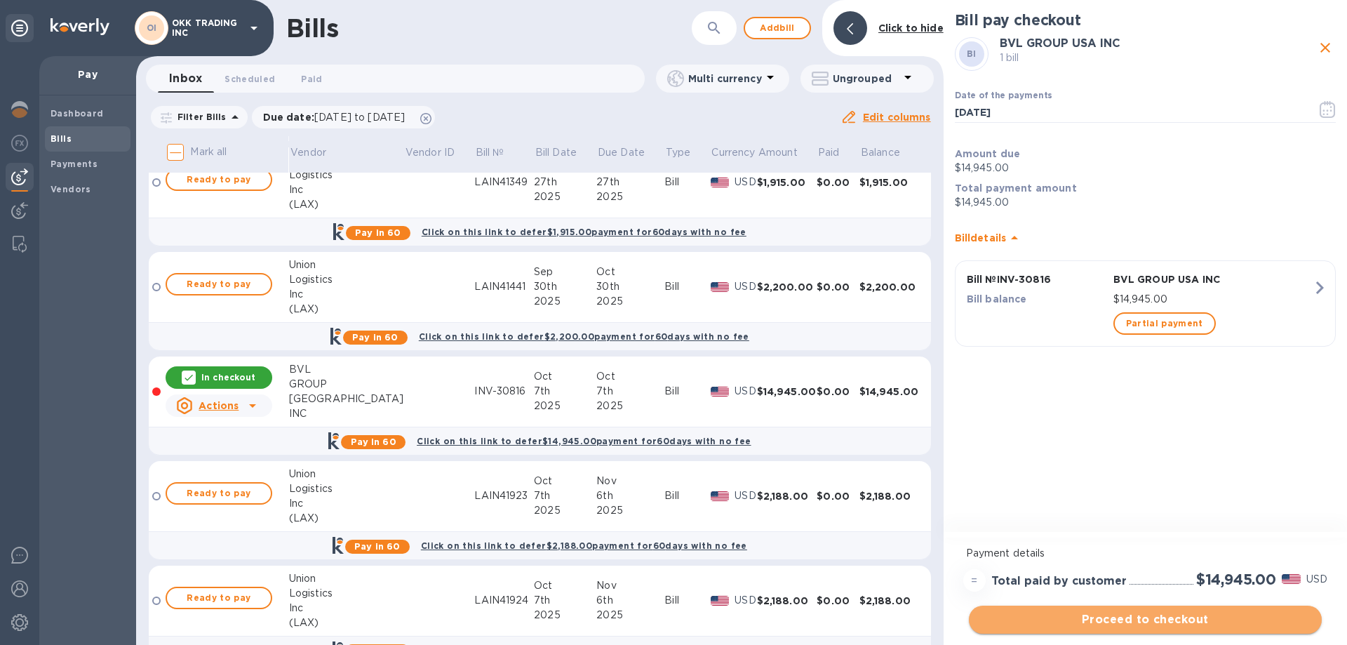
click at [1157, 618] on span "Proceed to checkout" at bounding box center [1145, 619] width 330 height 17
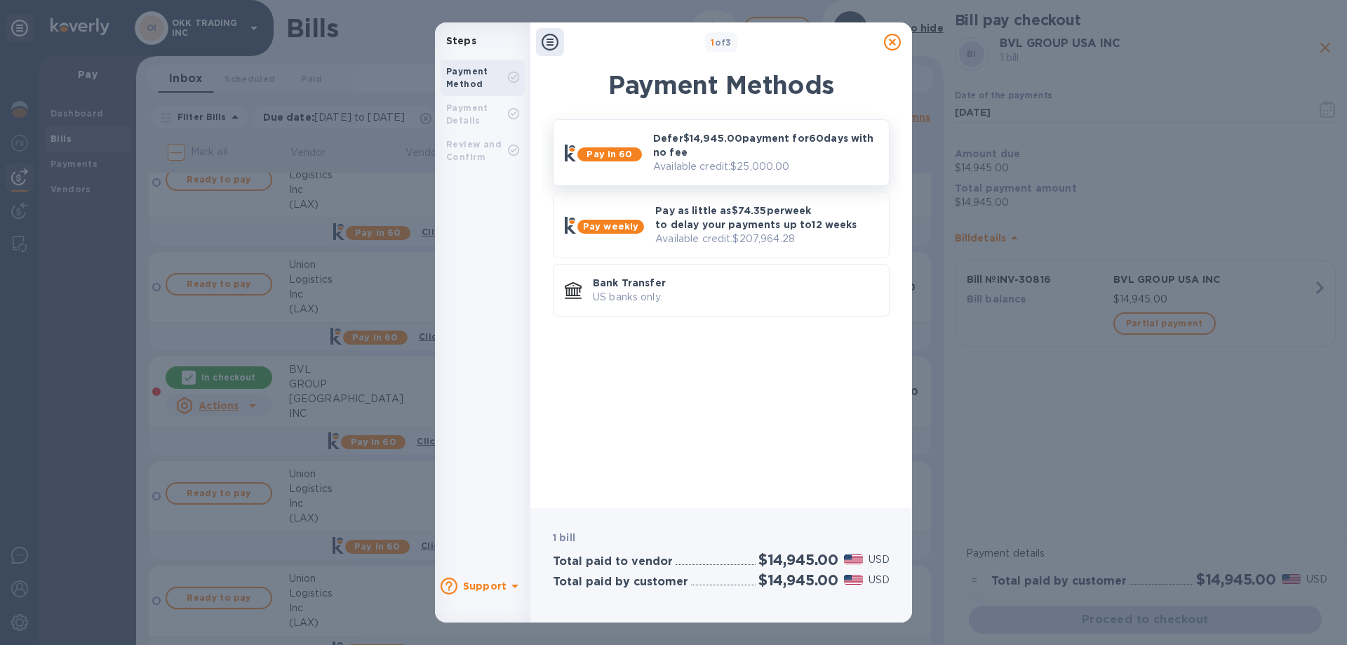
click at [744, 153] on p "Defer $14,945.00 payment for 60 days with no fee" at bounding box center [765, 145] width 224 height 28
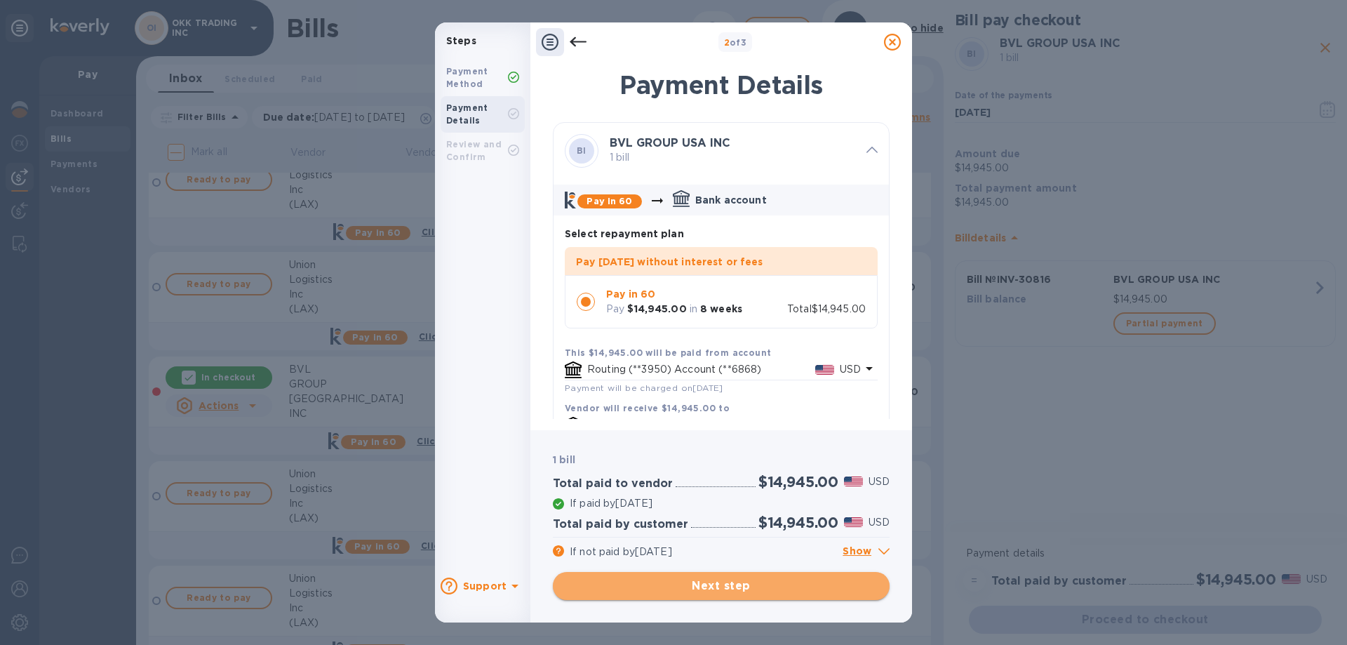
click at [723, 588] on span "Next step" at bounding box center [721, 585] width 314 height 17
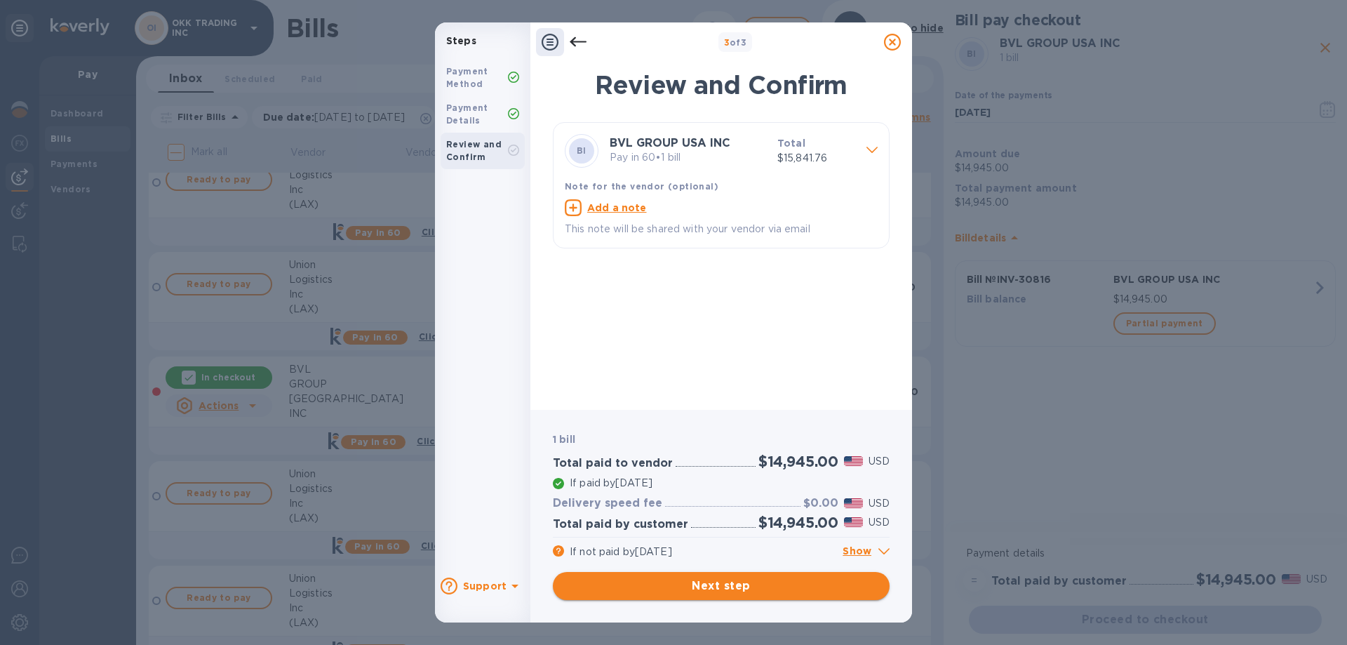
click at [731, 580] on span "Next step" at bounding box center [721, 585] width 314 height 17
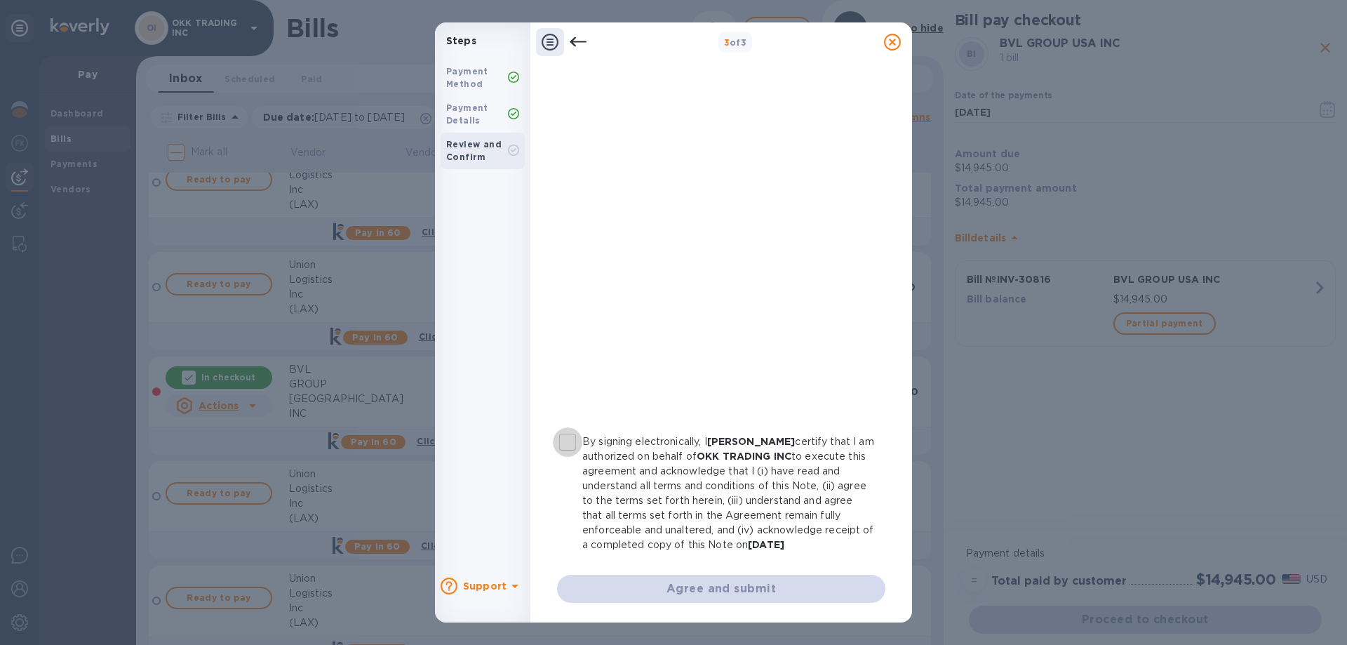
click at [571, 440] on input "By signing electronically, I [PERSON_NAME] certify that I am authorized on beha…" at bounding box center [567, 441] width 29 height 29
checkbox input "true"
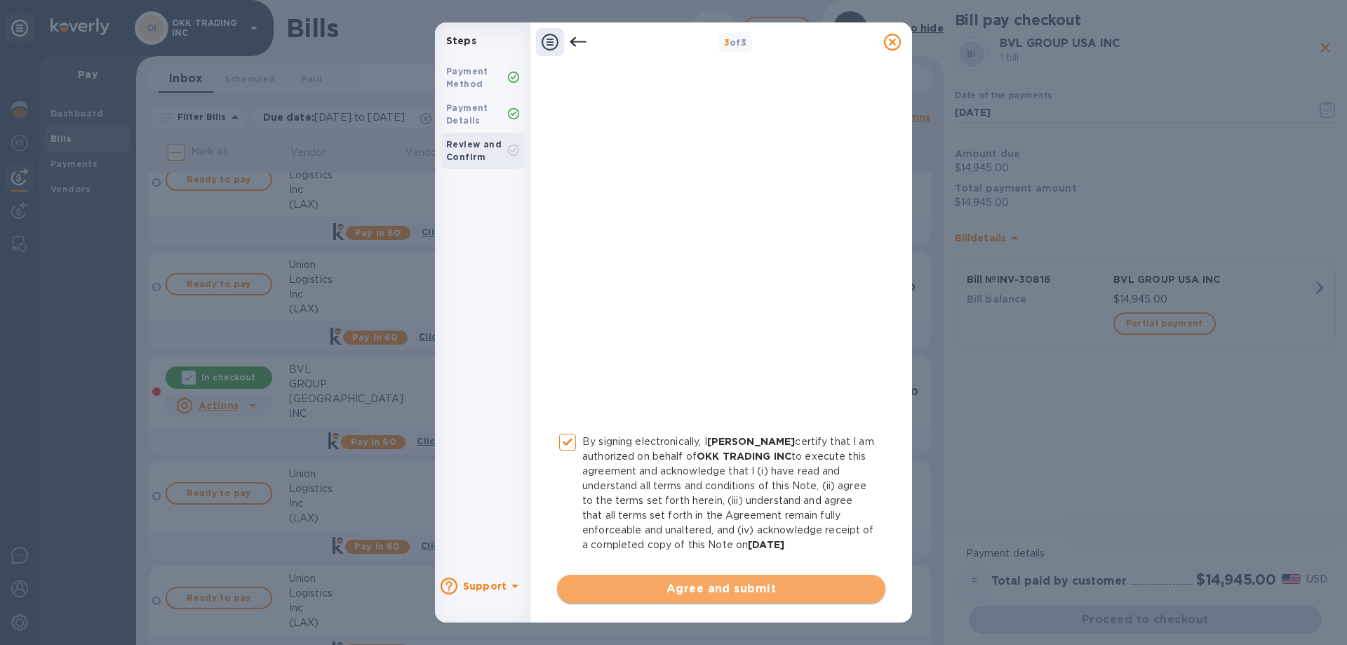
click at [760, 589] on span "Agree and submit" at bounding box center [721, 588] width 306 height 17
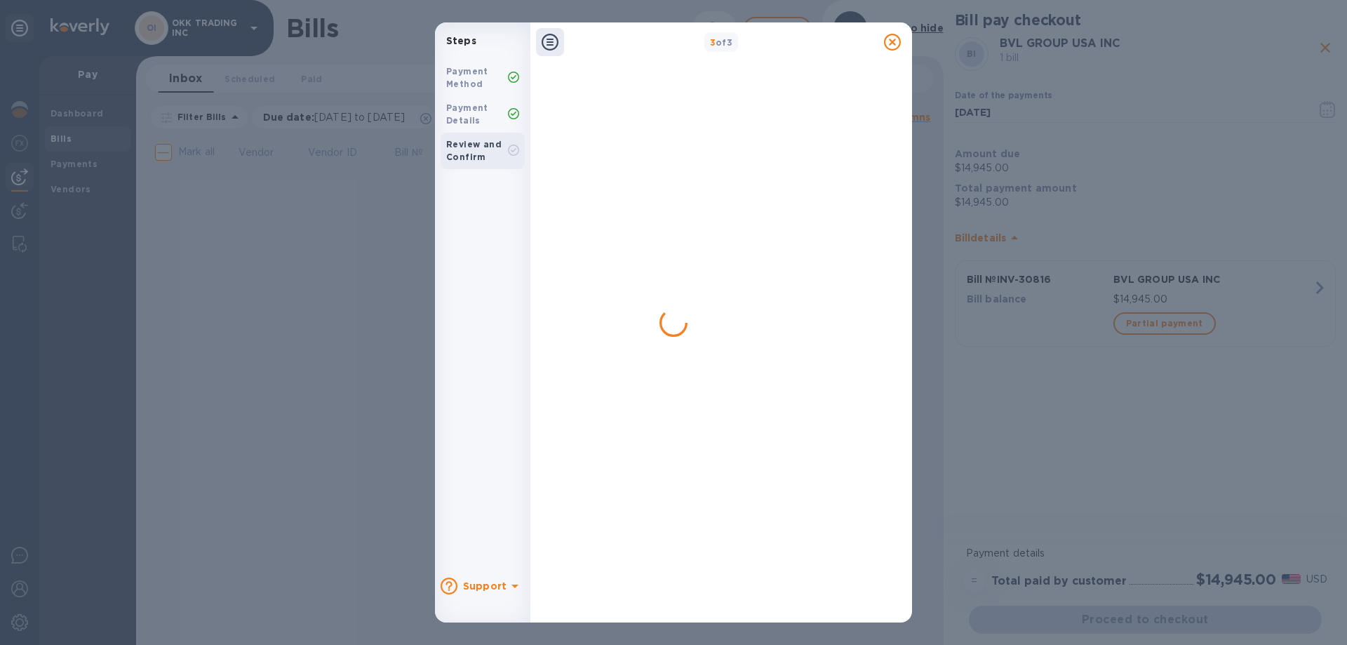
scroll to position [0, 0]
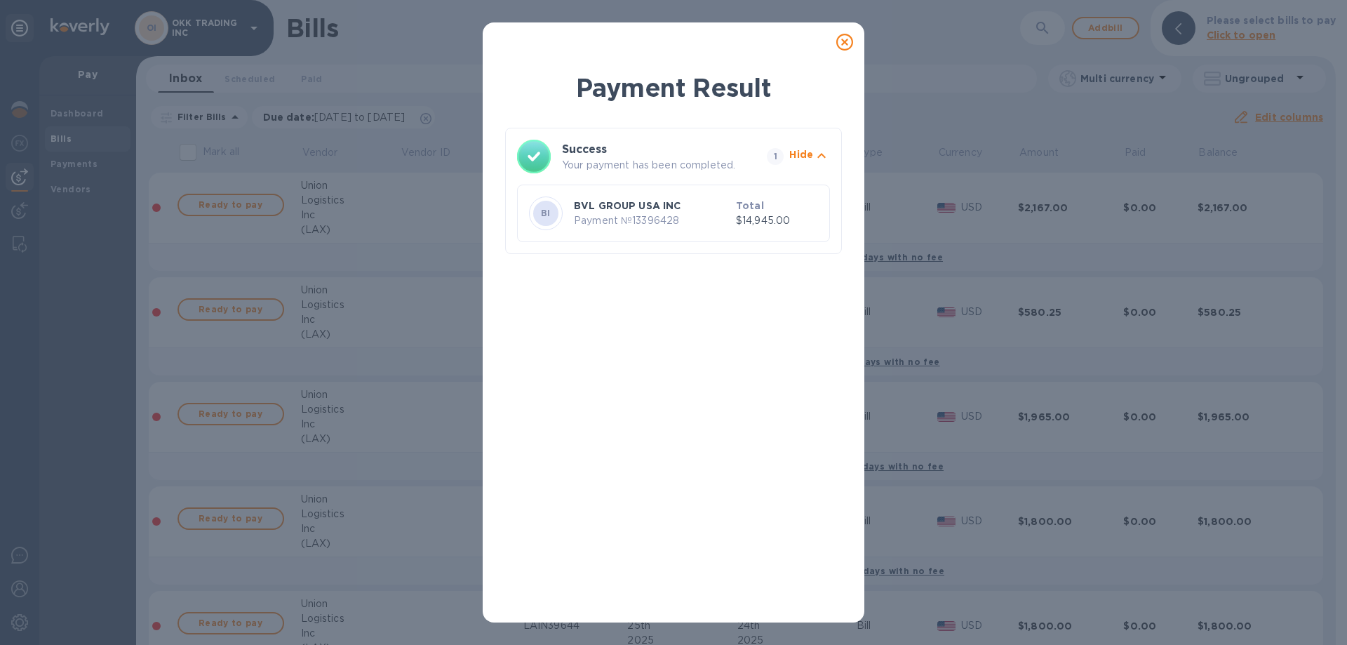
click at [847, 39] on icon at bounding box center [844, 42] width 17 height 17
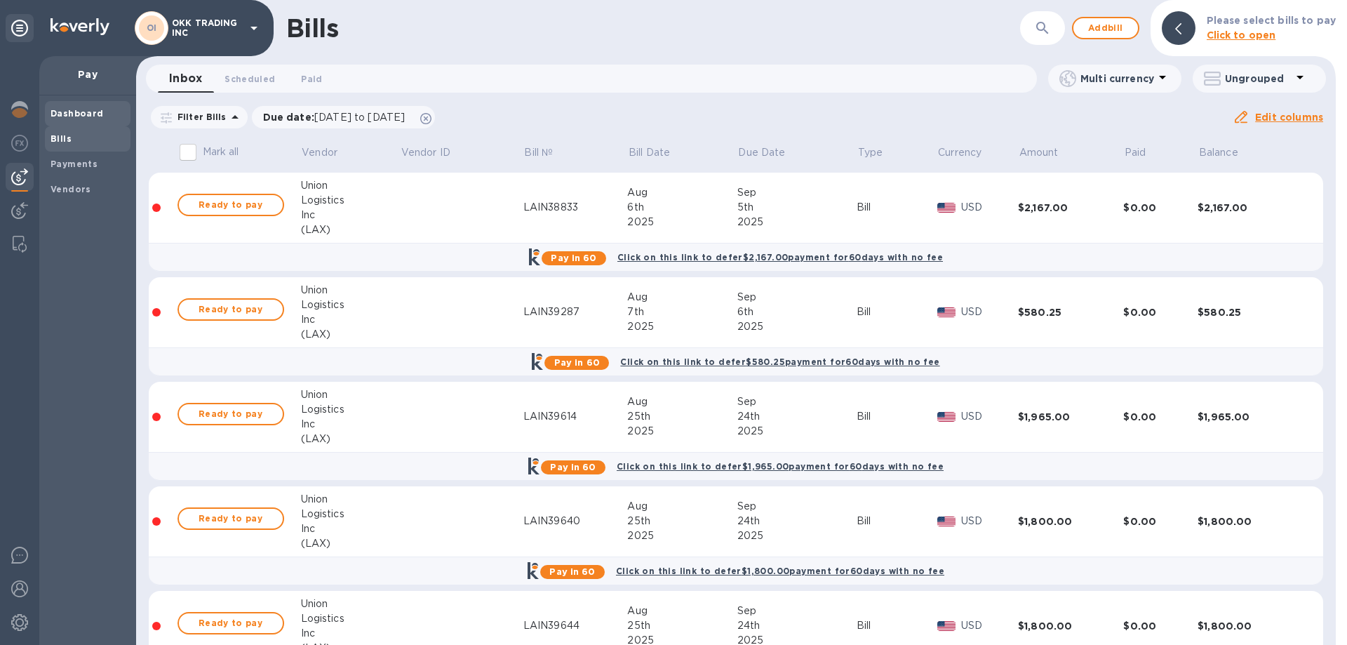
click at [78, 114] on b "Dashboard" at bounding box center [77, 113] width 53 height 11
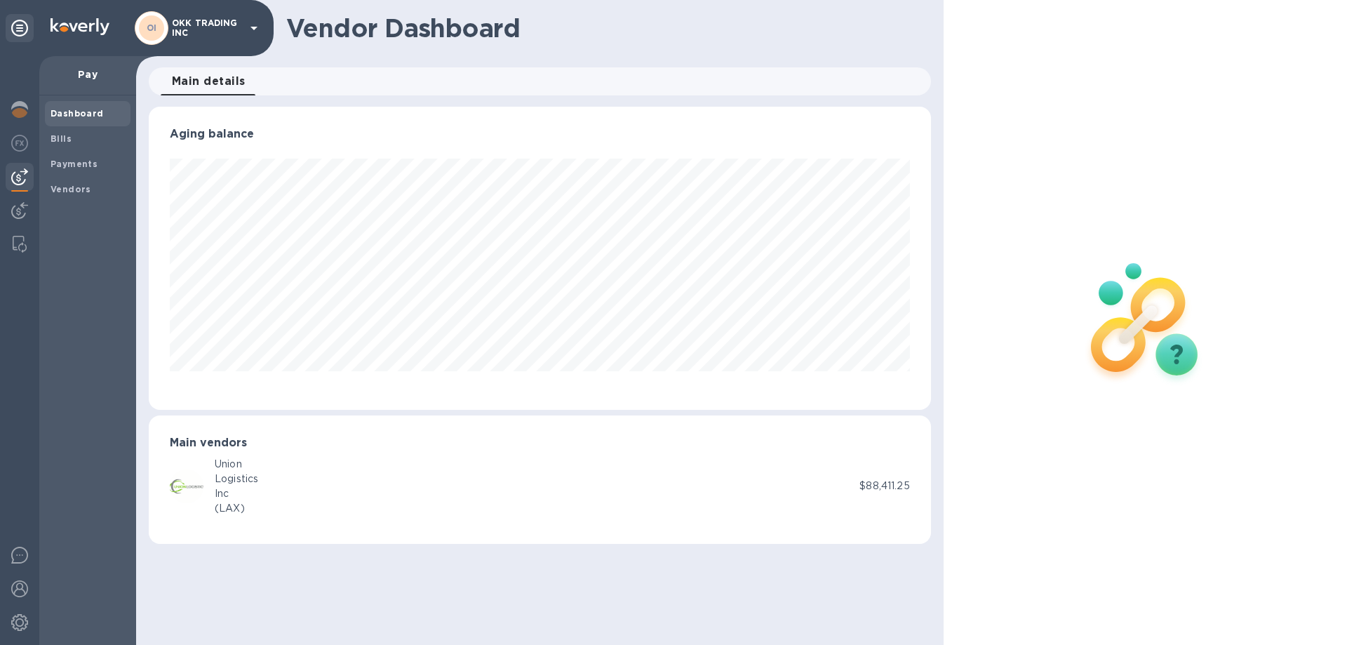
scroll to position [303, 781]
click at [64, 137] on b "Bills" at bounding box center [61, 138] width 21 height 11
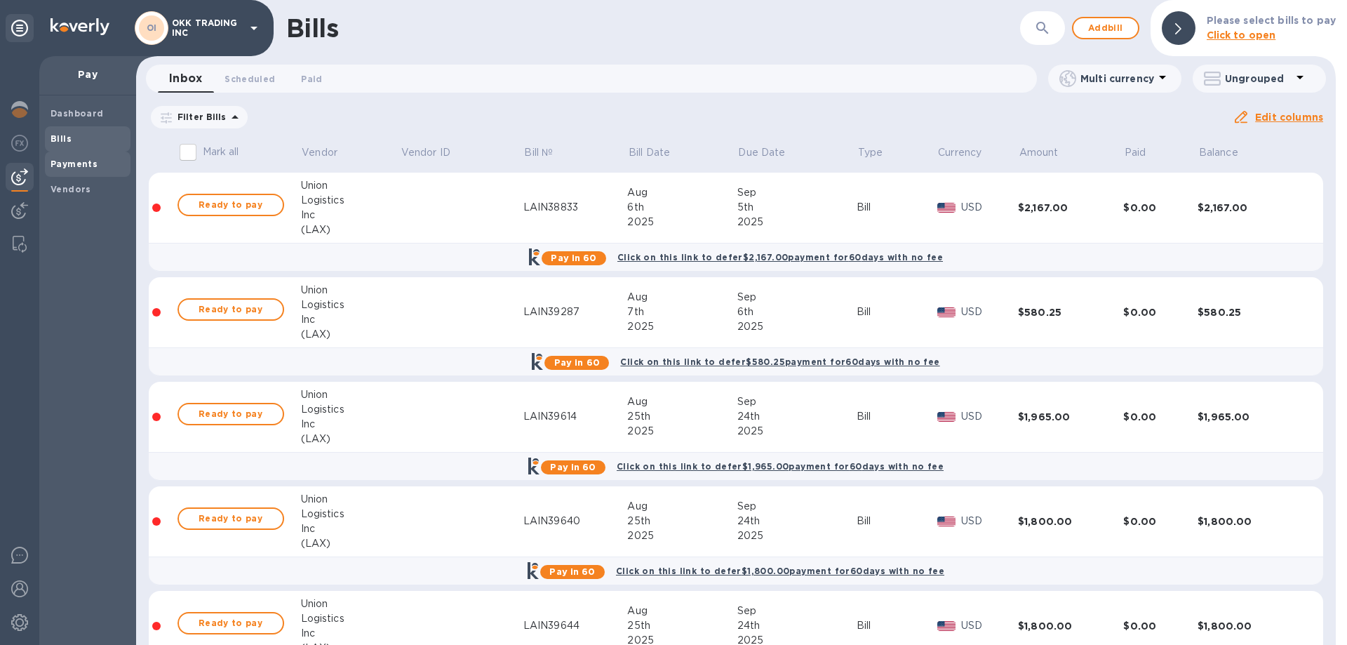
click at [77, 164] on b "Payments" at bounding box center [74, 164] width 47 height 11
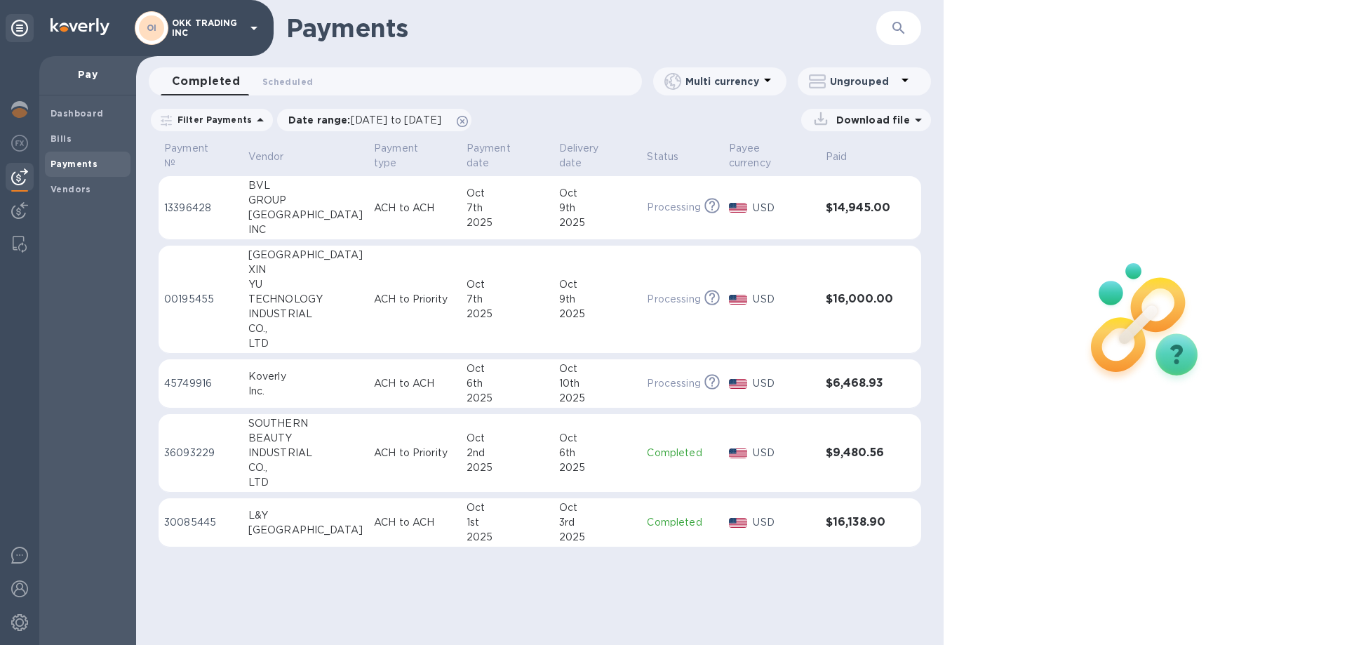
click at [191, 201] on p "13396428" at bounding box center [200, 208] width 73 height 15
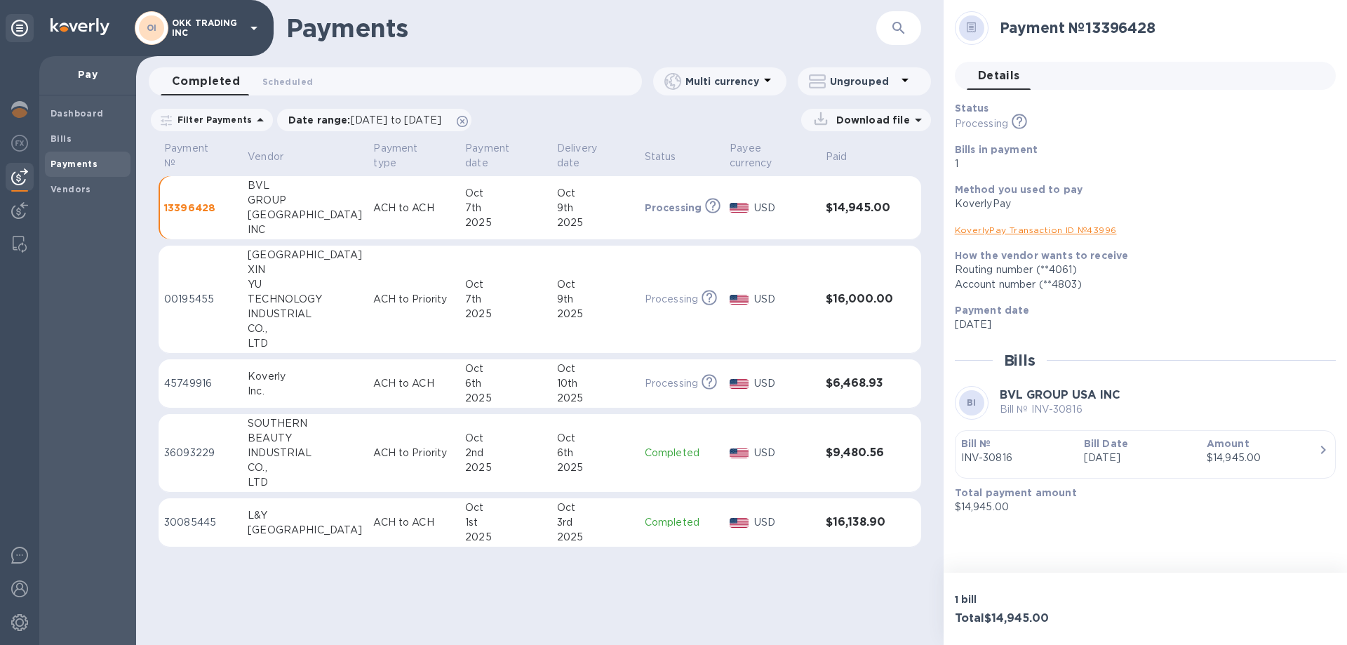
click at [972, 26] on icon at bounding box center [972, 27] width 10 height 11
click at [1003, 70] on span "Details 0" at bounding box center [999, 76] width 42 height 20
click at [1029, 229] on link "KoverlyPay Transaction ID № 43996" at bounding box center [1036, 229] width 162 height 11
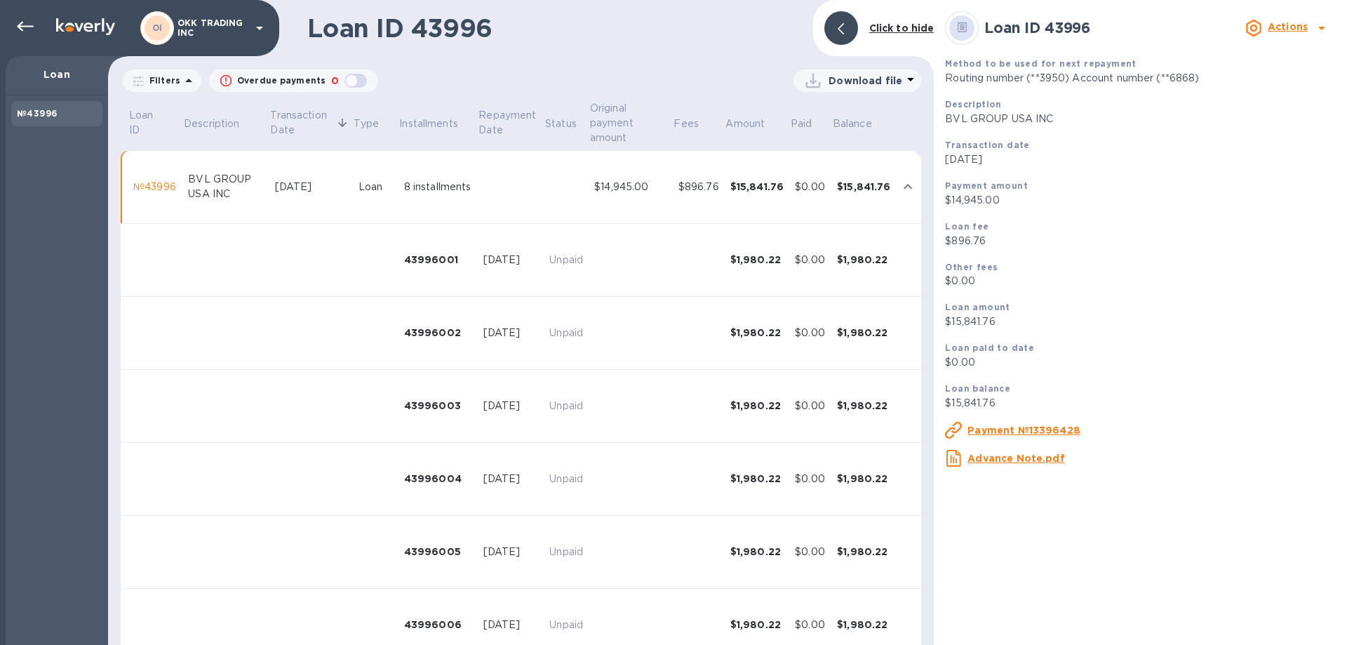
click at [873, 79] on p "Download file" at bounding box center [865, 81] width 74 height 14
click at [827, 155] on li "PDF file" at bounding box center [857, 153] width 95 height 39
click at [21, 20] on icon at bounding box center [25, 26] width 17 height 17
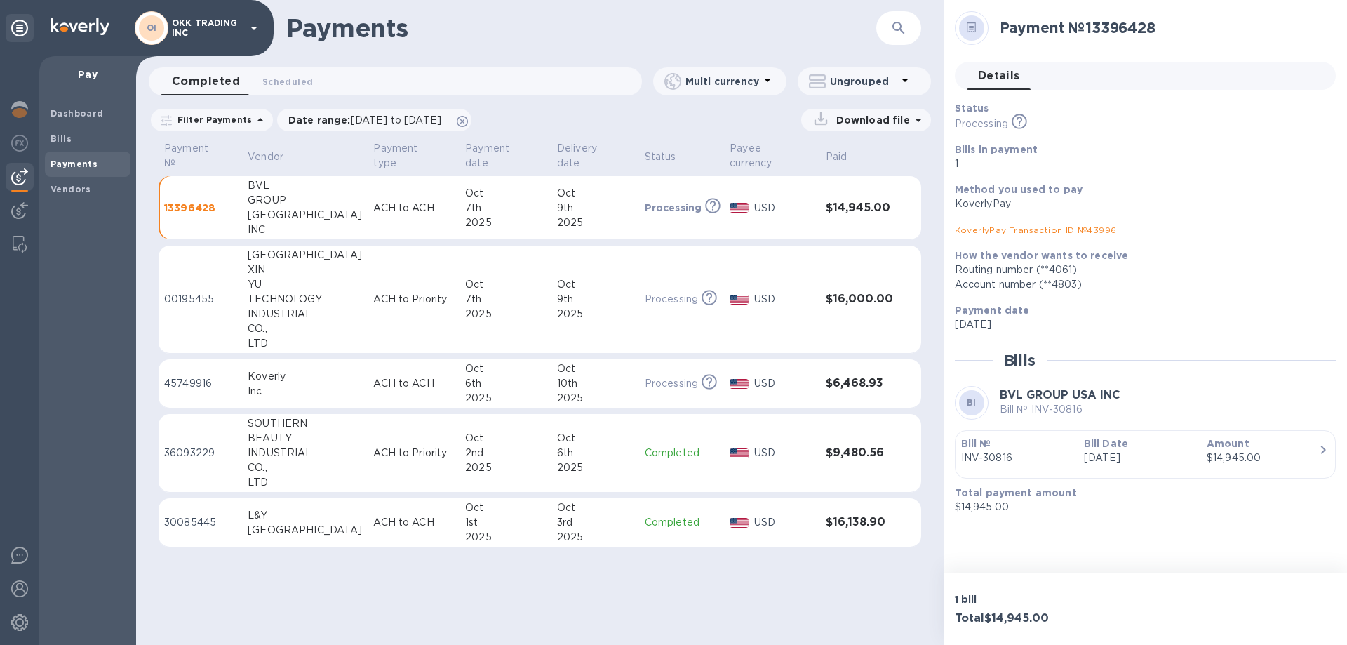
click at [188, 292] on p "00195455" at bounding box center [200, 299] width 72 height 15
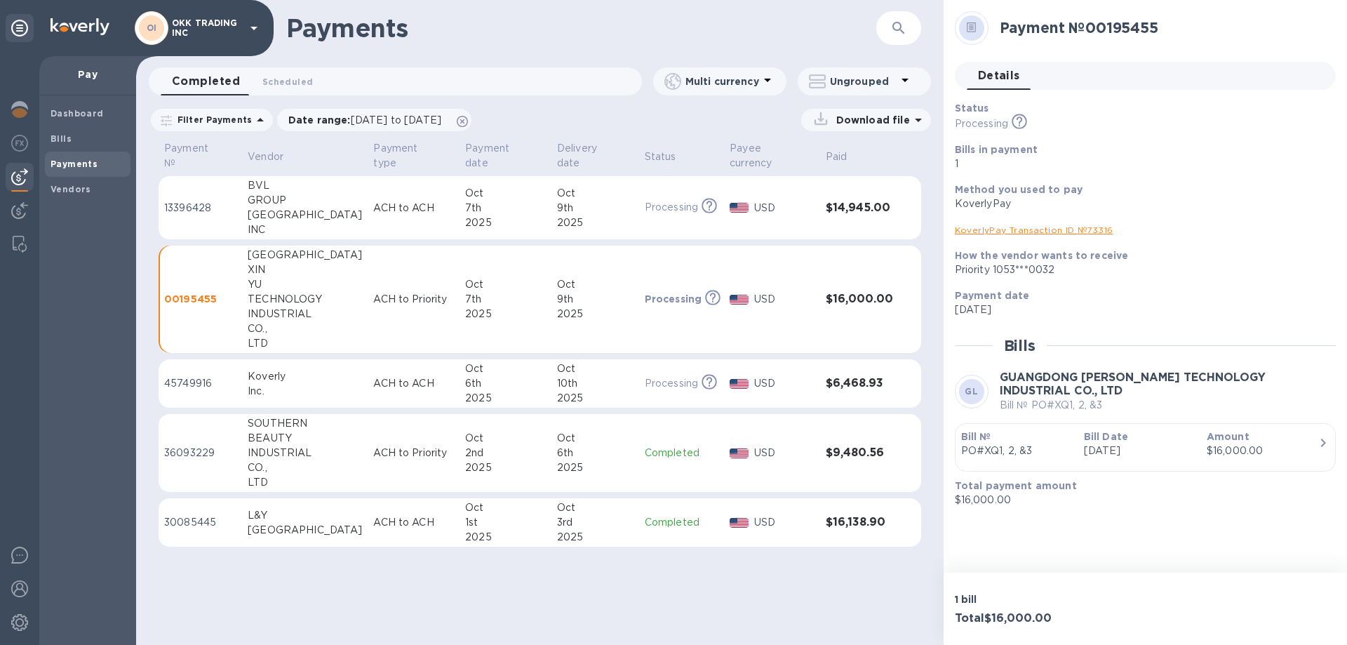
click at [906, 118] on p "Download file" at bounding box center [869, 120] width 79 height 14
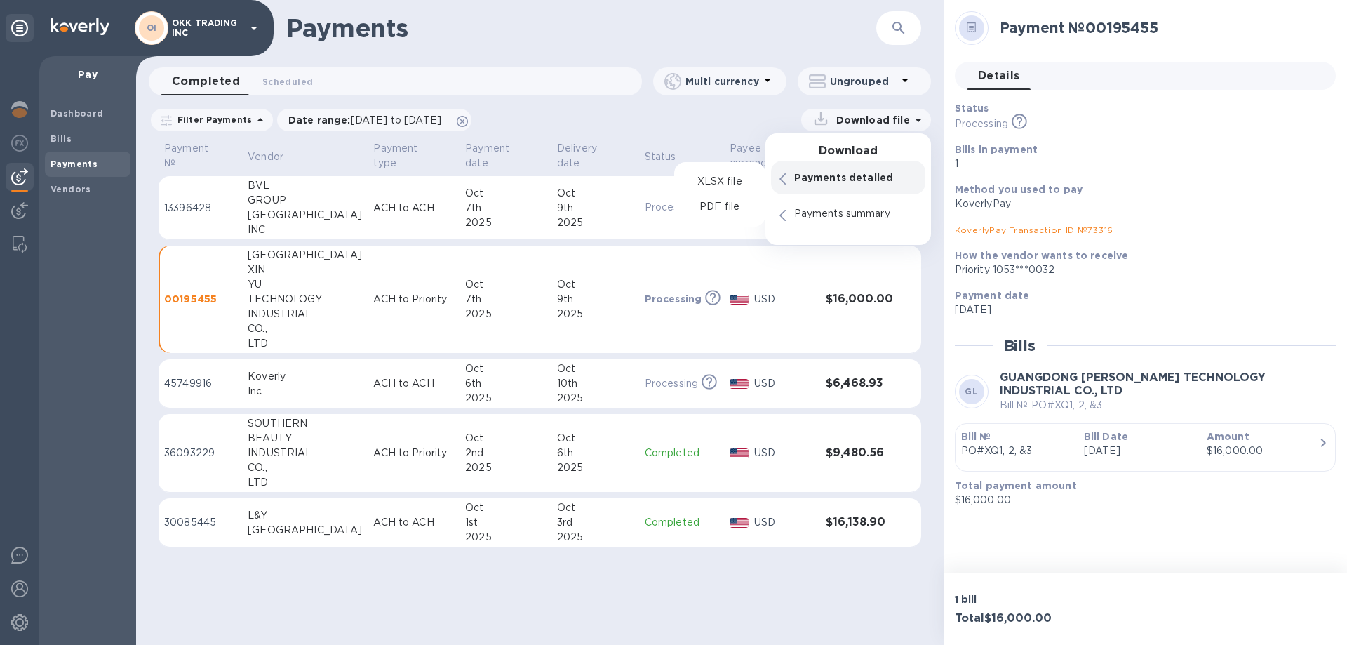
click at [872, 174] on p "Payments detailed" at bounding box center [855, 177] width 123 height 14
click at [861, 177] on p "Payments detailed" at bounding box center [855, 177] width 123 height 14
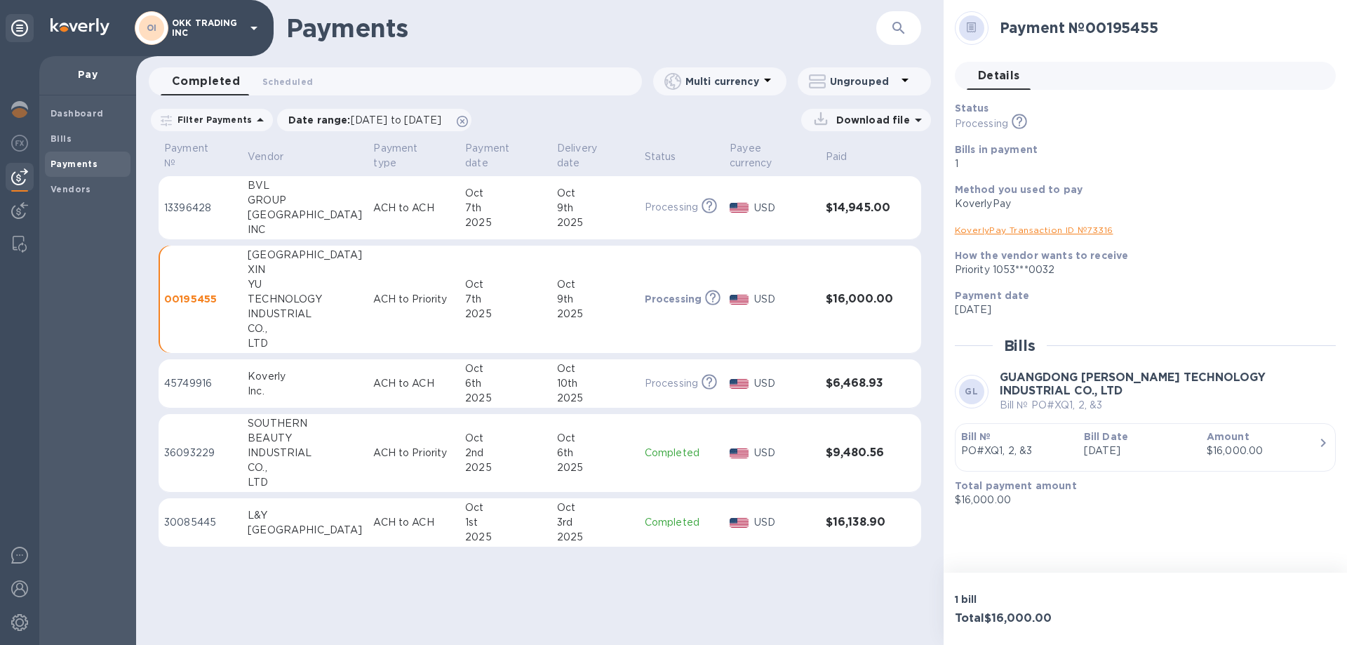
click at [888, 118] on p "Download file" at bounding box center [869, 120] width 79 height 14
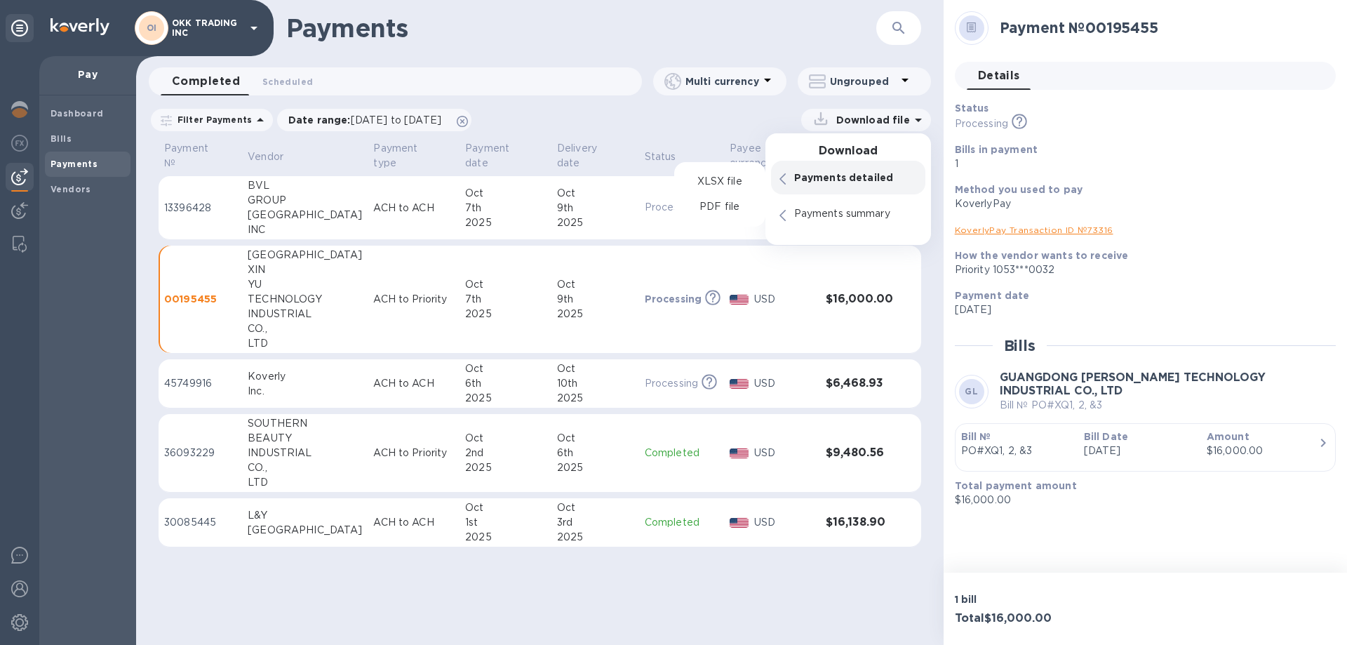
click at [863, 170] on p "Payments detailed" at bounding box center [855, 177] width 123 height 14
click at [711, 204] on p "PDF file" at bounding box center [719, 207] width 41 height 14
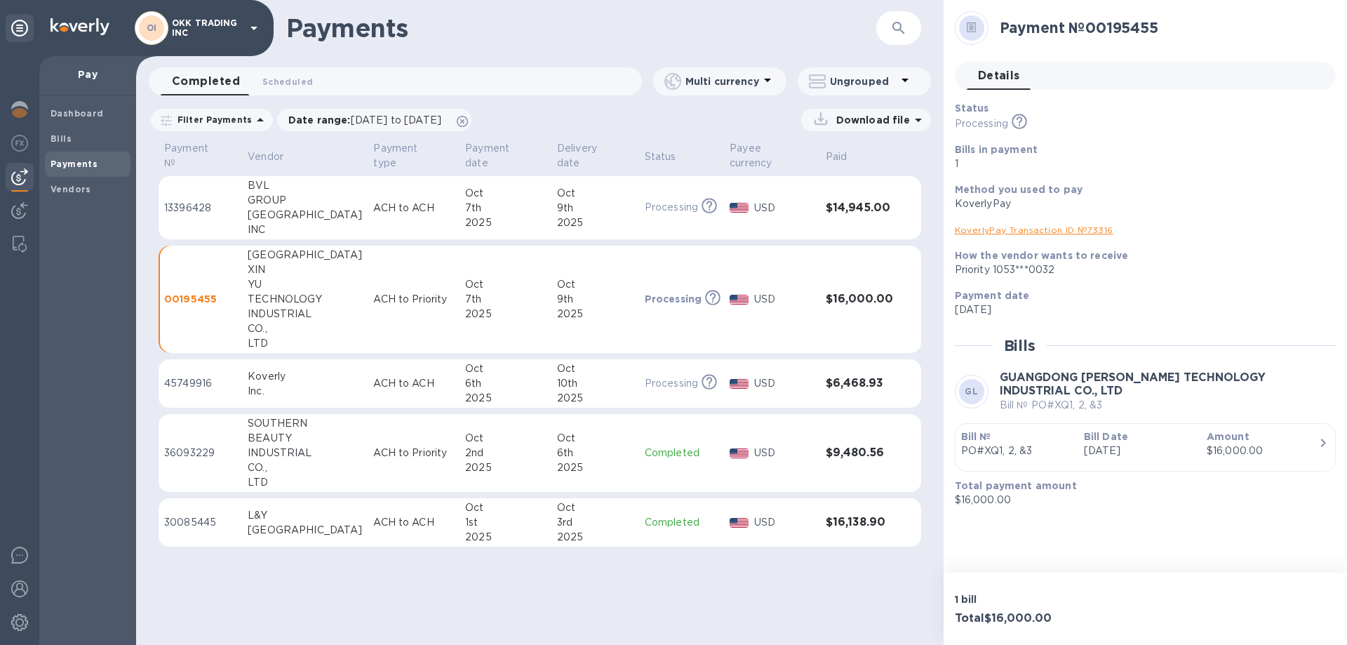
click at [184, 292] on p "00195455" at bounding box center [200, 299] width 72 height 14
click at [1076, 224] on link "KoverlyPay Transaction ID № 73316" at bounding box center [1034, 229] width 159 height 11
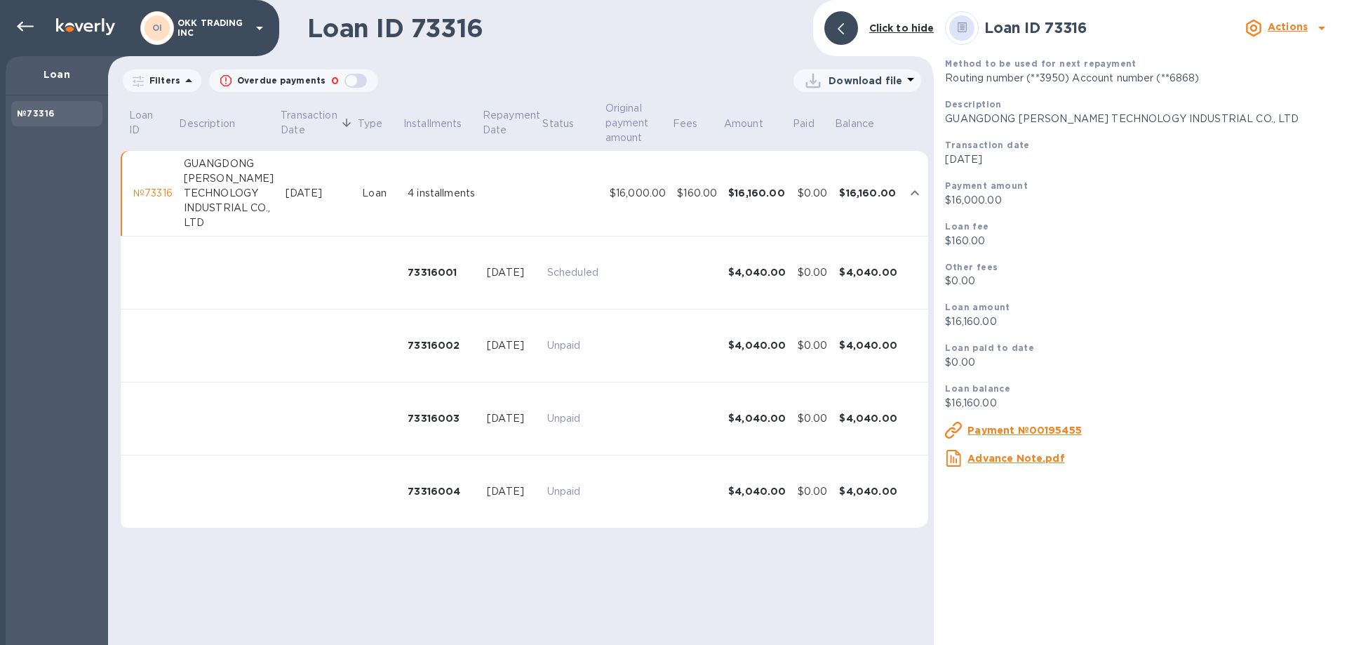
click at [902, 80] on icon at bounding box center [910, 79] width 17 height 17
click at [839, 154] on li "PDF file" at bounding box center [857, 153] width 95 height 39
click at [248, 19] on div "OI OKK TRADING INC" at bounding box center [204, 28] width 128 height 34
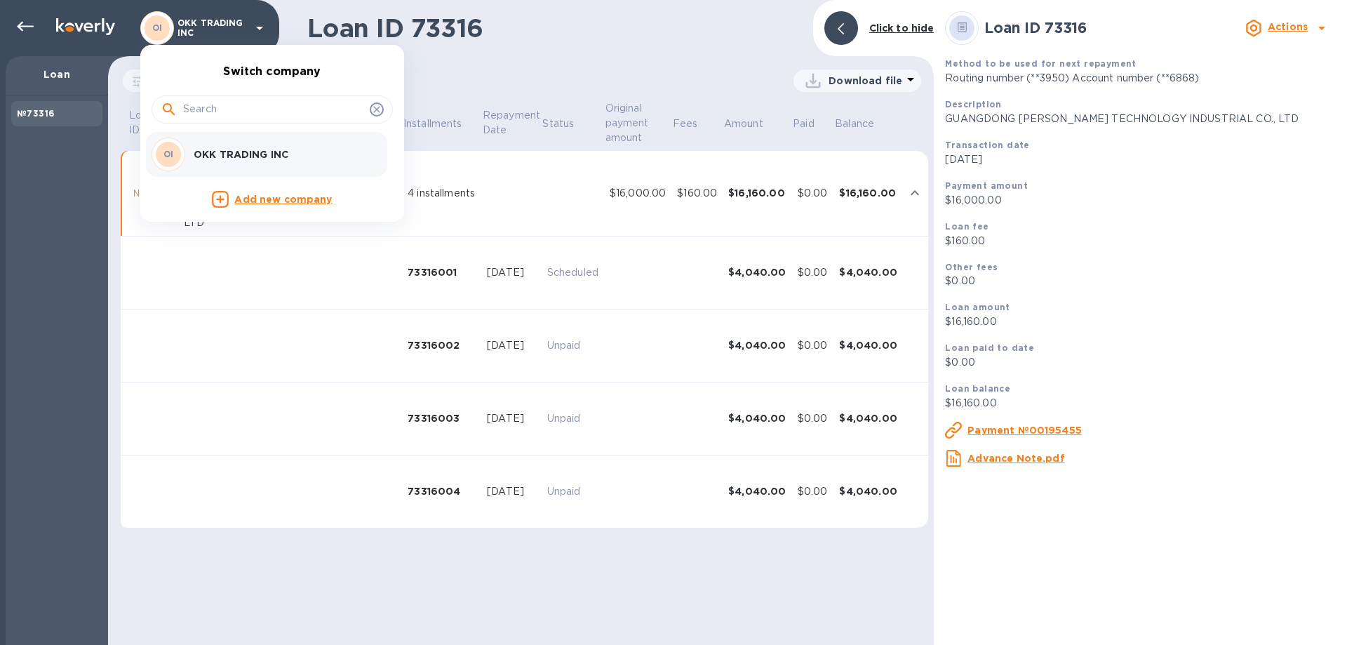
click at [255, 25] on div at bounding box center [673, 322] width 1347 height 645
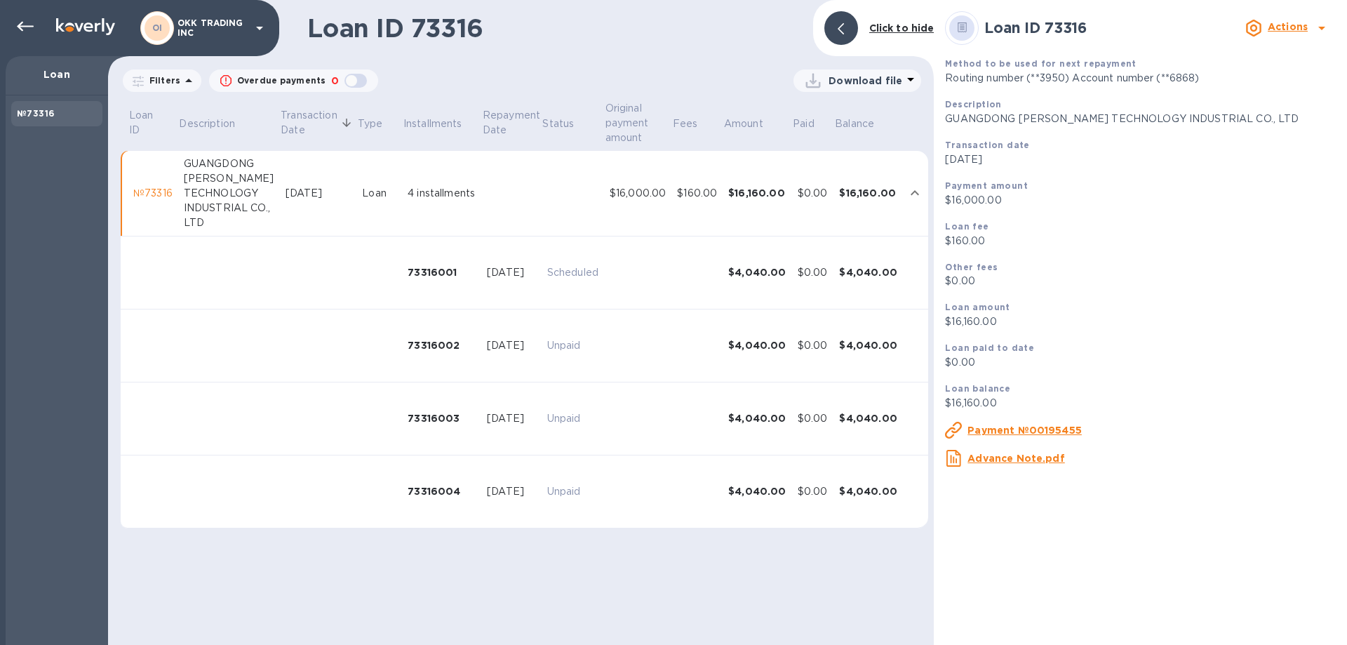
click at [255, 25] on icon at bounding box center [259, 28] width 17 height 17
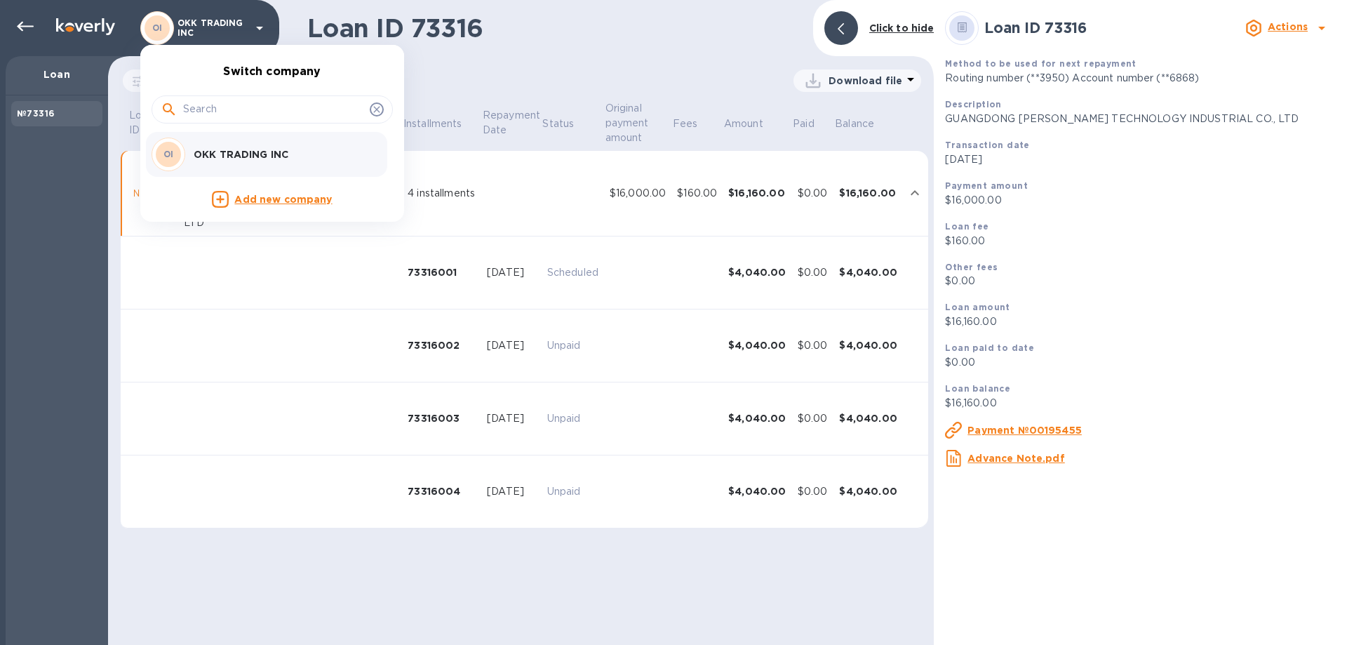
click at [260, 27] on div at bounding box center [673, 322] width 1347 height 645
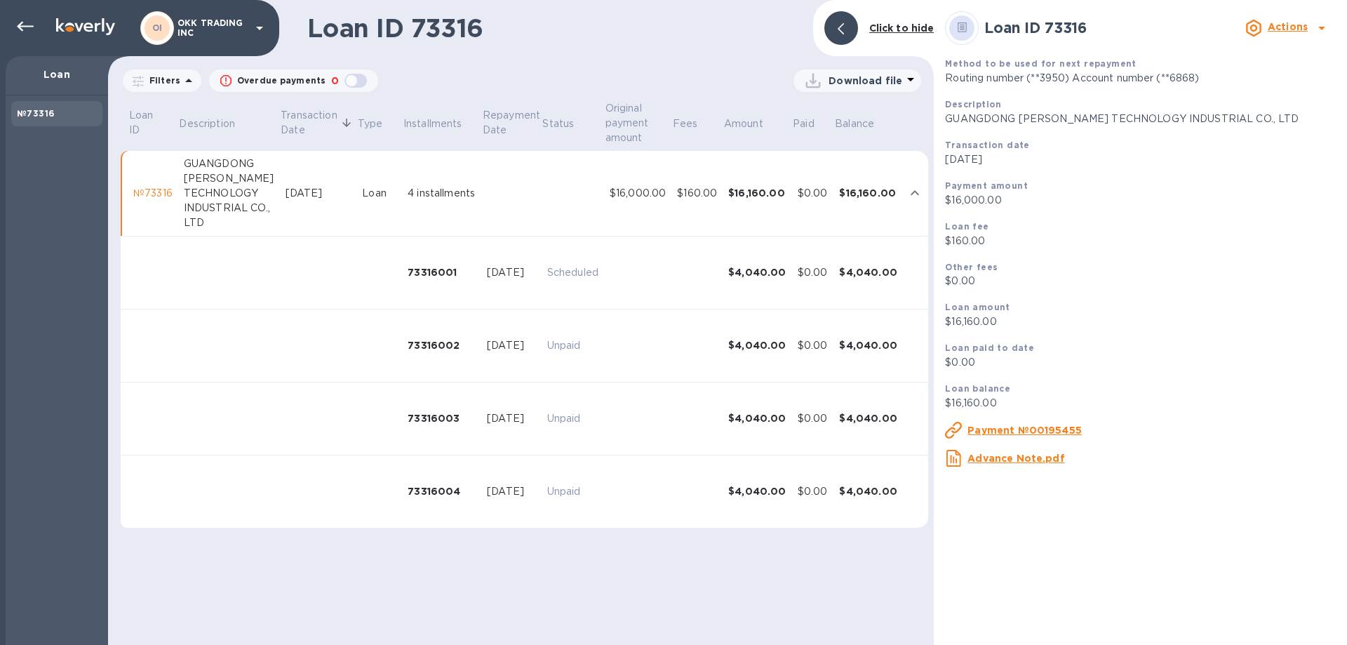
click at [93, 26] on img at bounding box center [85, 26] width 59 height 17
click at [252, 34] on icon at bounding box center [259, 28] width 17 height 17
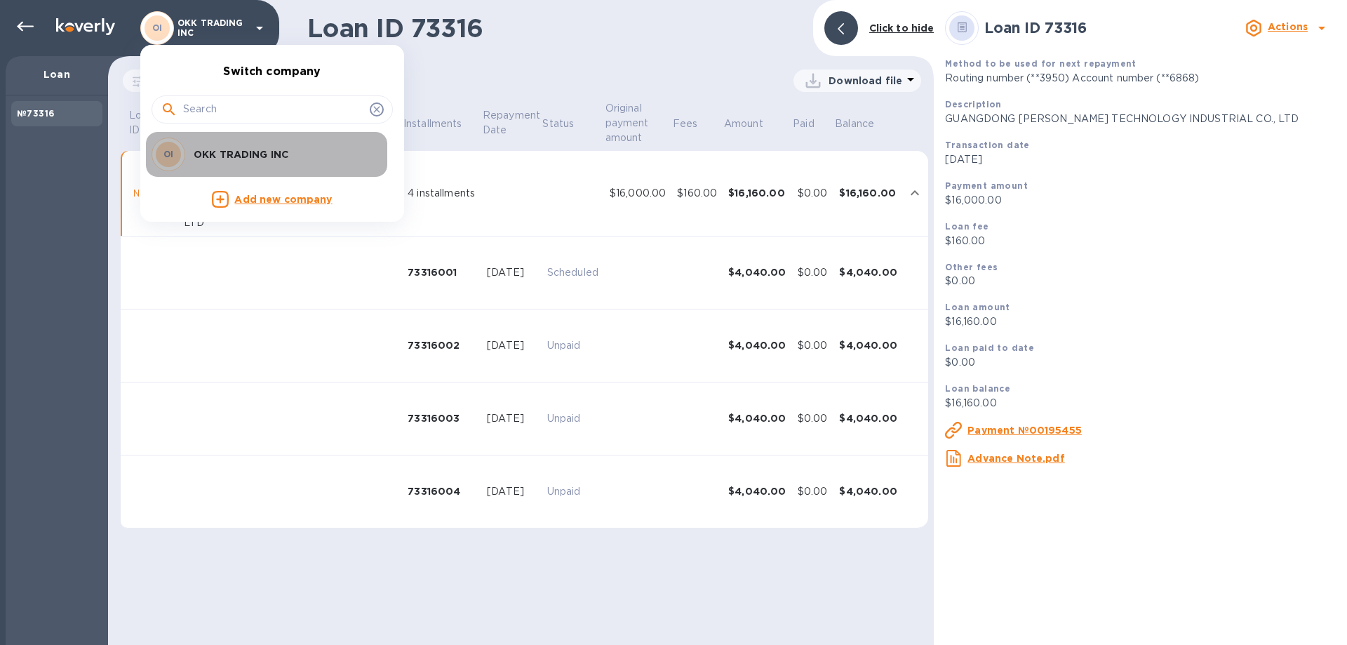
click at [243, 154] on p "OKK TRADING INC" at bounding box center [282, 154] width 177 height 14
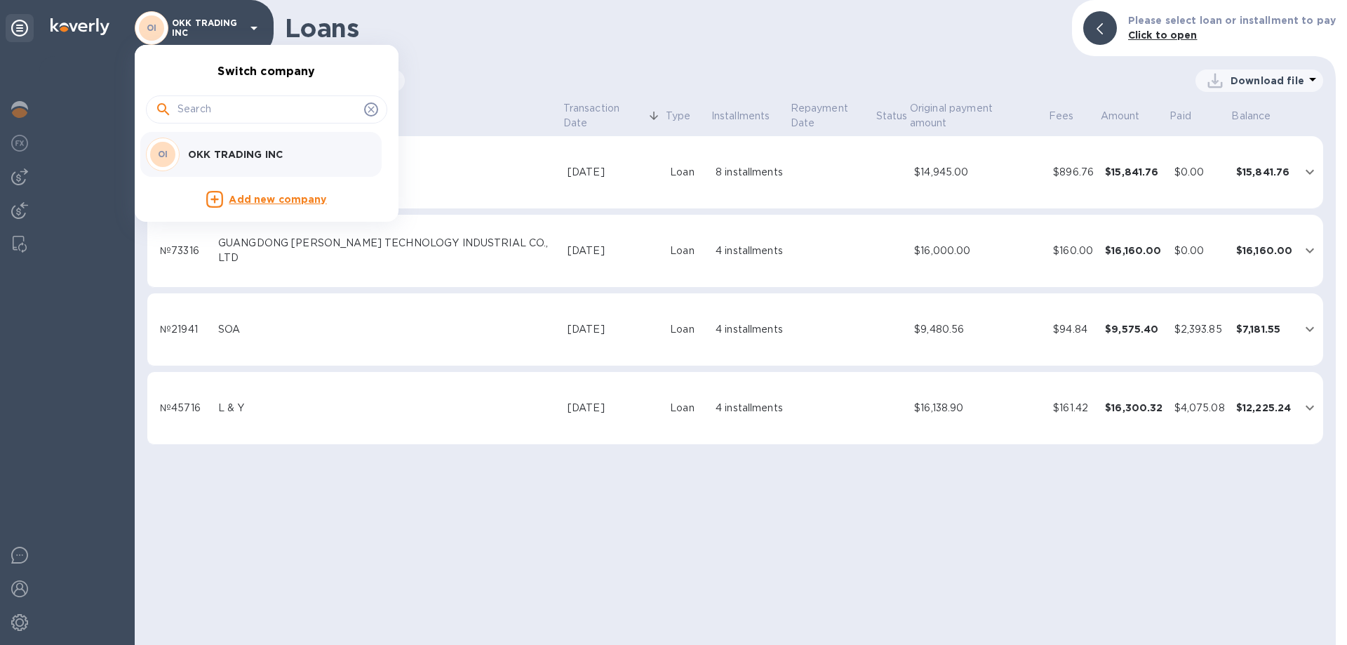
click at [18, 588] on div at bounding box center [673, 322] width 1347 height 645
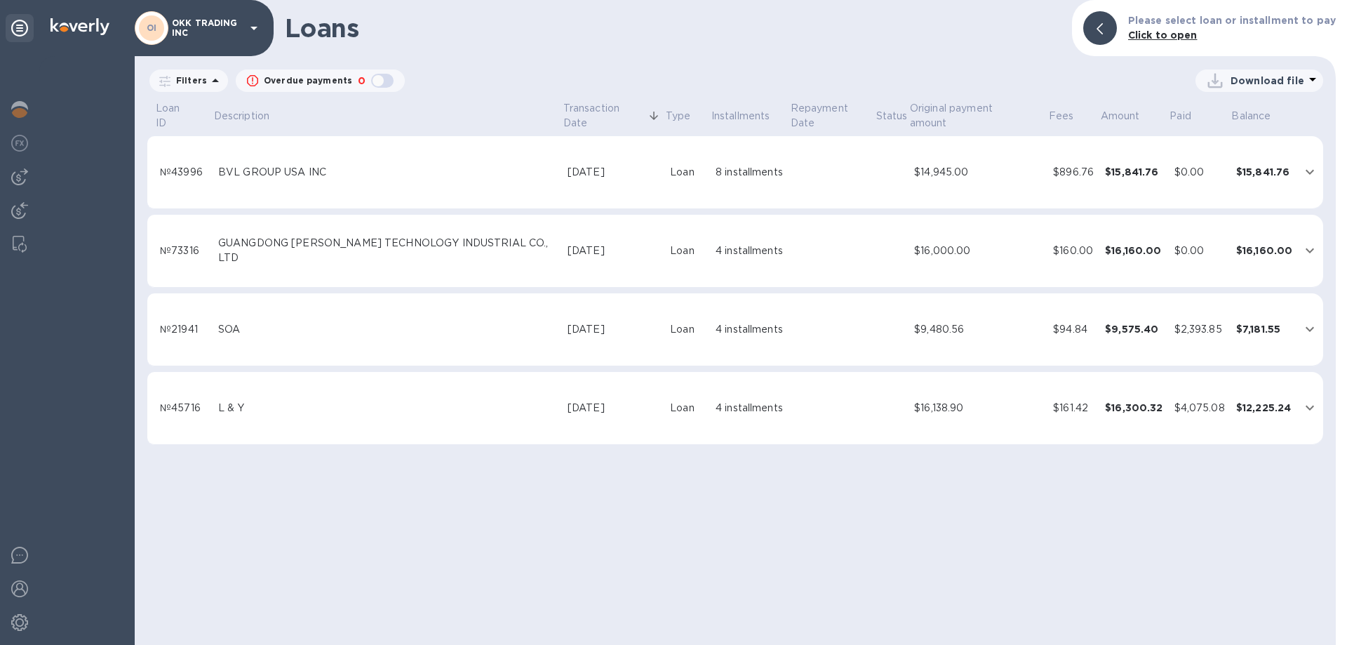
click at [18, 588] on img at bounding box center [19, 588] width 17 height 17
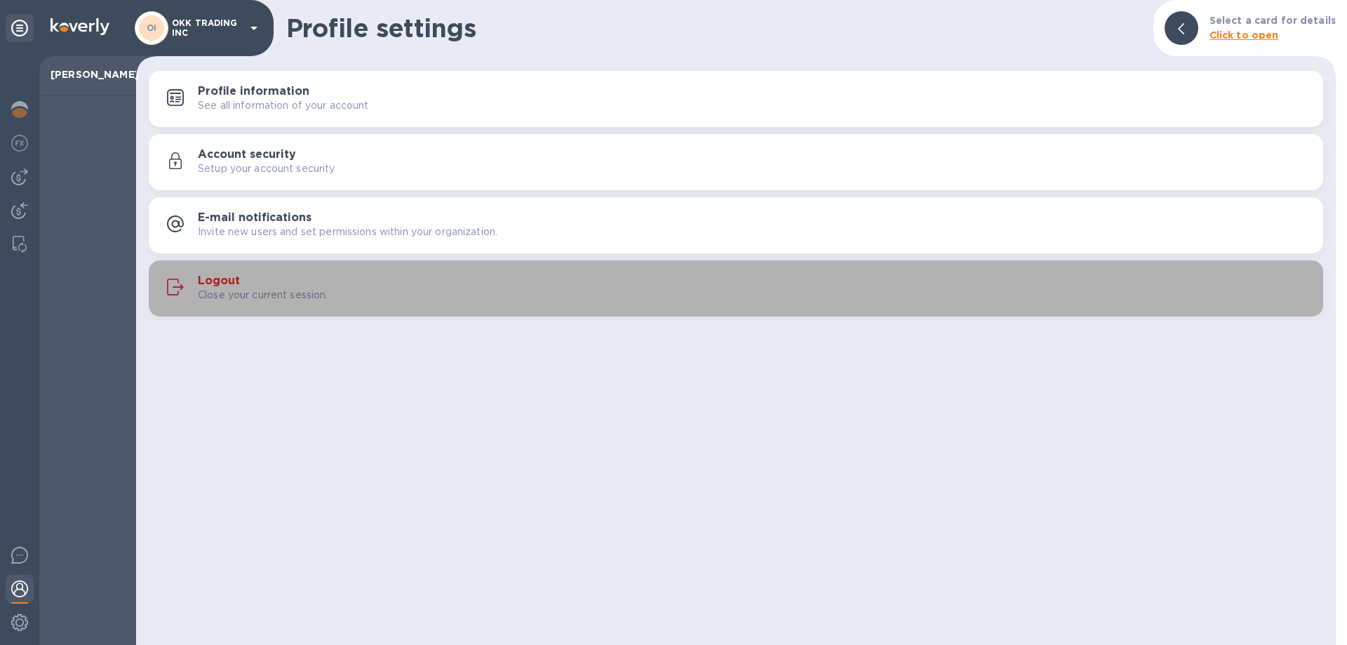
click at [229, 276] on h3 "Logout" at bounding box center [219, 280] width 42 height 13
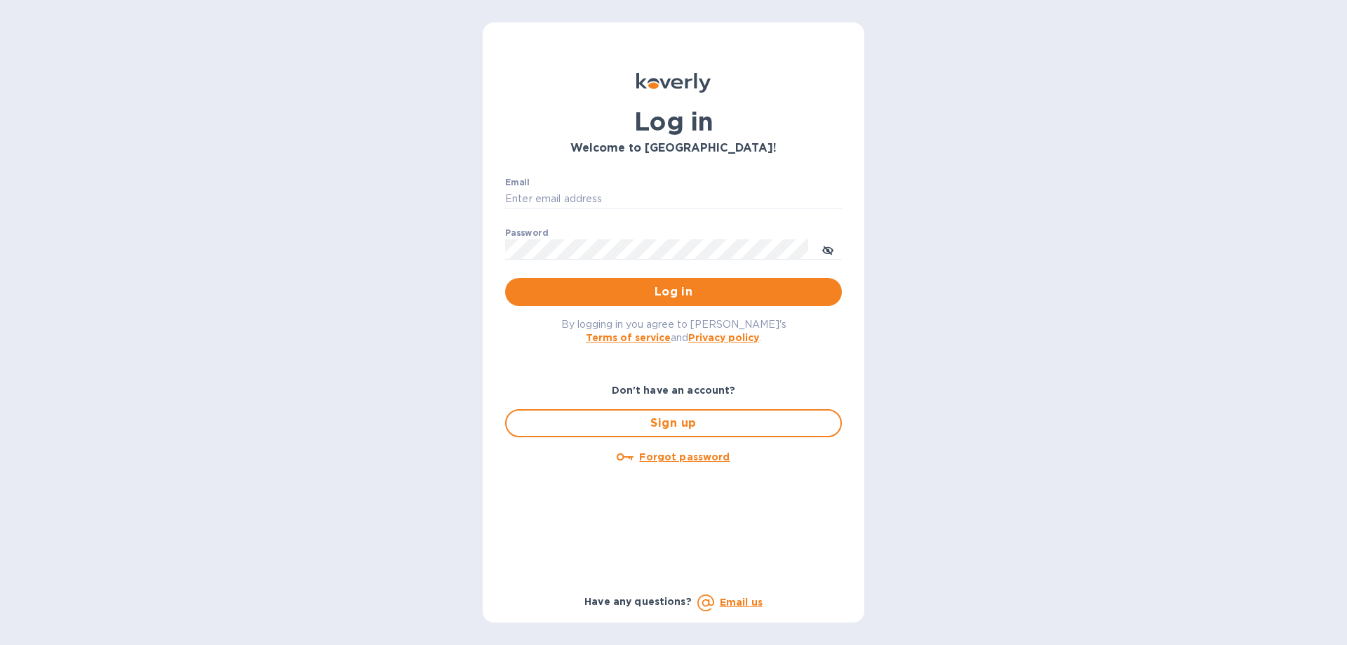
type input "elaine@okktoys.com"
